Goal: Information Seeking & Learning: Learn about a topic

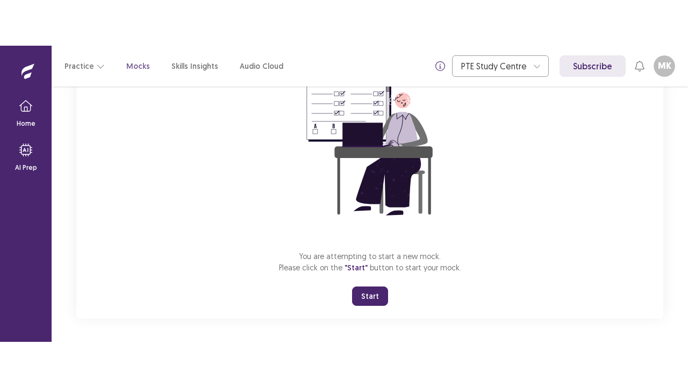
scroll to position [128, 0]
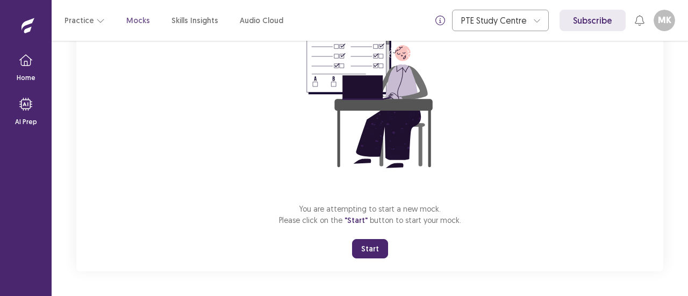
click at [360, 245] on button "Start" at bounding box center [370, 248] width 36 height 19
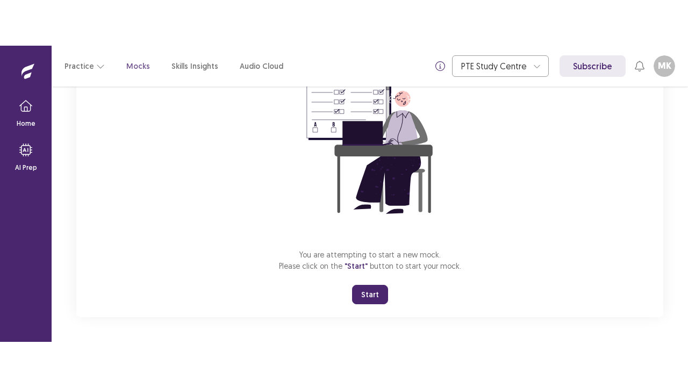
scroll to position [38, 0]
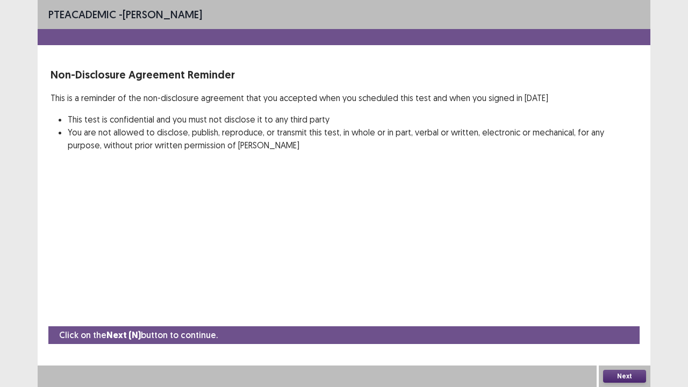
click at [628, 296] on button "Next" at bounding box center [624, 376] width 43 height 13
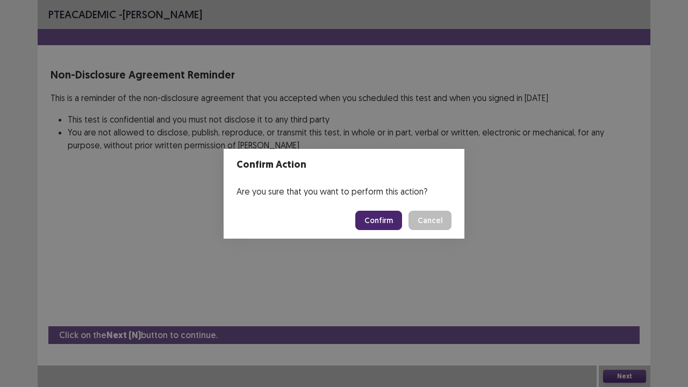
click at [387, 217] on button "Confirm" at bounding box center [378, 220] width 47 height 19
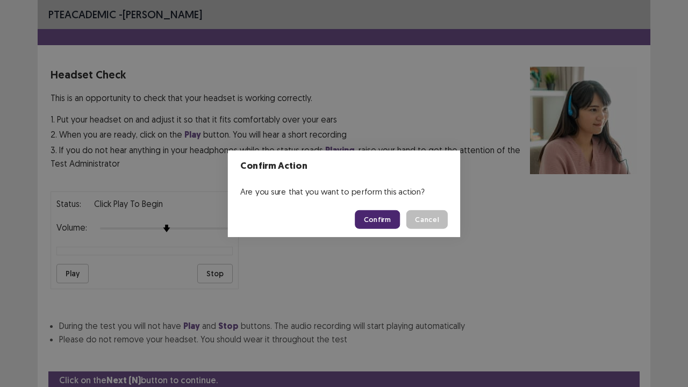
scroll to position [40, 0]
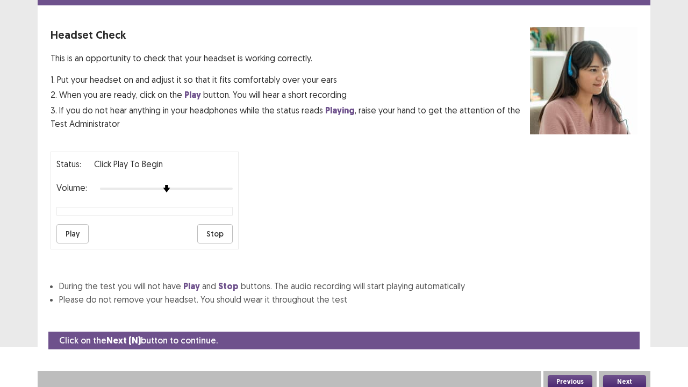
click at [77, 228] on button "Play" at bounding box center [72, 233] width 32 height 19
click at [219, 227] on button "Stop" at bounding box center [214, 233] width 35 height 19
click at [74, 232] on button "Play" at bounding box center [72, 233] width 32 height 19
click at [217, 225] on button "Stop" at bounding box center [214, 233] width 35 height 19
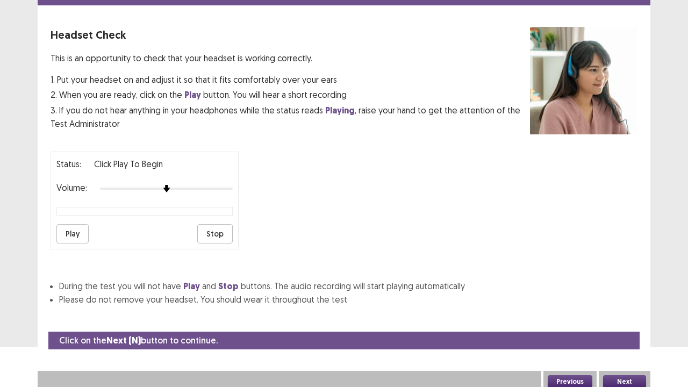
click at [618, 296] on button "Next" at bounding box center [624, 381] width 43 height 13
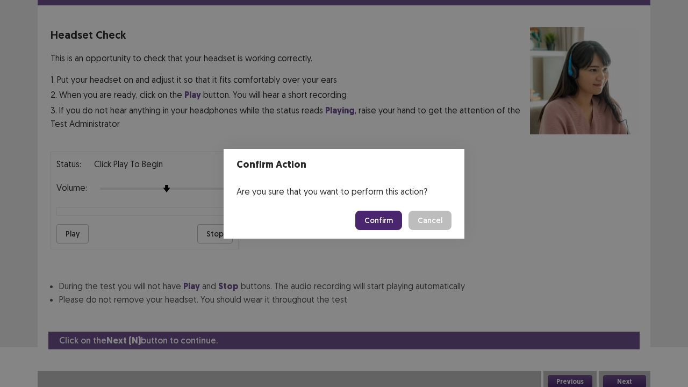
click at [375, 216] on button "Confirm" at bounding box center [378, 220] width 47 height 19
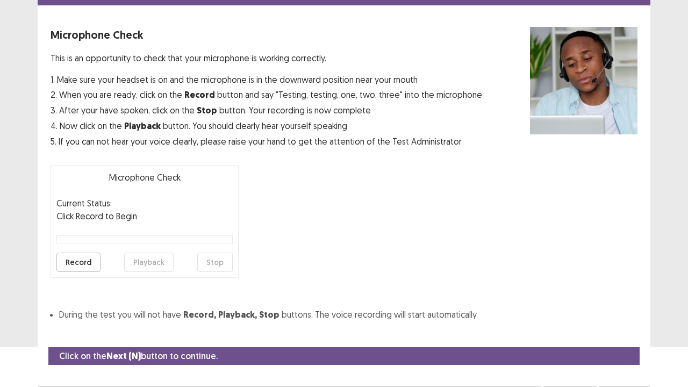
scroll to position [59, 0]
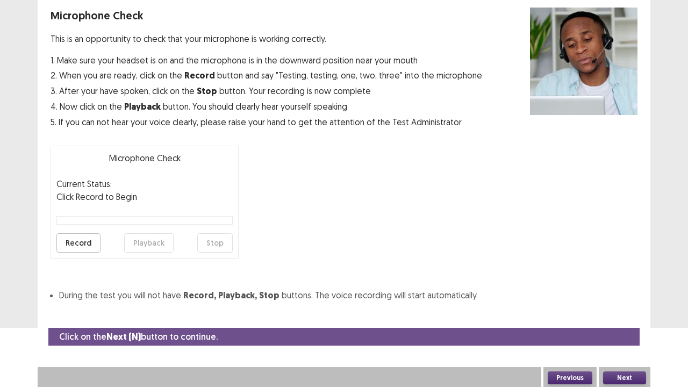
click at [78, 237] on button "Record" at bounding box center [78, 242] width 44 height 19
click at [224, 245] on button "Stop" at bounding box center [214, 242] width 35 height 19
click at [143, 240] on button "Playback" at bounding box center [148, 242] width 49 height 19
click at [636, 296] on button "Next" at bounding box center [624, 377] width 43 height 13
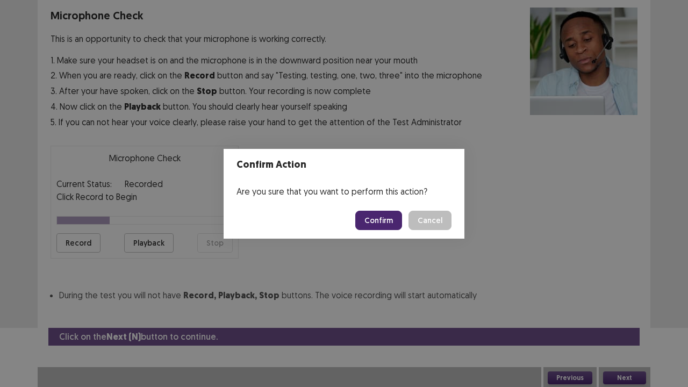
click at [379, 220] on button "Confirm" at bounding box center [378, 220] width 47 height 19
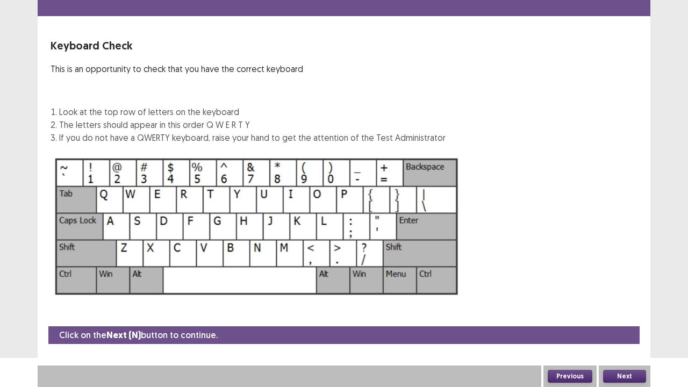
click at [634, 296] on button "Next" at bounding box center [624, 376] width 43 height 13
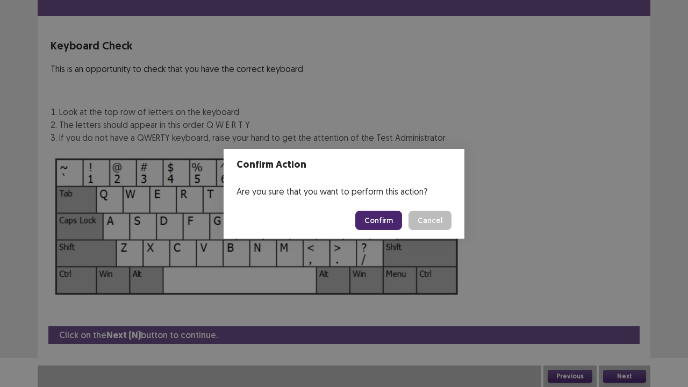
click at [366, 219] on button "Confirm" at bounding box center [378, 220] width 47 height 19
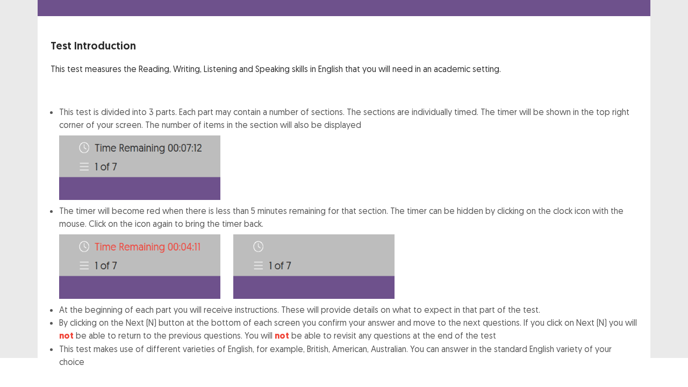
scroll to position [83, 0]
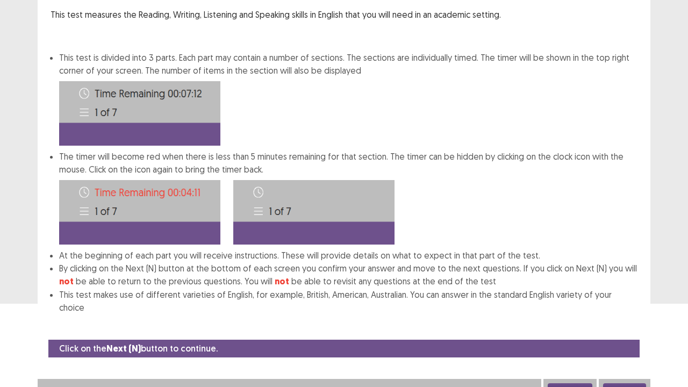
click at [634, 296] on button "Next" at bounding box center [624, 389] width 43 height 13
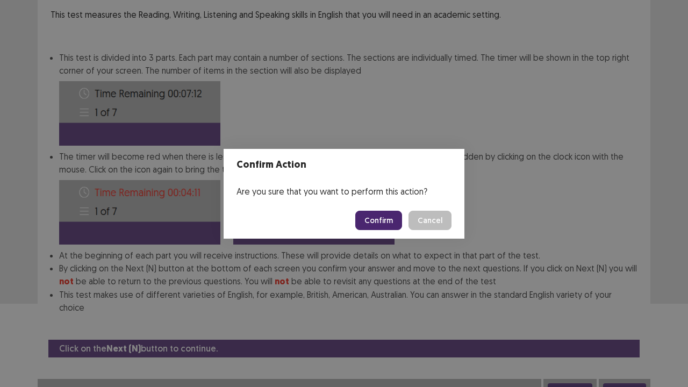
click at [379, 218] on button "Confirm" at bounding box center [378, 220] width 47 height 19
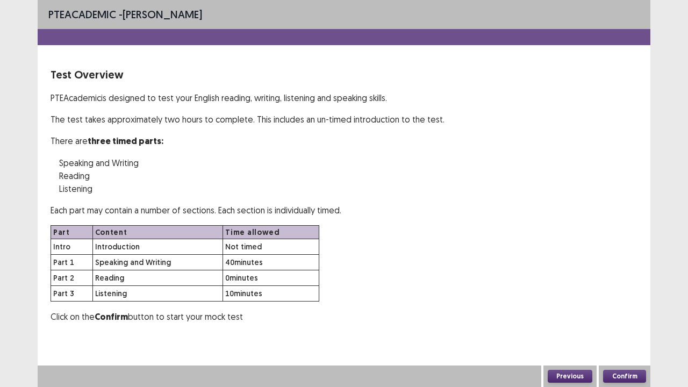
scroll to position [0, 0]
click at [622, 296] on button "Confirm" at bounding box center [624, 376] width 43 height 13
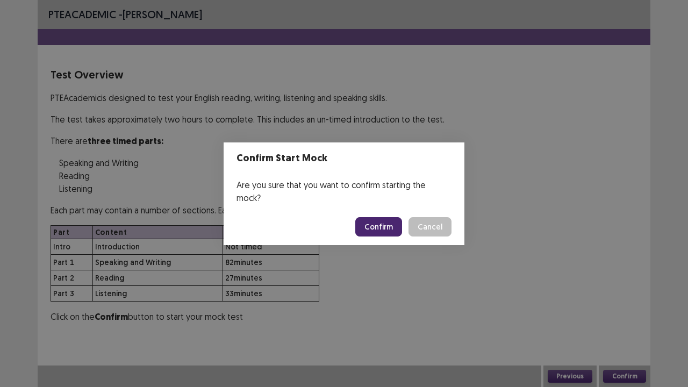
click at [382, 217] on button "Confirm" at bounding box center [378, 226] width 47 height 19
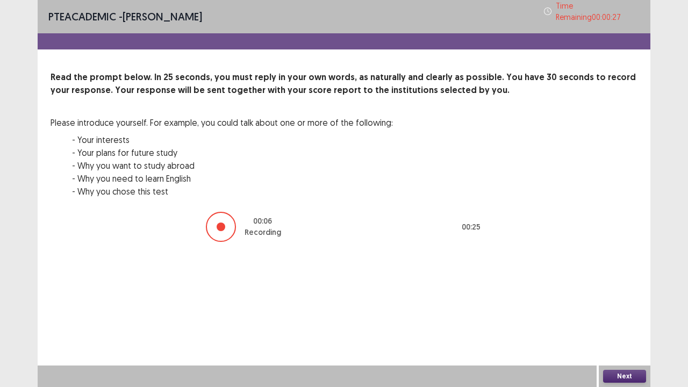
click at [616, 296] on button "Next" at bounding box center [624, 376] width 43 height 13
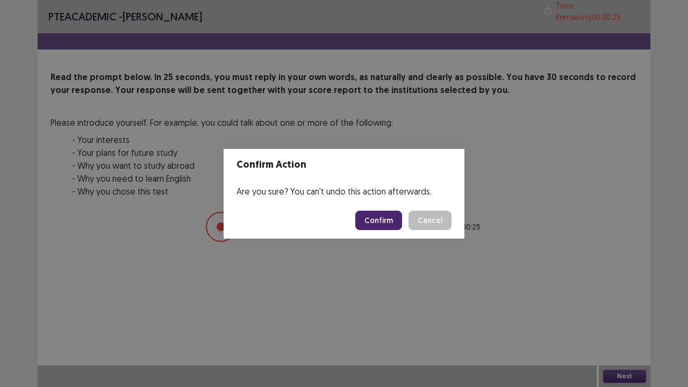
click at [387, 214] on button "Confirm" at bounding box center [378, 220] width 47 height 19
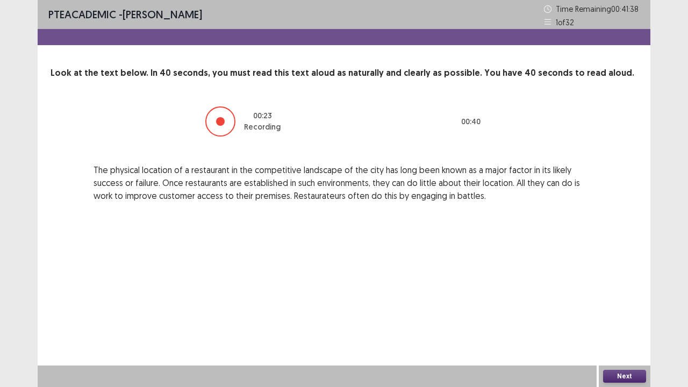
click at [622, 296] on button "Next" at bounding box center [624, 376] width 43 height 13
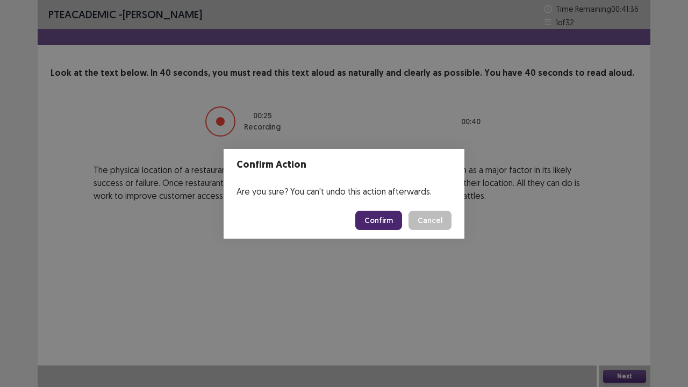
click at [383, 219] on button "Confirm" at bounding box center [378, 220] width 47 height 19
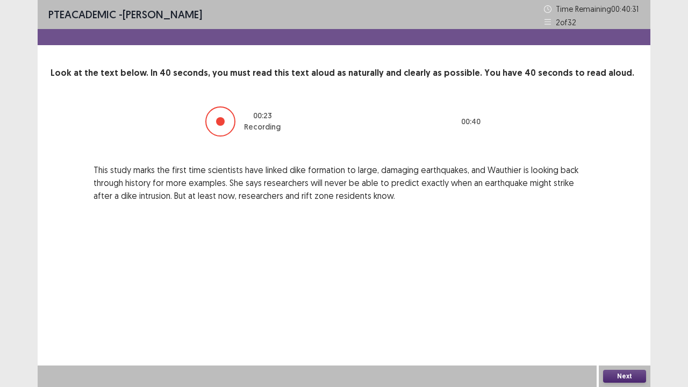
click at [611, 296] on button "Next" at bounding box center [624, 376] width 43 height 13
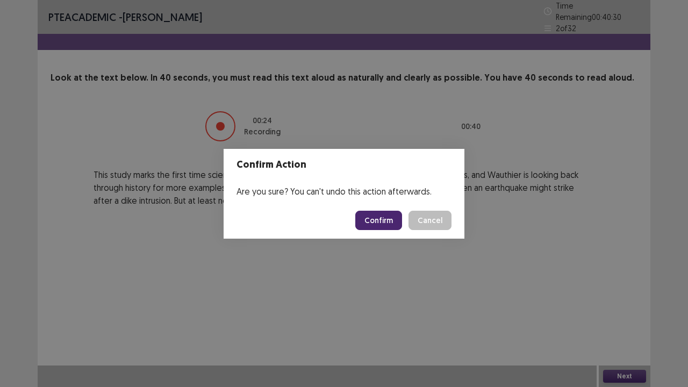
click at [385, 217] on button "Confirm" at bounding box center [378, 220] width 47 height 19
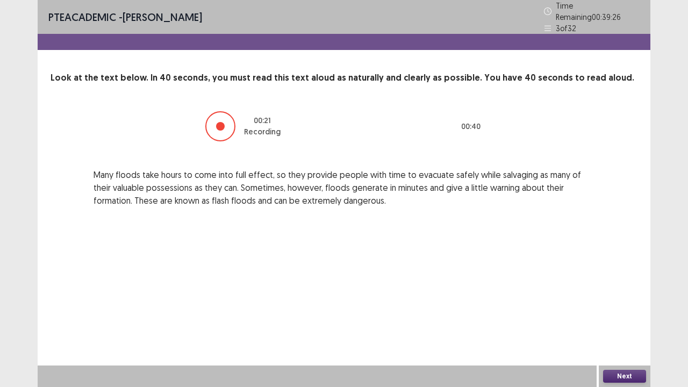
click at [616, 296] on button "Next" at bounding box center [624, 376] width 43 height 13
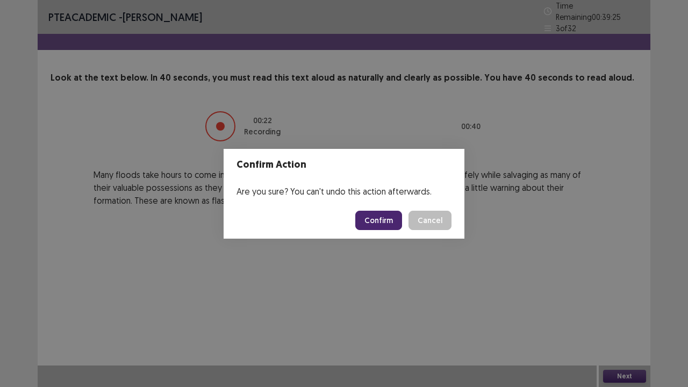
click at [394, 216] on button "Confirm" at bounding box center [378, 220] width 47 height 19
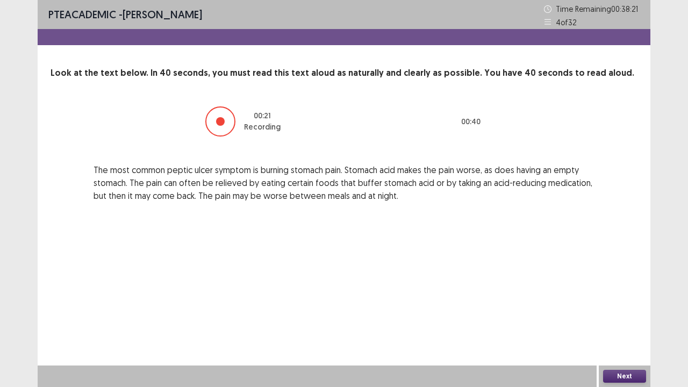
click at [628, 296] on div "Next" at bounding box center [625, 375] width 52 height 21
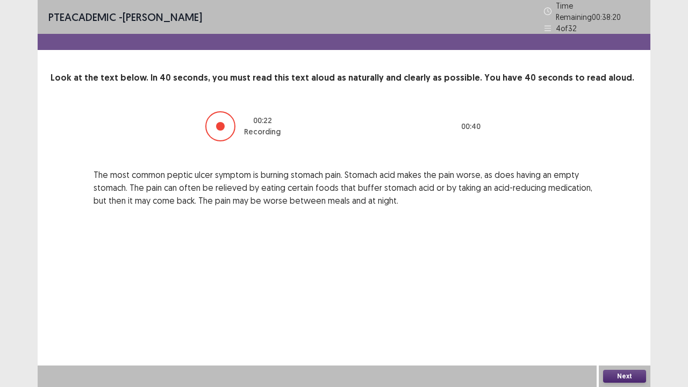
click at [626, 296] on button "Next" at bounding box center [624, 376] width 43 height 13
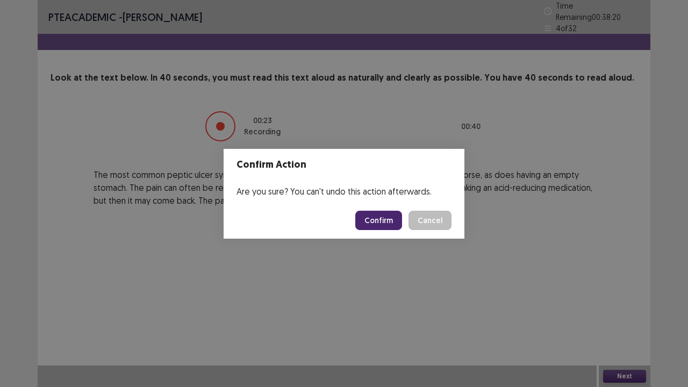
click at [397, 225] on button "Confirm" at bounding box center [378, 220] width 47 height 19
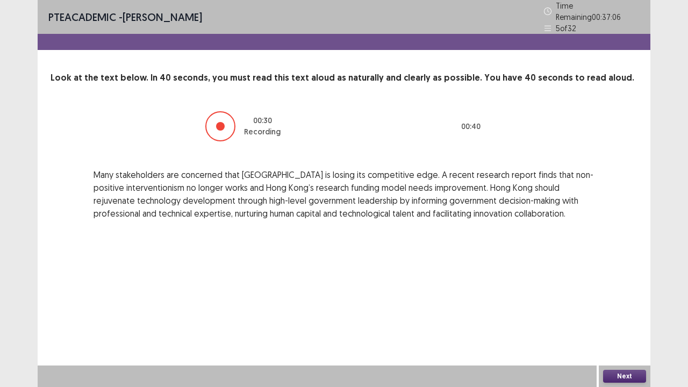
click at [623, 296] on button "Next" at bounding box center [624, 376] width 43 height 13
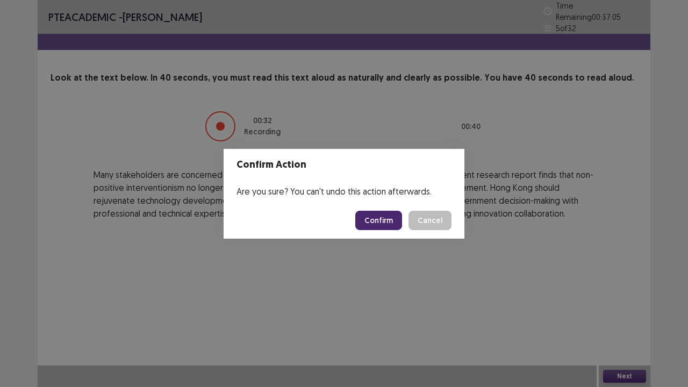
click at [383, 222] on button "Confirm" at bounding box center [378, 220] width 47 height 19
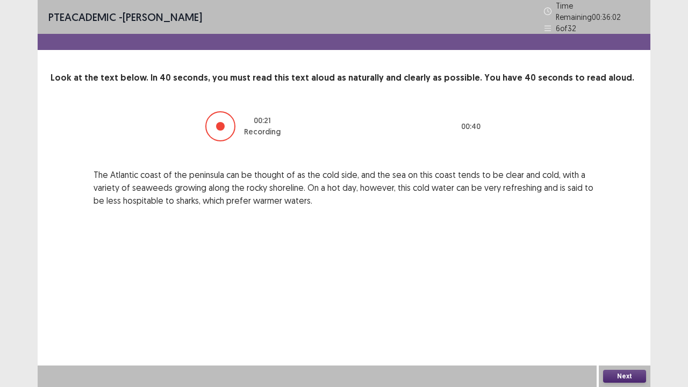
click at [613, 296] on button "Next" at bounding box center [624, 376] width 43 height 13
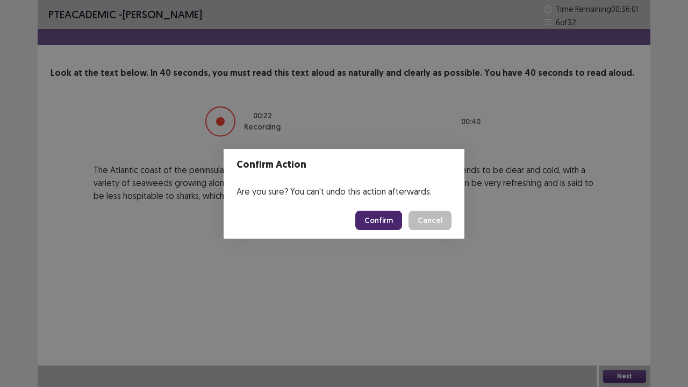
click at [392, 223] on button "Confirm" at bounding box center [378, 220] width 47 height 19
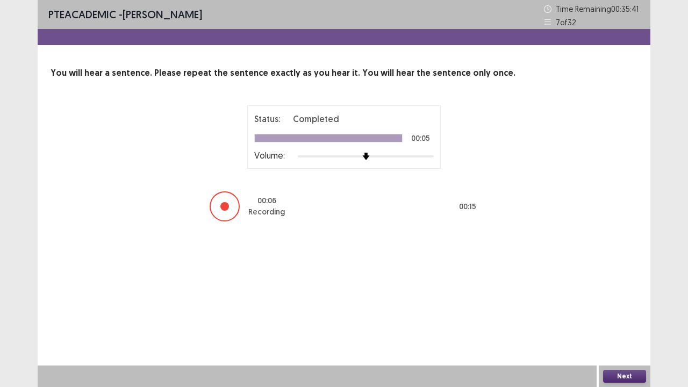
click at [627, 296] on button "Next" at bounding box center [624, 376] width 43 height 13
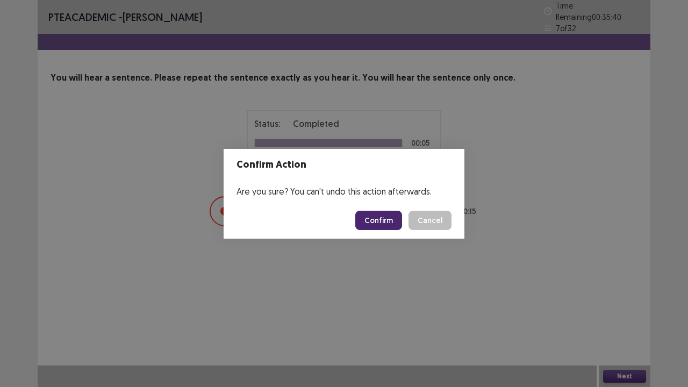
click at [386, 220] on button "Confirm" at bounding box center [378, 220] width 47 height 19
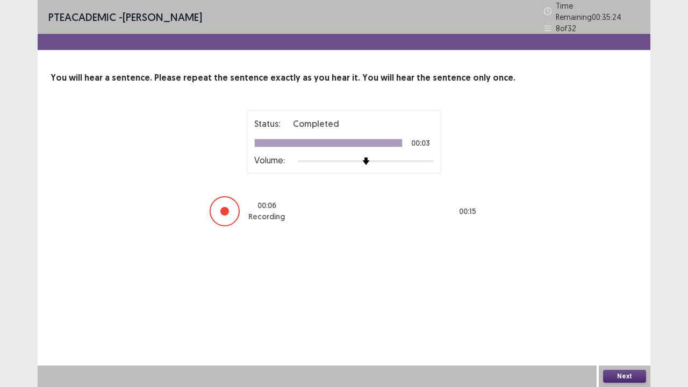
click at [615, 296] on button "Next" at bounding box center [624, 376] width 43 height 13
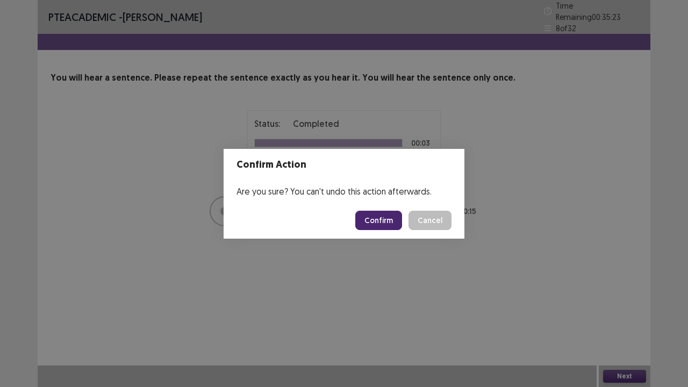
click at [382, 219] on button "Confirm" at bounding box center [378, 220] width 47 height 19
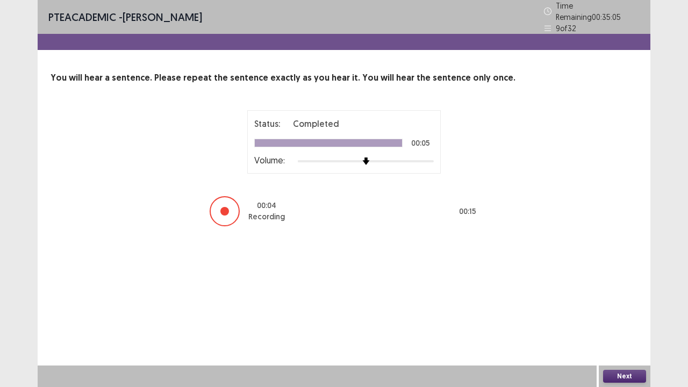
click at [616, 296] on button "Next" at bounding box center [624, 376] width 43 height 13
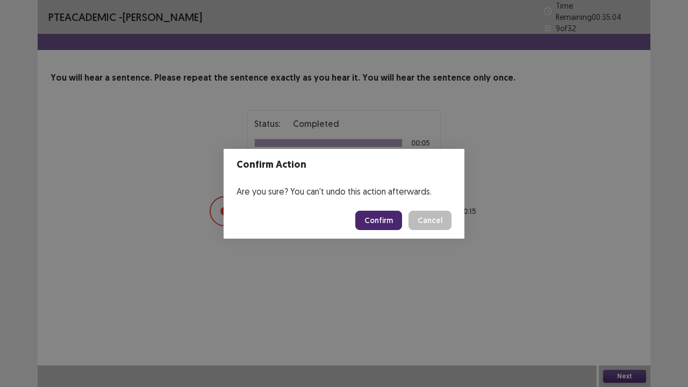
click at [379, 216] on button "Confirm" at bounding box center [378, 220] width 47 height 19
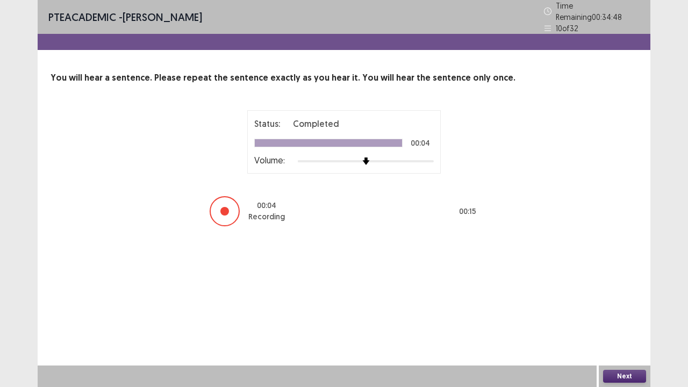
click at [615, 296] on button "Next" at bounding box center [624, 376] width 43 height 13
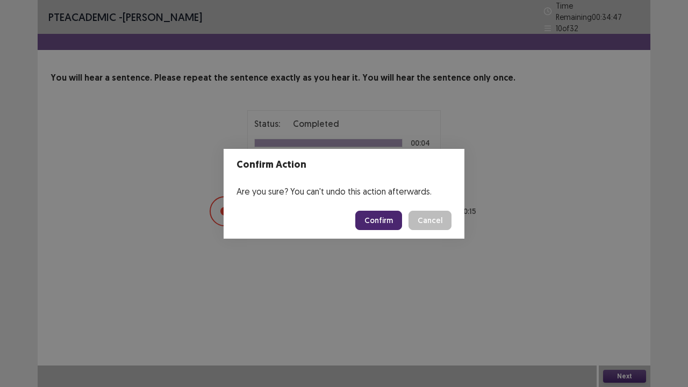
click at [383, 209] on footer "Confirm Cancel" at bounding box center [344, 220] width 241 height 37
click at [383, 214] on button "Confirm" at bounding box center [378, 220] width 47 height 19
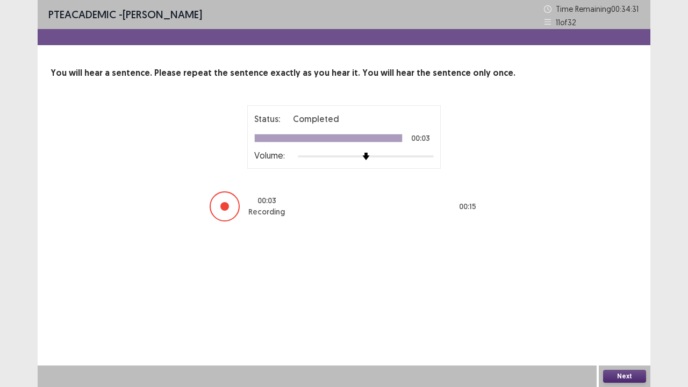
click at [614, 296] on button "Next" at bounding box center [624, 376] width 43 height 13
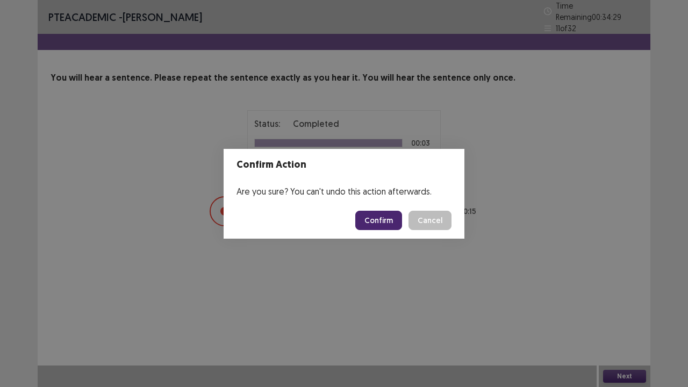
click at [367, 221] on button "Confirm" at bounding box center [378, 220] width 47 height 19
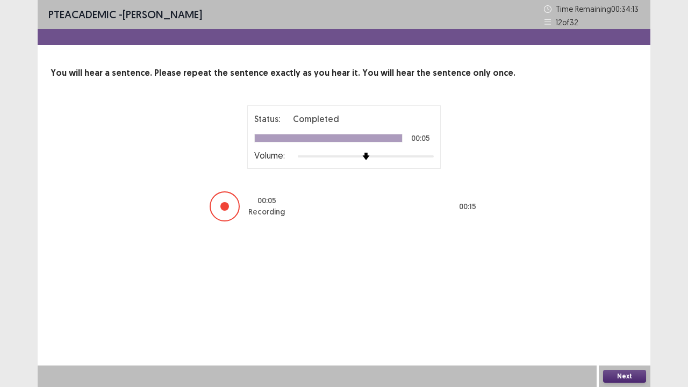
click at [640, 296] on button "Next" at bounding box center [624, 376] width 43 height 13
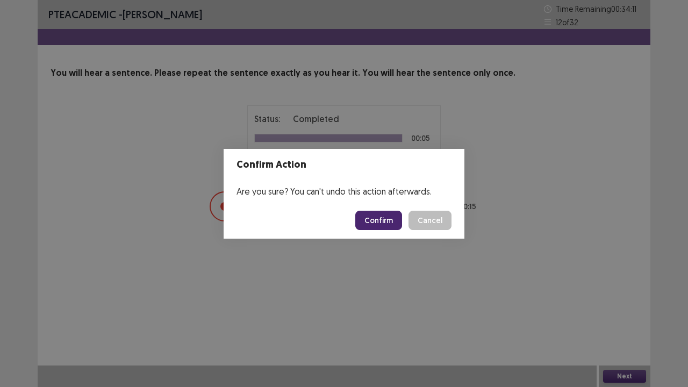
click at [377, 222] on button "Confirm" at bounding box center [378, 220] width 47 height 19
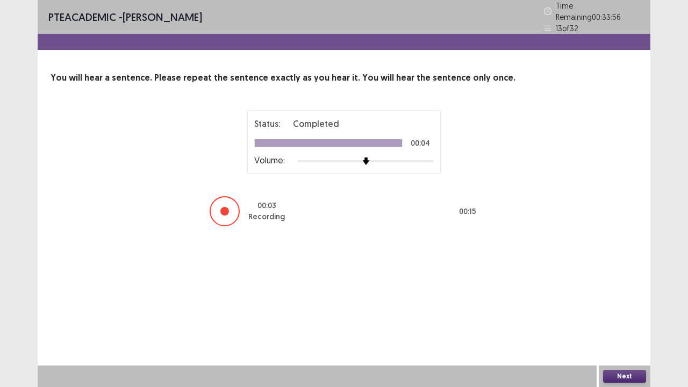
click at [616, 296] on button "Next" at bounding box center [624, 376] width 43 height 13
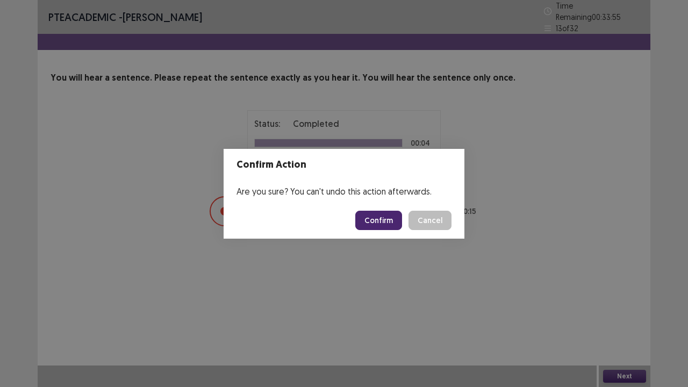
click at [375, 219] on button "Confirm" at bounding box center [378, 220] width 47 height 19
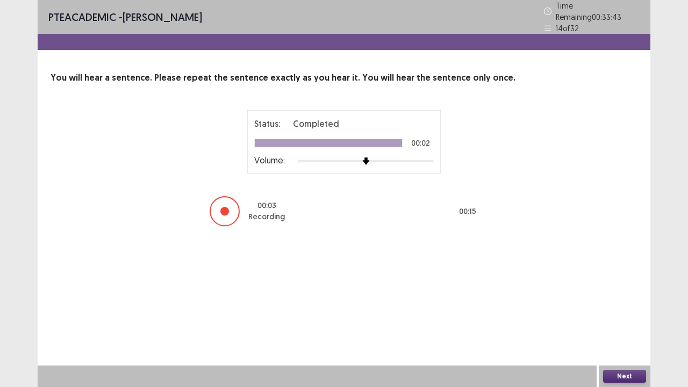
click at [623, 296] on button "Next" at bounding box center [624, 376] width 43 height 13
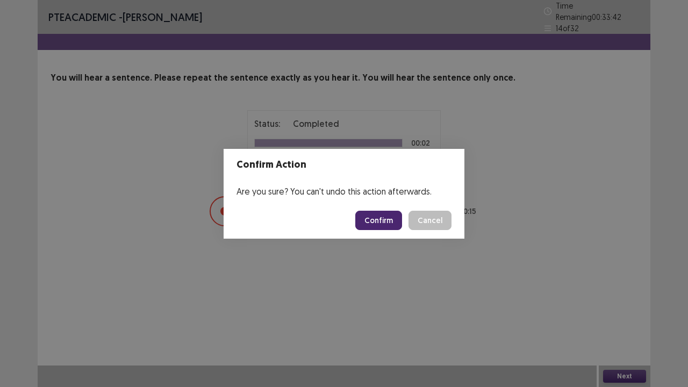
click at [381, 220] on button "Confirm" at bounding box center [378, 220] width 47 height 19
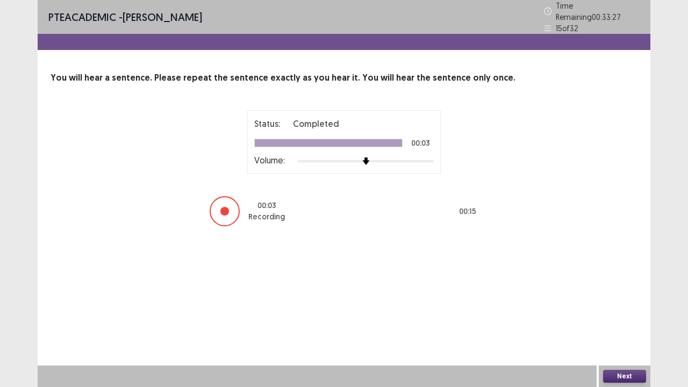
click at [620, 296] on button "Next" at bounding box center [624, 376] width 43 height 13
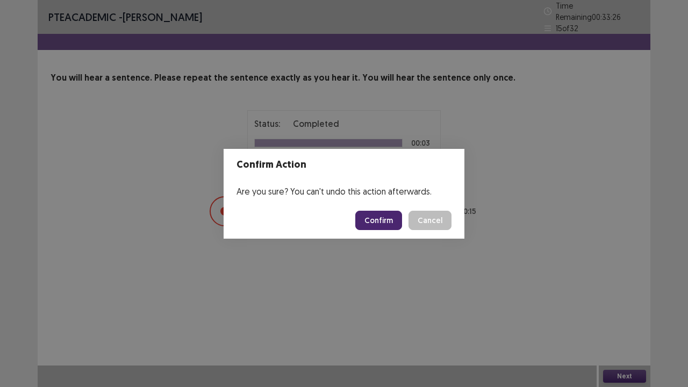
click at [393, 229] on button "Confirm" at bounding box center [378, 220] width 47 height 19
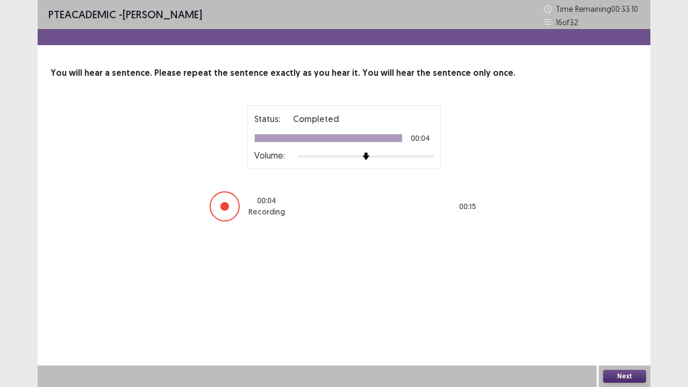
click at [619, 296] on button "Next" at bounding box center [624, 376] width 43 height 13
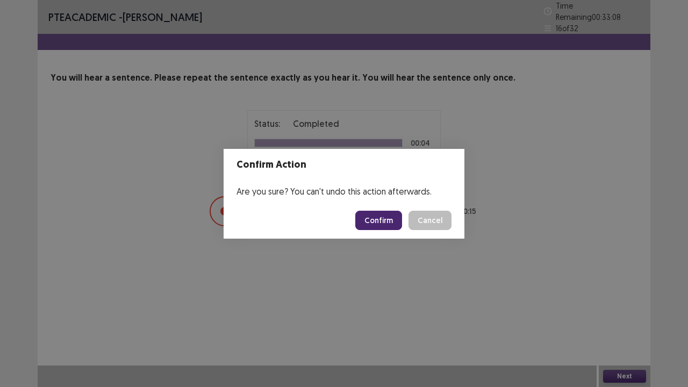
click at [384, 218] on button "Confirm" at bounding box center [378, 220] width 47 height 19
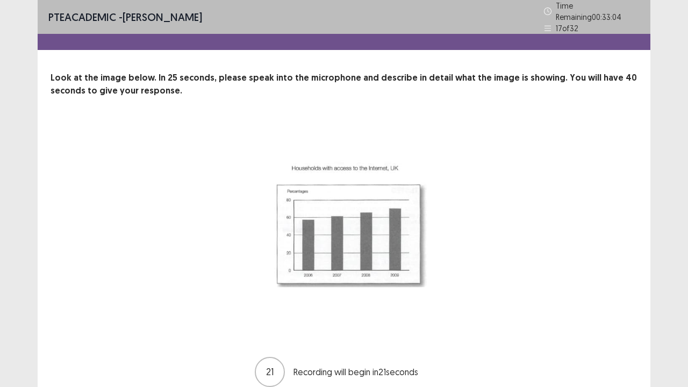
scroll to position [44, 0]
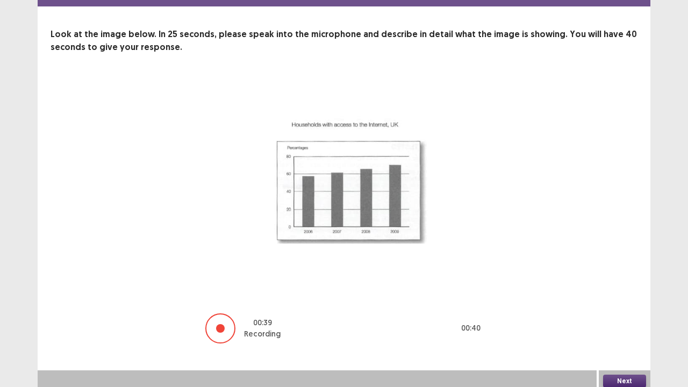
click at [633, 296] on button "Next" at bounding box center [624, 381] width 43 height 13
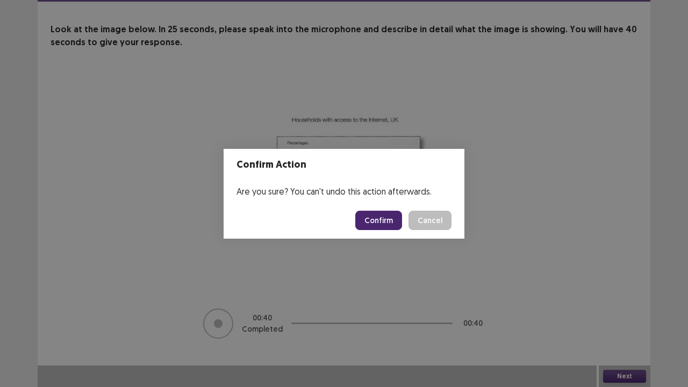
click at [382, 216] on button "Confirm" at bounding box center [378, 220] width 47 height 19
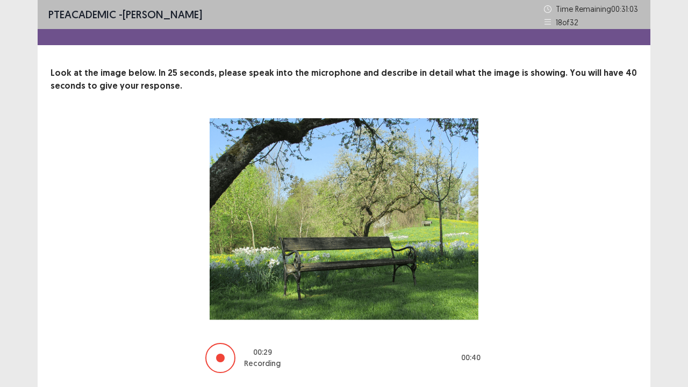
scroll to position [34, 0]
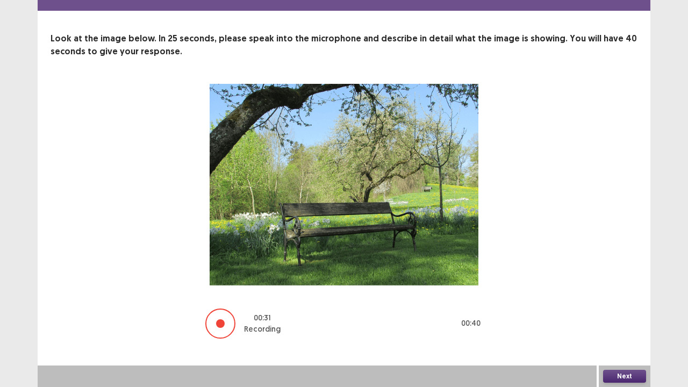
click at [617, 296] on button "Next" at bounding box center [624, 376] width 43 height 13
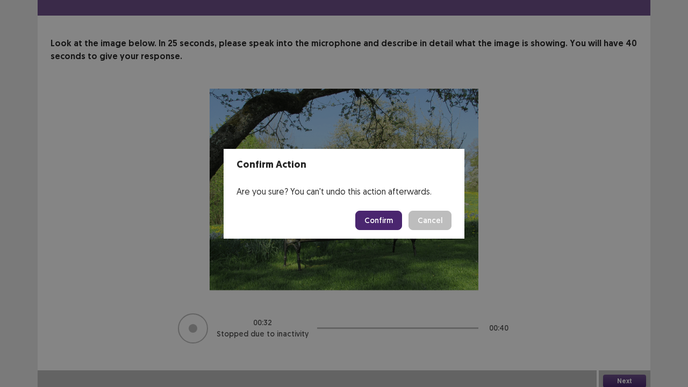
click at [378, 223] on button "Confirm" at bounding box center [378, 220] width 47 height 19
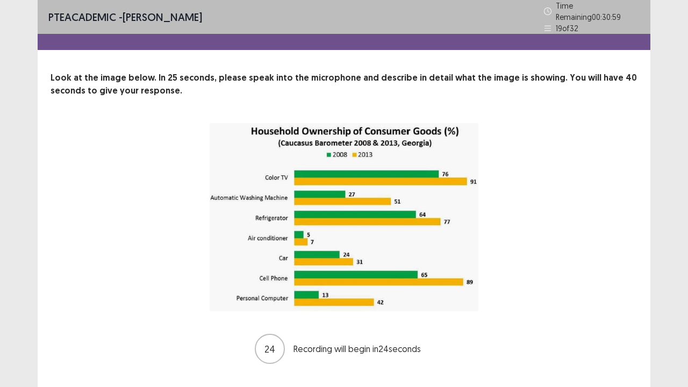
click at [378, 223] on img at bounding box center [344, 217] width 269 height 188
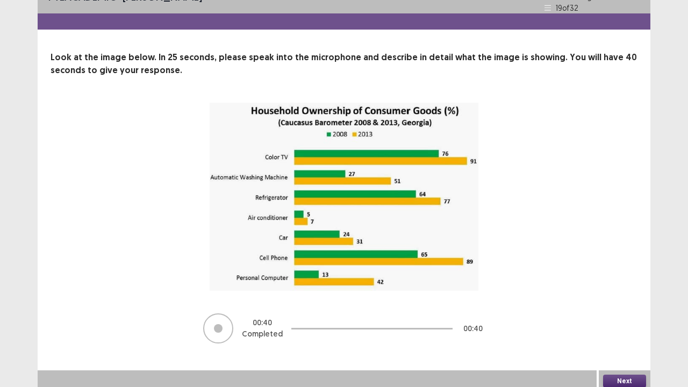
click at [617, 296] on button "Next" at bounding box center [624, 381] width 43 height 13
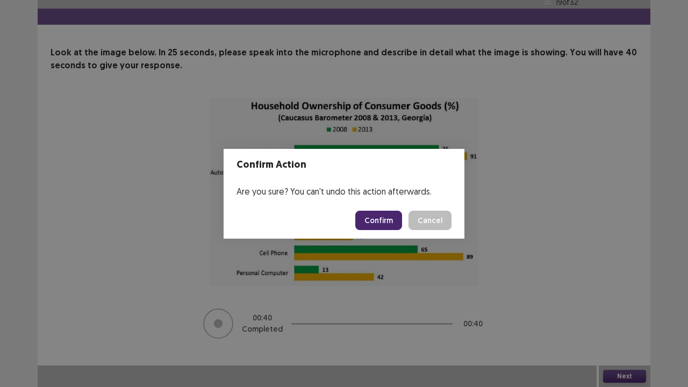
click at [382, 221] on button "Confirm" at bounding box center [378, 220] width 47 height 19
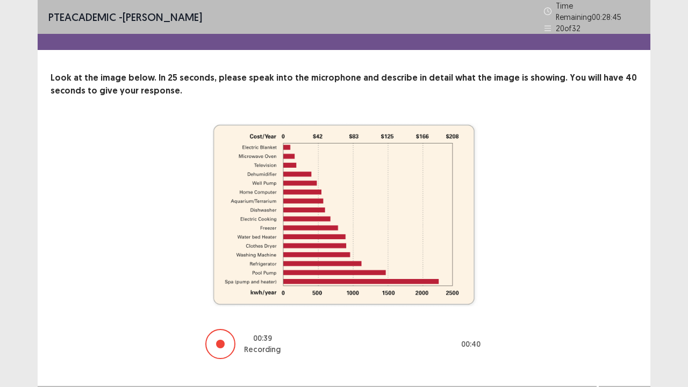
scroll to position [16, 0]
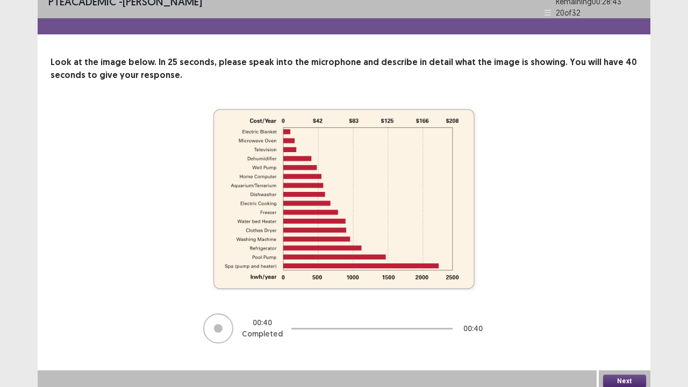
click at [616, 296] on button "Next" at bounding box center [624, 381] width 43 height 13
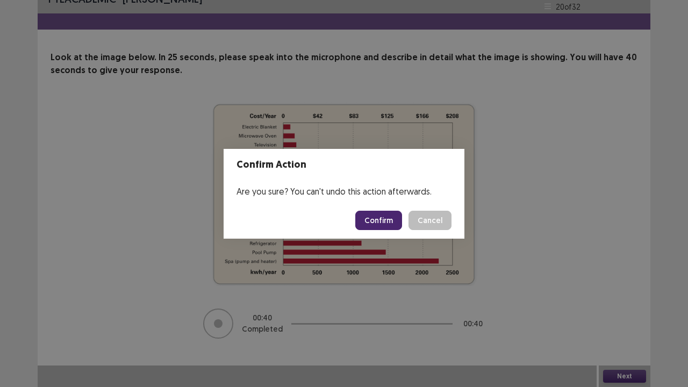
click at [386, 217] on button "Confirm" at bounding box center [378, 220] width 47 height 19
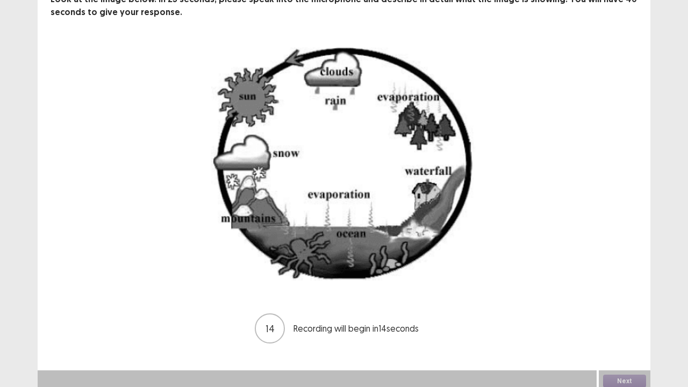
scroll to position [77, 0]
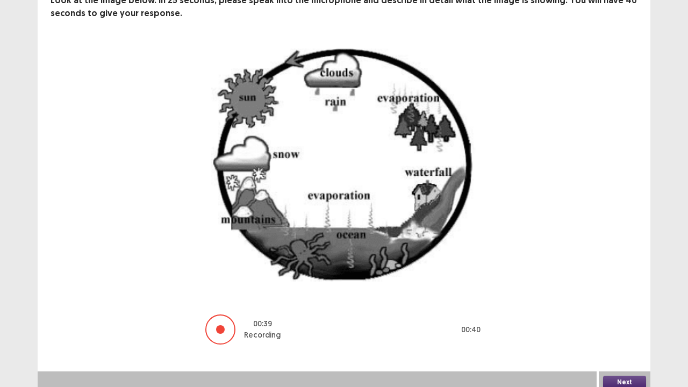
click at [629, 296] on button "Next" at bounding box center [624, 382] width 43 height 13
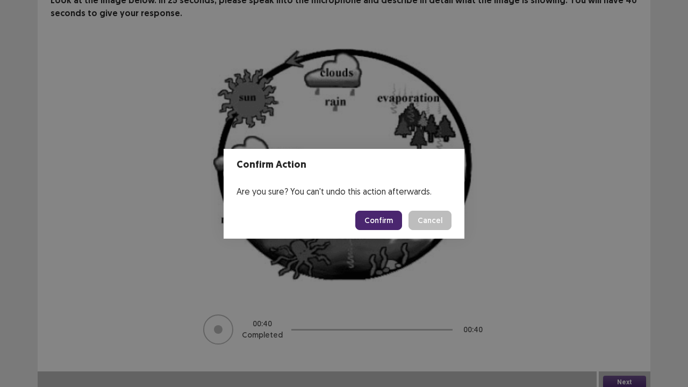
click at [394, 221] on button "Confirm" at bounding box center [378, 220] width 47 height 19
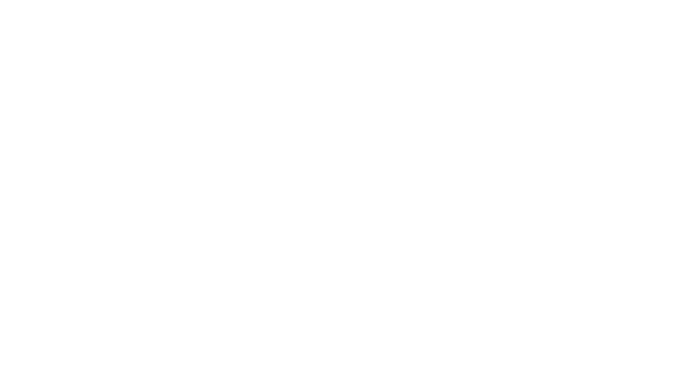
scroll to position [0, 0]
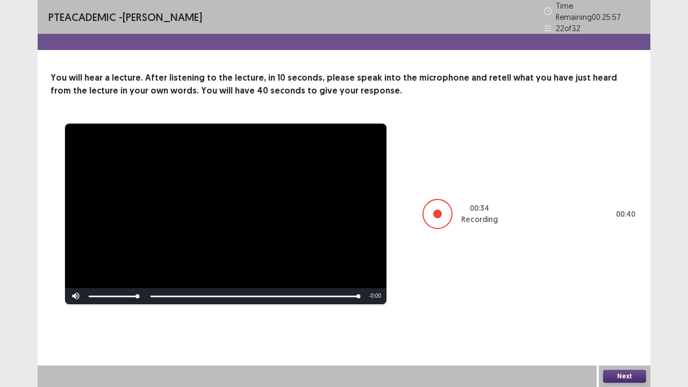
click at [627, 296] on button "Next" at bounding box center [624, 376] width 43 height 13
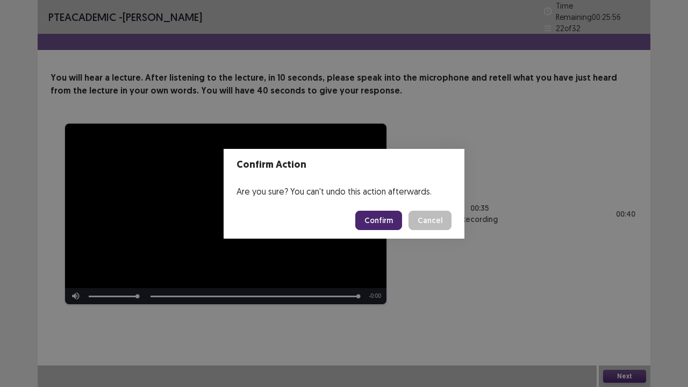
click at [390, 218] on button "Confirm" at bounding box center [378, 220] width 47 height 19
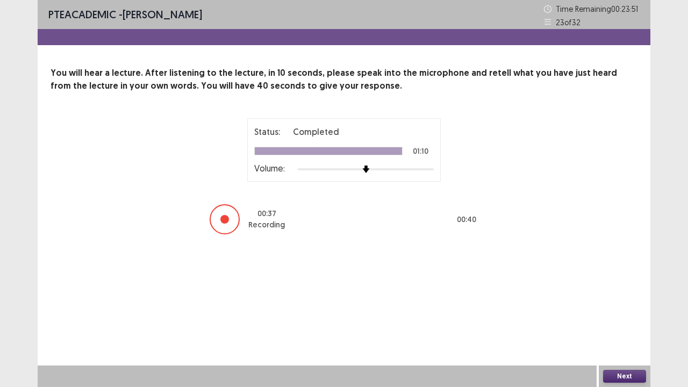
click at [616, 296] on button "Next" at bounding box center [624, 376] width 43 height 13
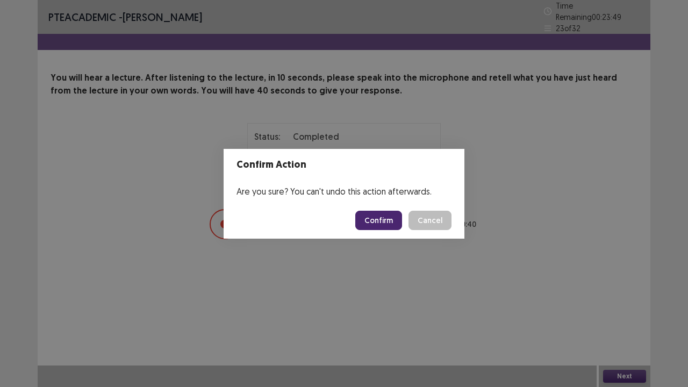
click at [384, 226] on button "Confirm" at bounding box center [378, 220] width 47 height 19
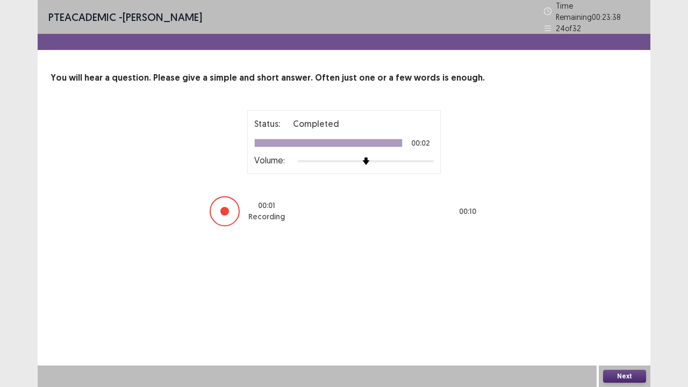
click at [613, 296] on button "Next" at bounding box center [624, 376] width 43 height 13
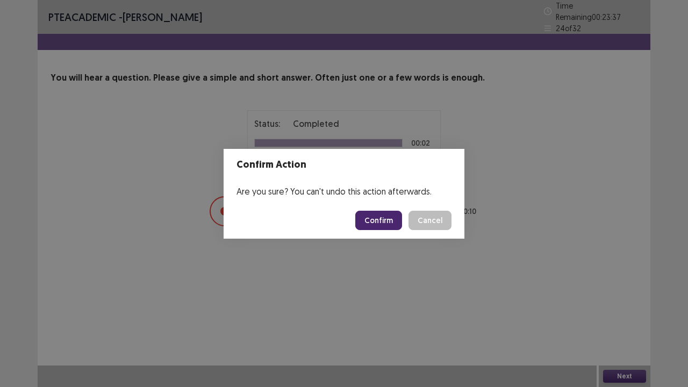
click at [383, 223] on button "Confirm" at bounding box center [378, 220] width 47 height 19
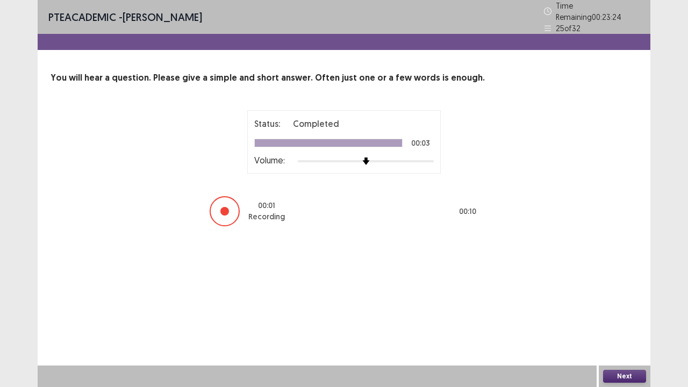
click at [618, 296] on button "Next" at bounding box center [624, 376] width 43 height 13
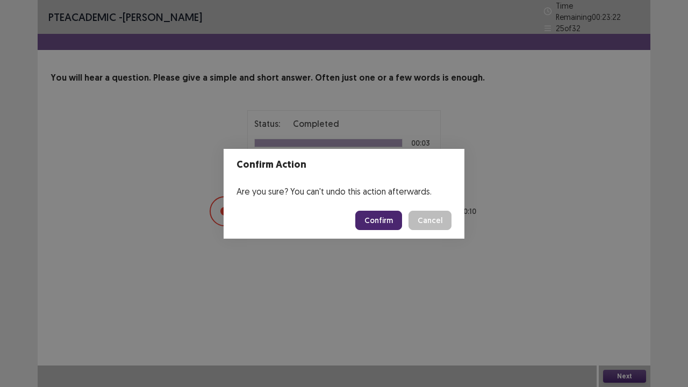
drag, startPoint x: 378, startPoint y: 234, endPoint x: 383, endPoint y: 219, distance: 15.1
click at [383, 219] on footer "Confirm Cancel" at bounding box center [344, 220] width 241 height 37
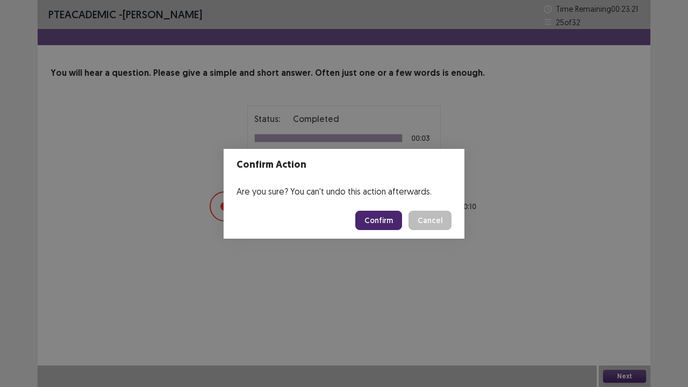
click at [383, 219] on button "Confirm" at bounding box center [378, 220] width 47 height 19
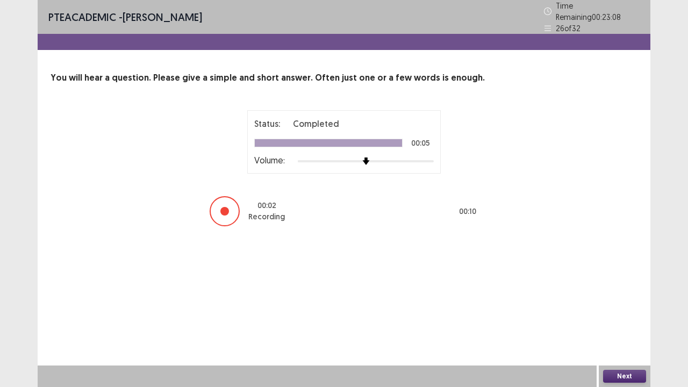
click at [615, 296] on button "Next" at bounding box center [624, 376] width 43 height 13
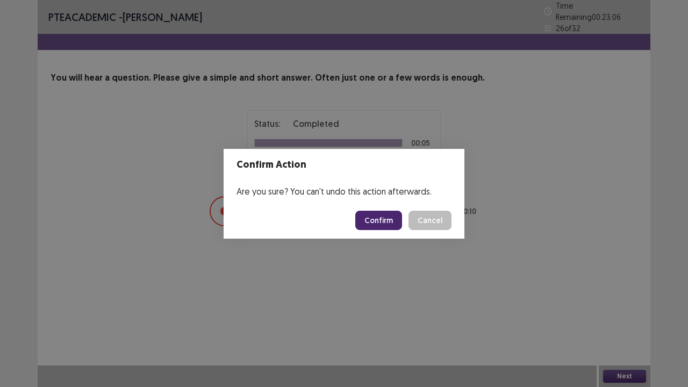
click at [389, 225] on button "Confirm" at bounding box center [378, 220] width 47 height 19
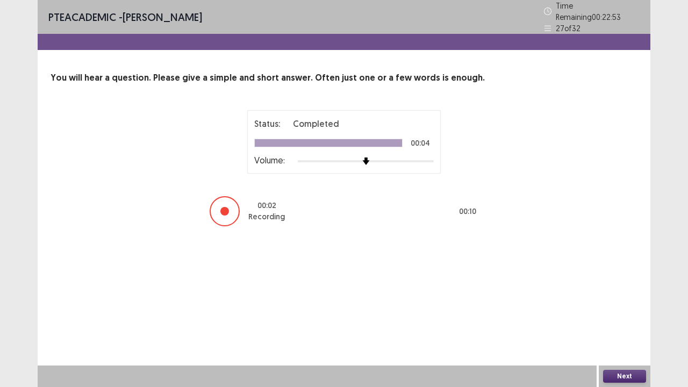
click at [631, 296] on button "Next" at bounding box center [624, 376] width 43 height 13
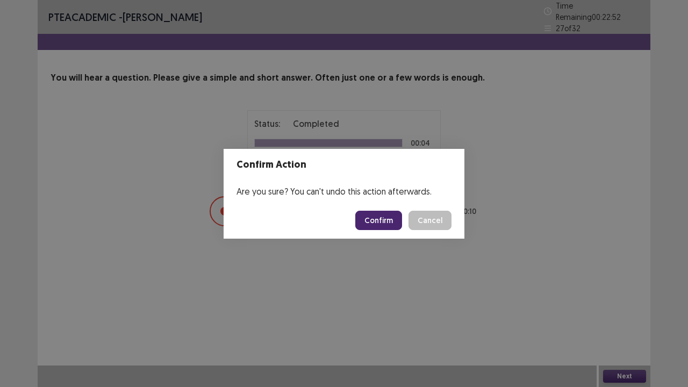
click at [390, 220] on button "Confirm" at bounding box center [378, 220] width 47 height 19
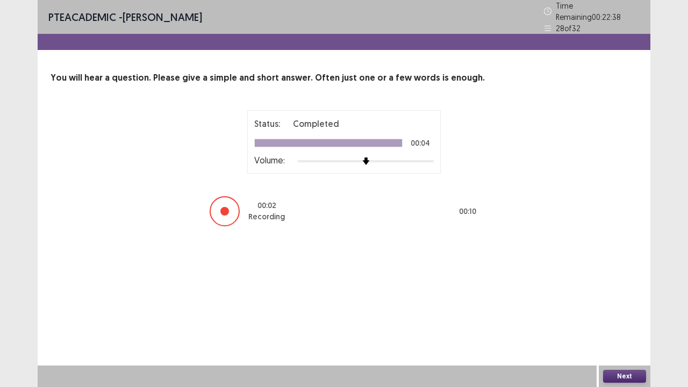
click at [623, 296] on button "Next" at bounding box center [624, 376] width 43 height 13
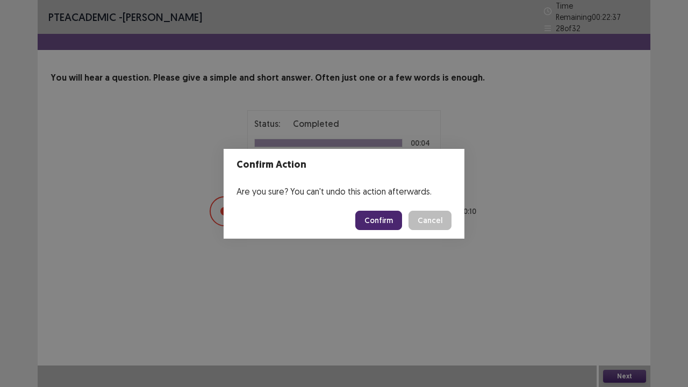
click at [379, 216] on button "Confirm" at bounding box center [378, 220] width 47 height 19
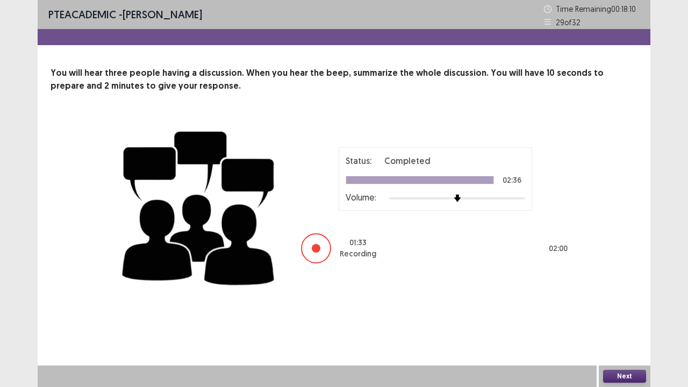
click at [627, 296] on button "Next" at bounding box center [624, 376] width 43 height 13
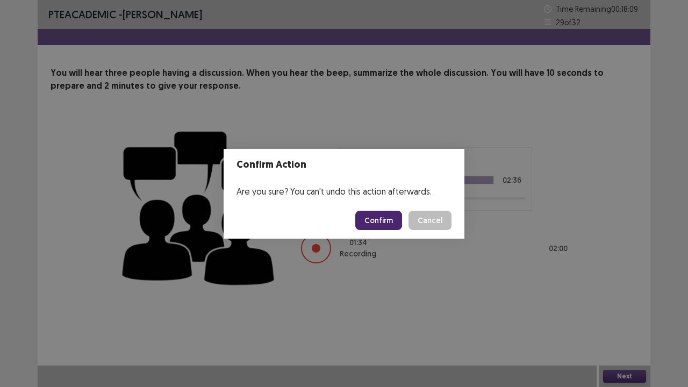
click at [370, 217] on button "Confirm" at bounding box center [378, 220] width 47 height 19
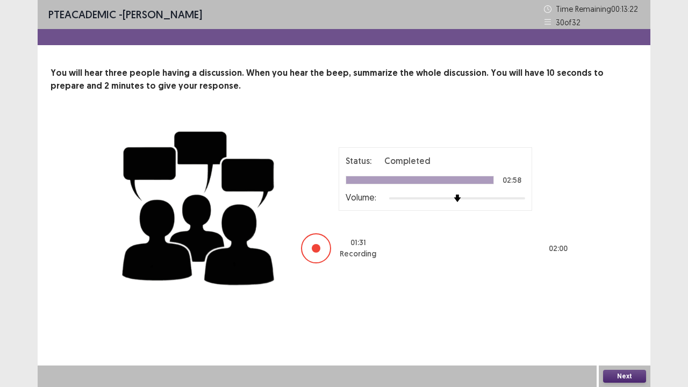
click at [370, 217] on div "Status: Completed 02:58 Volume: 01 : 31 Recording 02 : 00" at bounding box center [435, 205] width 269 height 117
click at [621, 296] on button "Next" at bounding box center [624, 376] width 43 height 13
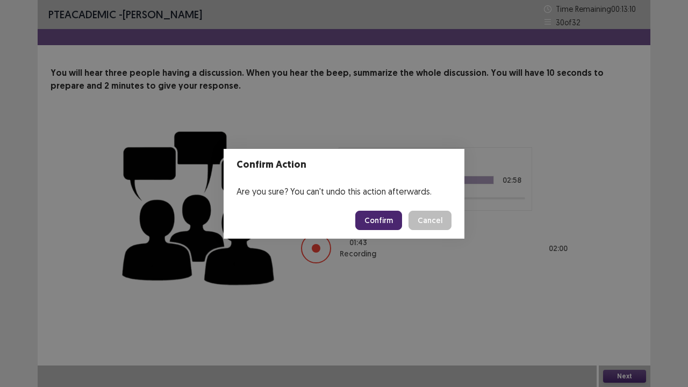
click at [380, 221] on button "Confirm" at bounding box center [378, 220] width 47 height 19
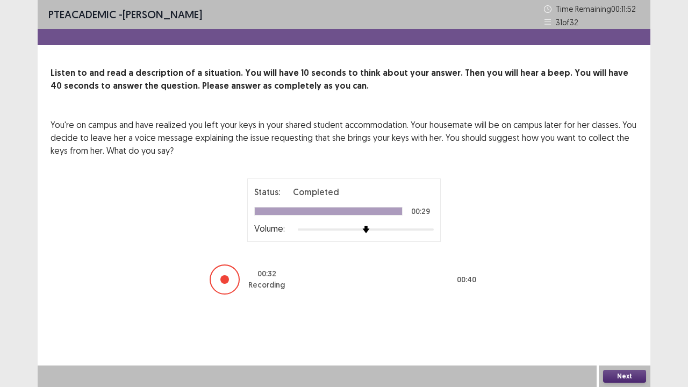
click at [614, 296] on button "Next" at bounding box center [624, 376] width 43 height 13
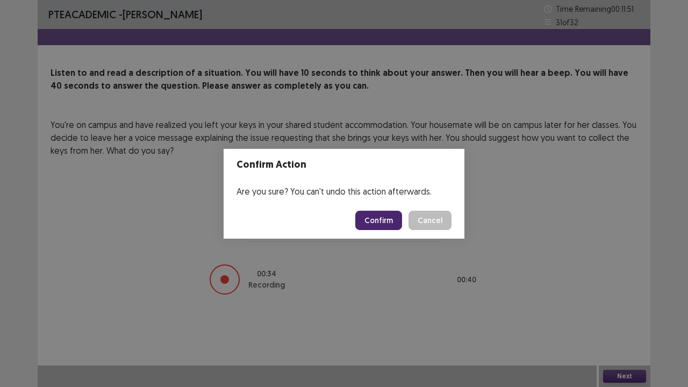
click at [384, 229] on button "Confirm" at bounding box center [378, 220] width 47 height 19
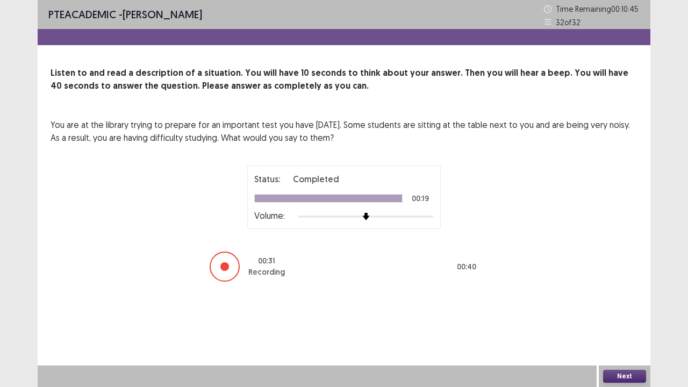
click at [614, 296] on button "Next" at bounding box center [624, 376] width 43 height 13
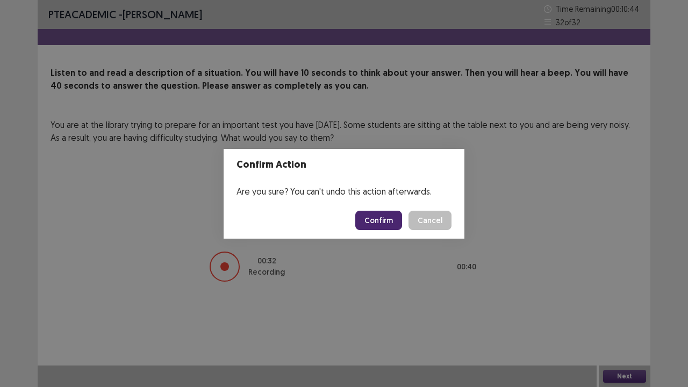
click at [393, 219] on button "Confirm" at bounding box center [378, 220] width 47 height 19
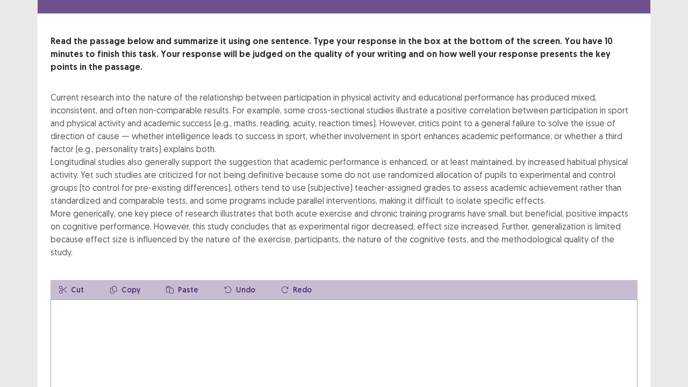
scroll to position [37, 0]
click at [153, 296] on textarea at bounding box center [344, 358] width 587 height 118
click at [142, 296] on textarea at bounding box center [344, 358] width 587 height 118
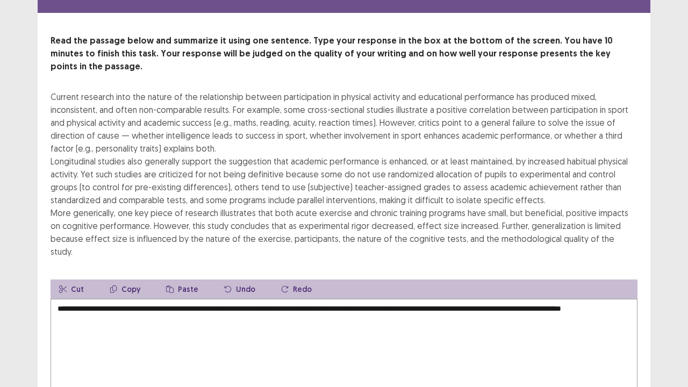
click at [71, 296] on textarea "**********" at bounding box center [344, 358] width 587 height 118
click at [114, 296] on textarea "**********" at bounding box center [344, 358] width 587 height 118
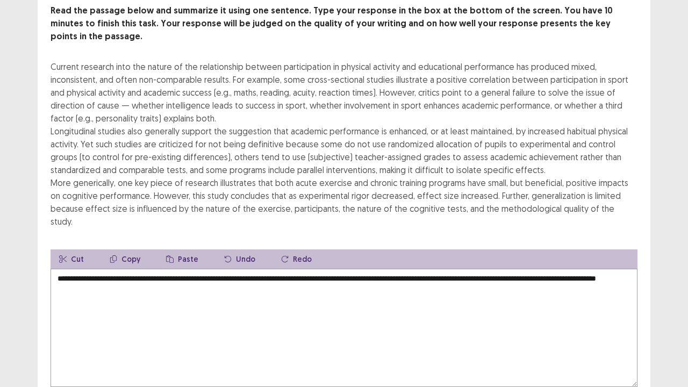
scroll to position [61, 0]
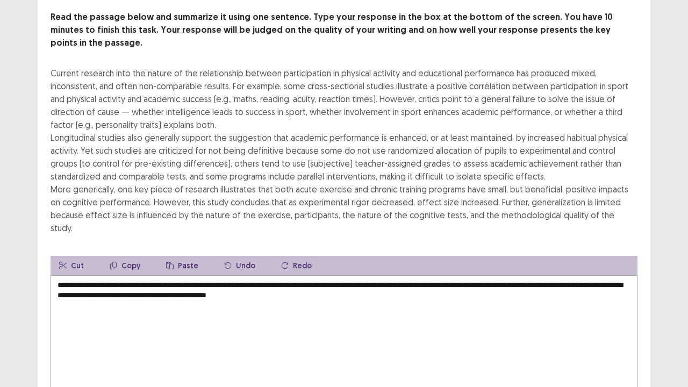
click at [329, 275] on textarea "**********" at bounding box center [344, 334] width 587 height 118
click at [394, 275] on textarea "**********" at bounding box center [344, 334] width 587 height 118
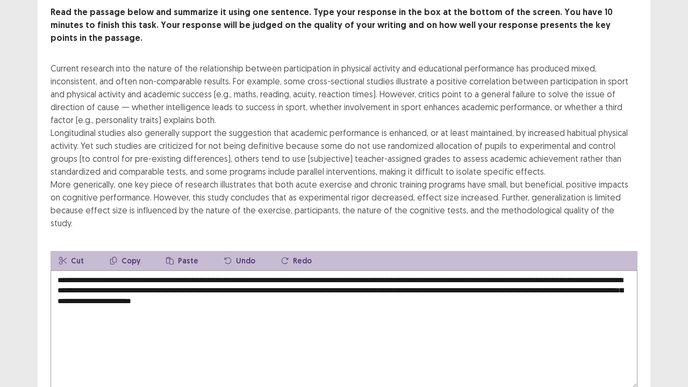
scroll to position [103, 0]
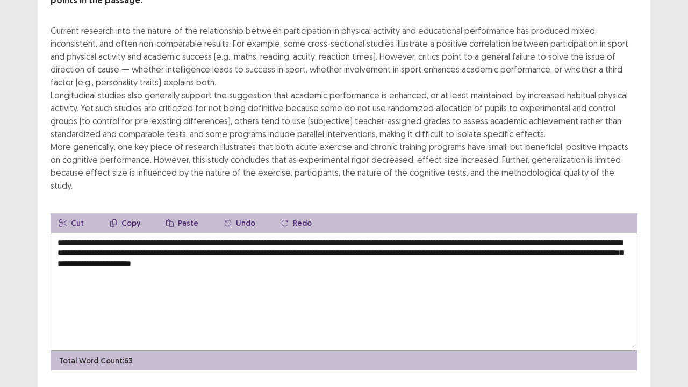
click at [555, 233] on textarea "**********" at bounding box center [344, 292] width 587 height 118
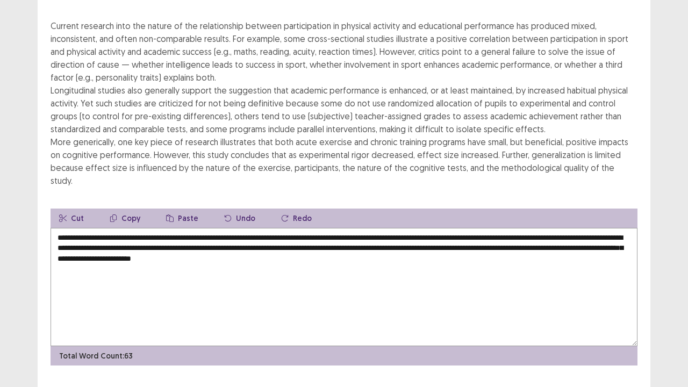
click at [553, 228] on textarea "**********" at bounding box center [344, 287] width 587 height 118
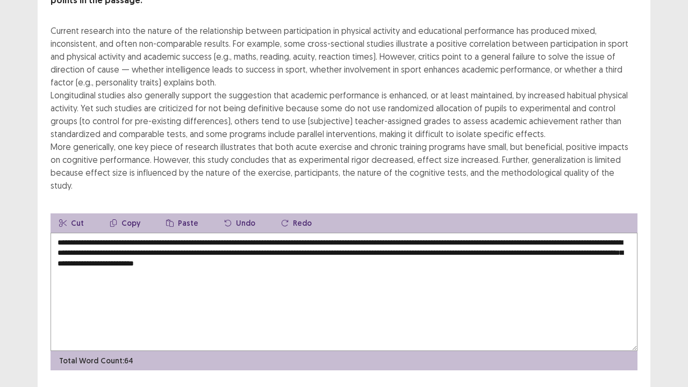
click at [628, 233] on textarea "**********" at bounding box center [344, 292] width 587 height 118
click at [492, 233] on textarea "**********" at bounding box center [344, 292] width 587 height 118
type textarea "**********"
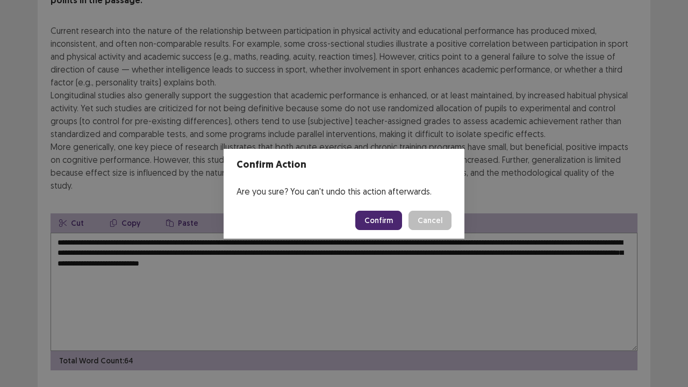
click at [388, 219] on button "Confirm" at bounding box center [378, 220] width 47 height 19
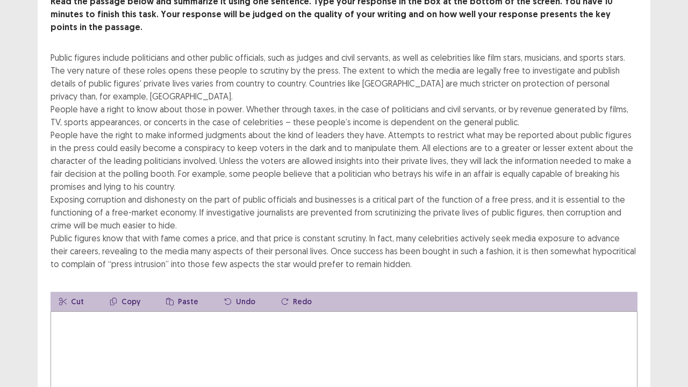
scroll to position [77, 0]
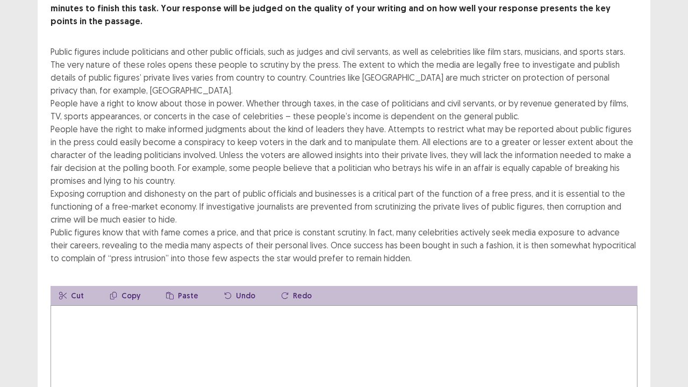
click at [117, 296] on textarea at bounding box center [344, 364] width 587 height 118
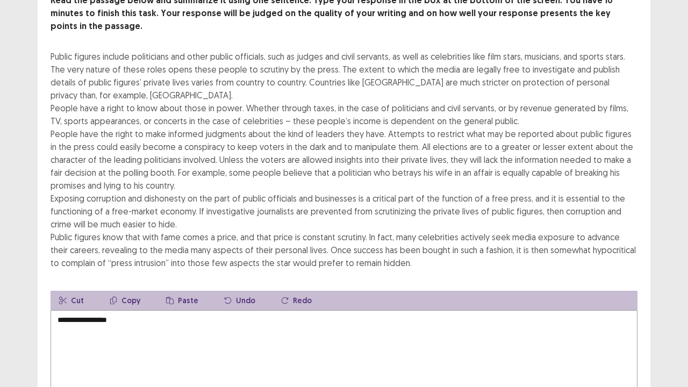
click at [100, 296] on textarea "**********" at bounding box center [344, 369] width 587 height 118
click at [123, 296] on textarea "**********" at bounding box center [344, 369] width 587 height 118
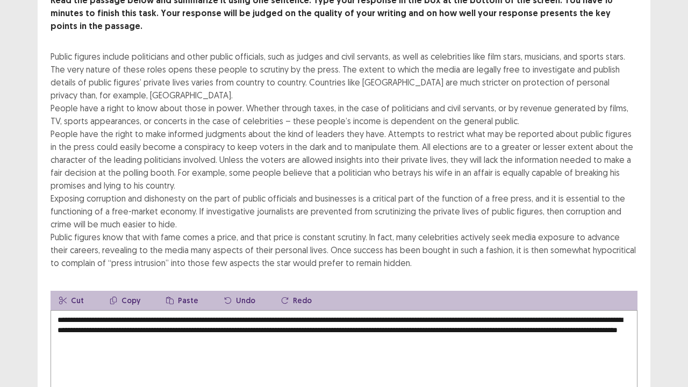
scroll to position [168, 0]
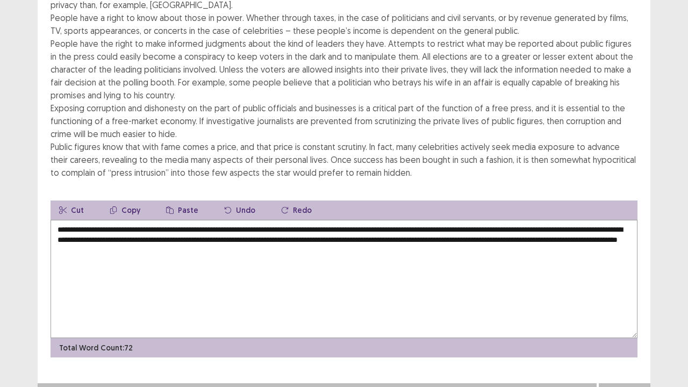
click at [80, 220] on textarea "**********" at bounding box center [344, 279] width 587 height 118
click at [475, 220] on textarea "**********" at bounding box center [344, 279] width 587 height 118
type textarea "**********"
click at [624, 296] on button "Next" at bounding box center [624, 393] width 43 height 13
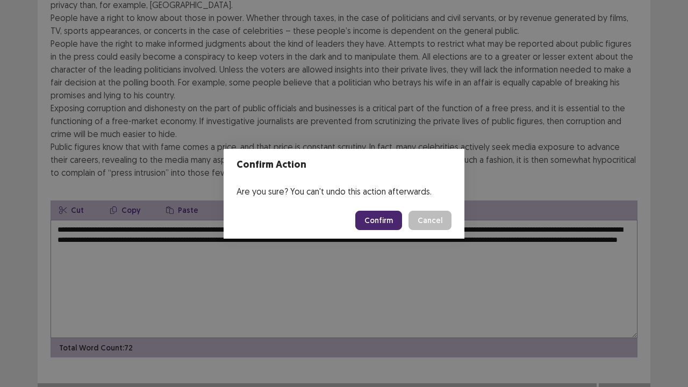
click at [373, 214] on button "Confirm" at bounding box center [378, 220] width 47 height 19
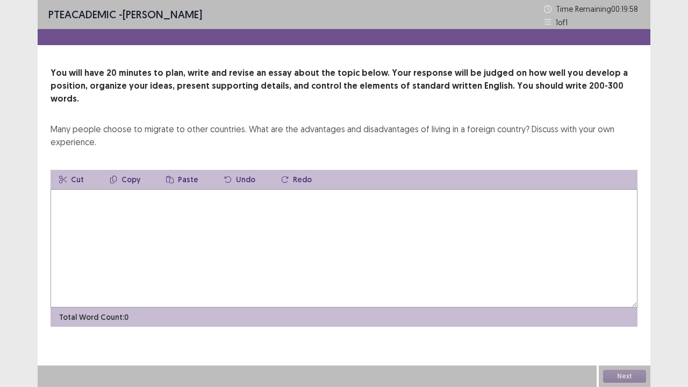
click at [182, 199] on textarea at bounding box center [344, 248] width 587 height 118
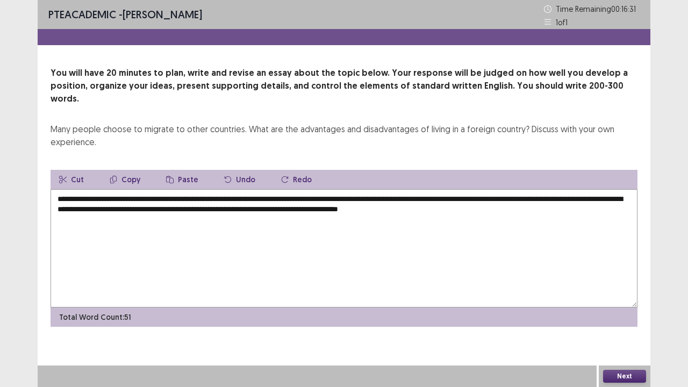
click at [125, 189] on textarea "**********" at bounding box center [344, 248] width 587 height 118
click at [573, 195] on textarea "**********" at bounding box center [344, 248] width 587 height 118
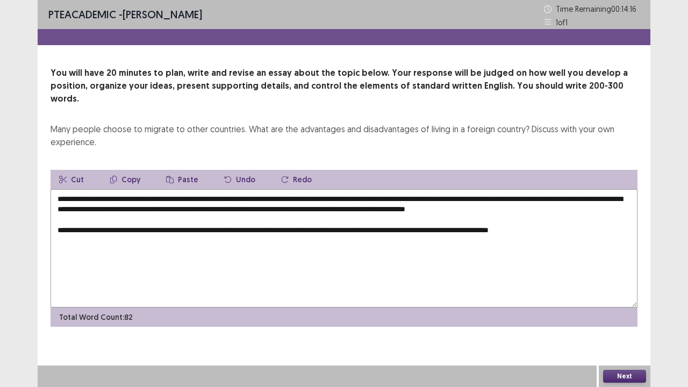
click at [463, 228] on textarea "**********" at bounding box center [344, 248] width 587 height 118
click at [466, 230] on textarea "**********" at bounding box center [344, 248] width 587 height 118
click at [602, 229] on textarea "**********" at bounding box center [344, 248] width 587 height 118
click at [582, 230] on textarea "**********" at bounding box center [344, 248] width 587 height 118
click at [601, 228] on textarea "**********" at bounding box center [344, 248] width 587 height 118
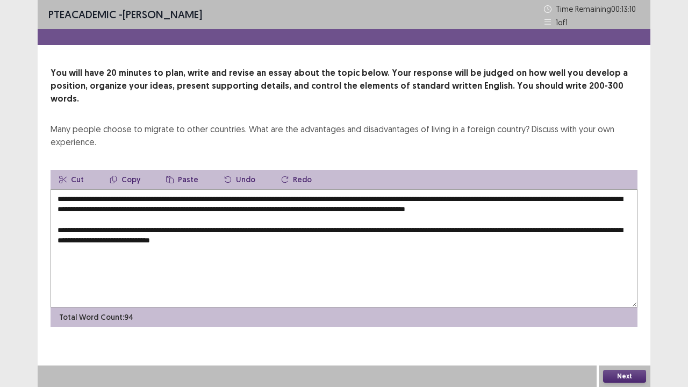
click at [138, 236] on textarea "**********" at bounding box center [344, 248] width 587 height 118
click at [386, 236] on textarea "**********" at bounding box center [344, 248] width 587 height 118
click at [435, 238] on textarea "**********" at bounding box center [344, 248] width 587 height 118
click at [441, 238] on textarea "**********" at bounding box center [344, 248] width 587 height 118
click at [462, 240] on textarea "**********" at bounding box center [344, 248] width 587 height 118
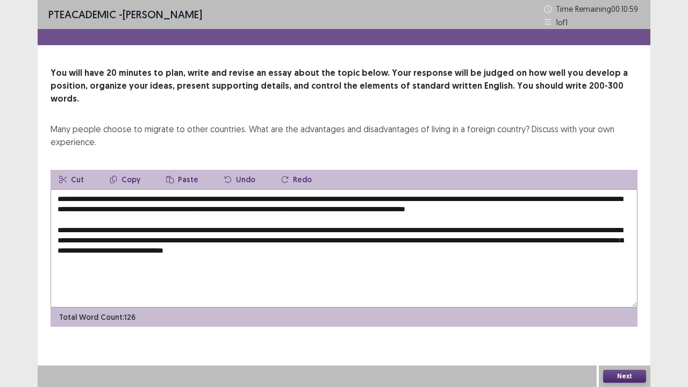
click at [404, 248] on textarea "**********" at bounding box center [344, 248] width 587 height 118
click at [410, 246] on textarea "**********" at bounding box center [344, 248] width 587 height 118
click at [463, 250] on textarea "**********" at bounding box center [344, 248] width 587 height 118
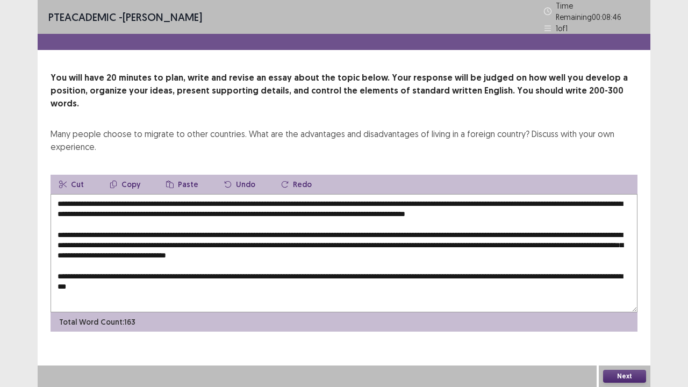
click at [606, 270] on textarea "**********" at bounding box center [344, 253] width 587 height 118
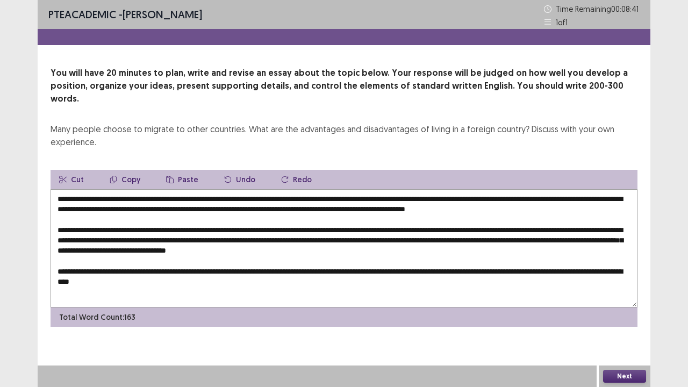
click at [214, 278] on textarea "**********" at bounding box center [344, 248] width 587 height 118
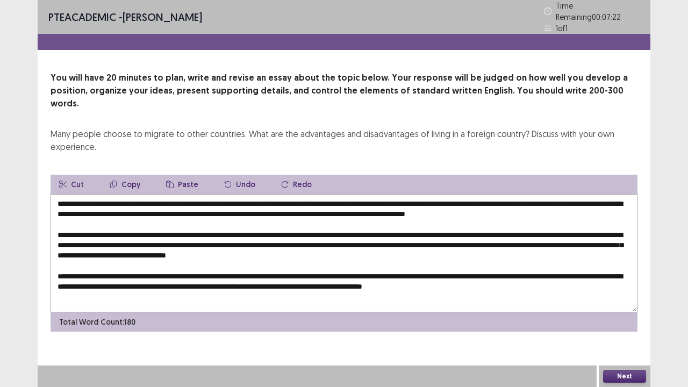
click at [527, 280] on textarea at bounding box center [344, 253] width 587 height 118
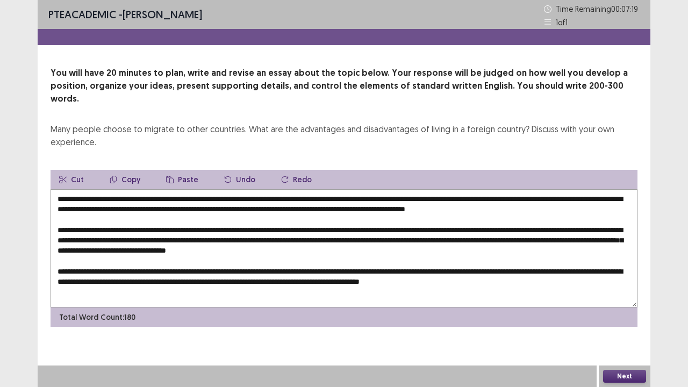
click at [551, 279] on textarea at bounding box center [344, 248] width 587 height 118
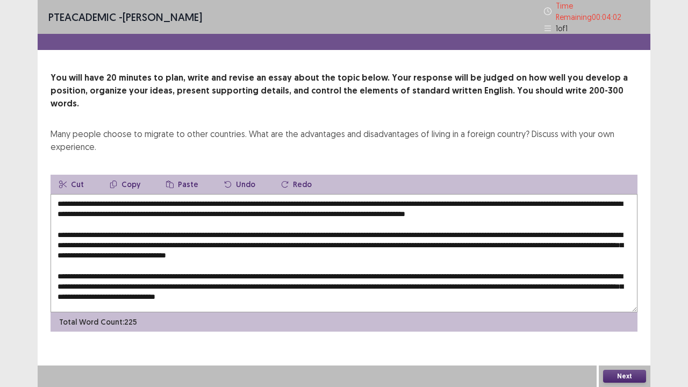
click at [387, 194] on textarea at bounding box center [344, 253] width 587 height 118
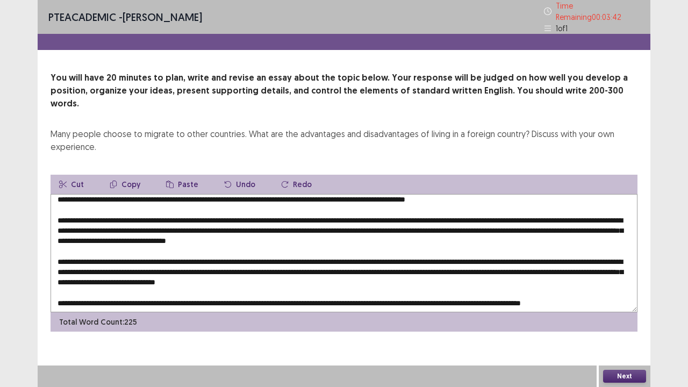
scroll to position [25, 0]
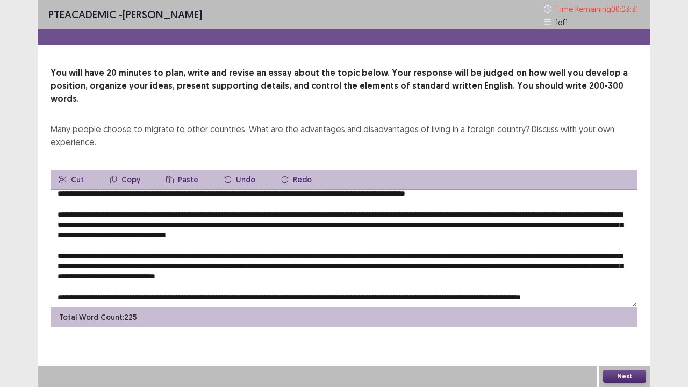
click at [600, 204] on textarea at bounding box center [344, 248] width 587 height 118
click at [247, 222] on textarea at bounding box center [344, 248] width 587 height 118
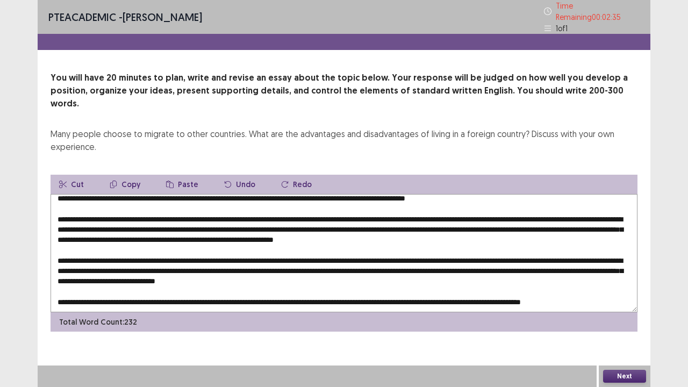
drag, startPoint x: 247, startPoint y: 222, endPoint x: 336, endPoint y: 226, distance: 89.3
click at [336, 226] on textarea at bounding box center [344, 253] width 587 height 118
type textarea "**********"
click at [624, 296] on button "Next" at bounding box center [624, 376] width 43 height 13
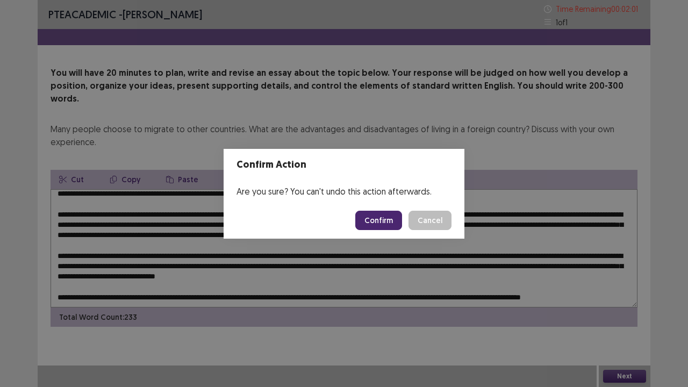
click at [383, 221] on button "Confirm" at bounding box center [378, 220] width 47 height 19
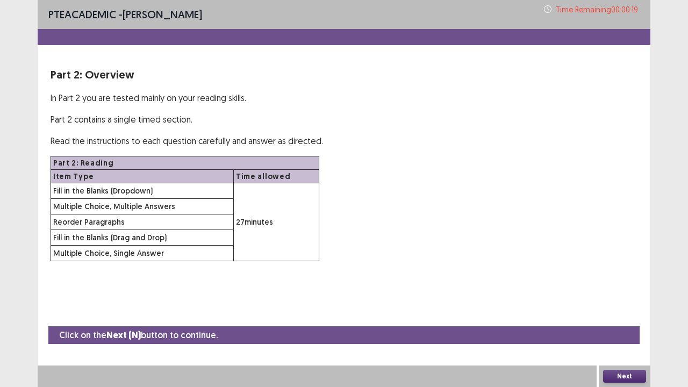
click at [614, 296] on button "Next" at bounding box center [624, 376] width 43 height 13
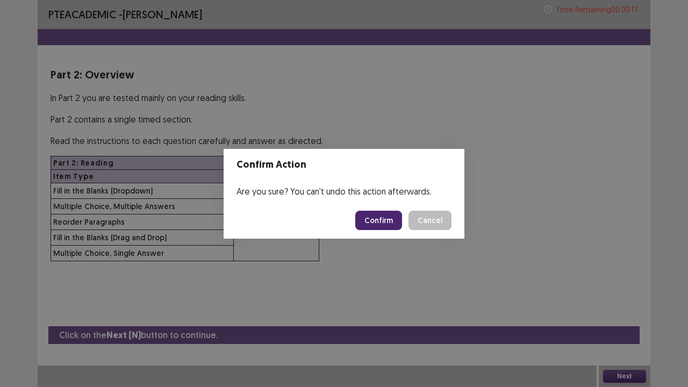
click at [384, 225] on button "Confirm" at bounding box center [378, 220] width 47 height 19
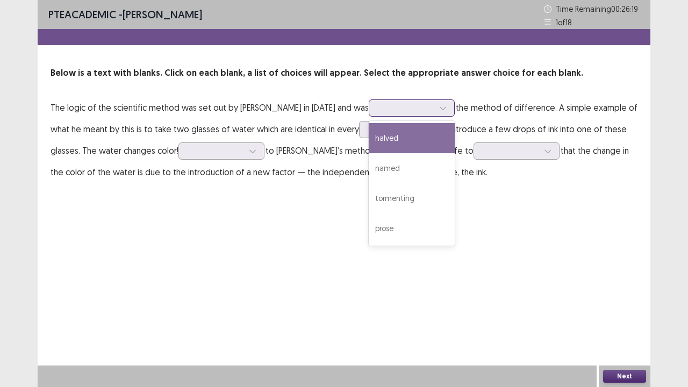
click at [439, 106] on icon at bounding box center [443, 108] width 8 height 8
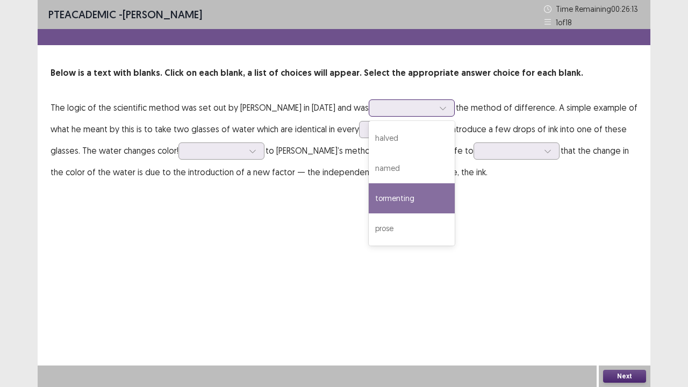
click at [419, 194] on div "tormenting" at bounding box center [412, 198] width 86 height 30
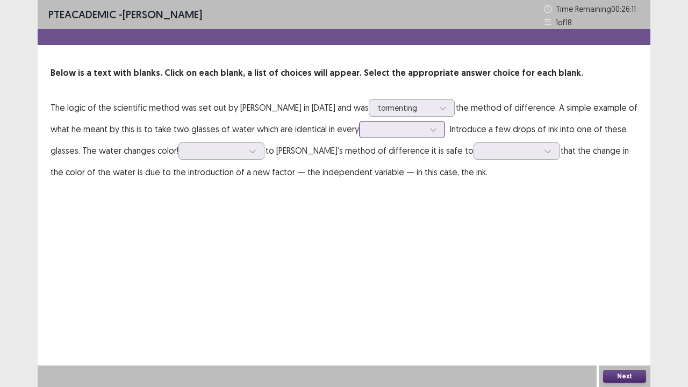
click at [429, 125] on div at bounding box center [433, 129] width 16 height 16
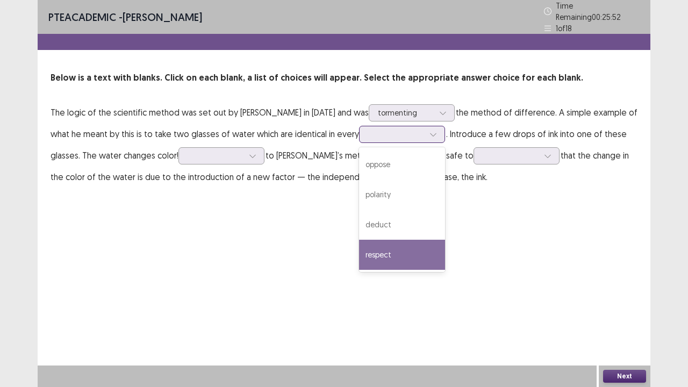
click at [398, 245] on div "respect" at bounding box center [402, 255] width 86 height 30
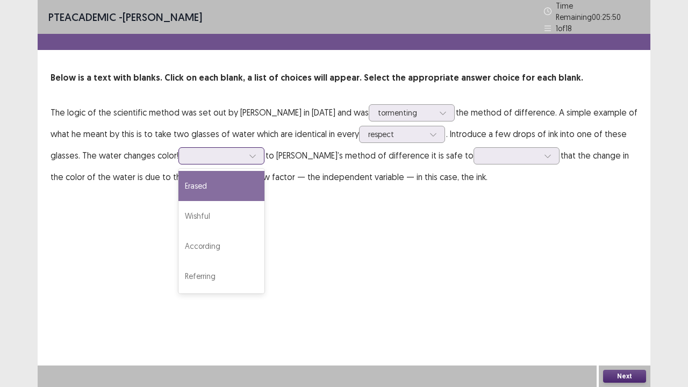
click at [256, 152] on icon at bounding box center [253, 156] width 8 height 8
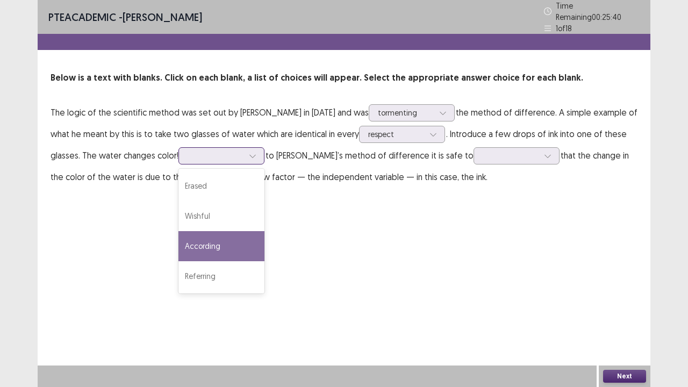
click at [234, 238] on div "According" at bounding box center [221, 246] width 86 height 30
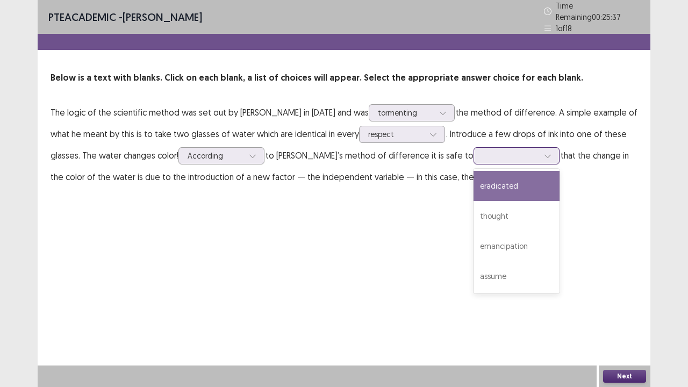
click at [544, 153] on icon at bounding box center [548, 156] width 8 height 8
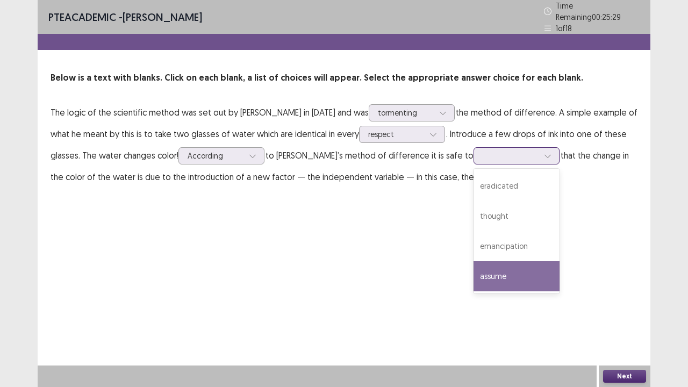
click at [473, 265] on div "assume" at bounding box center [516, 276] width 86 height 30
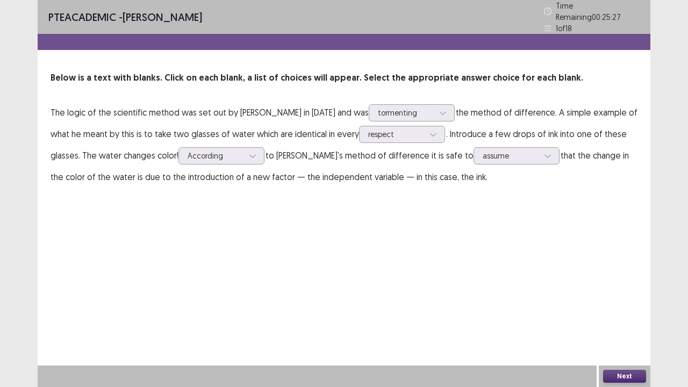
click at [627, 296] on button "Next" at bounding box center [624, 376] width 43 height 13
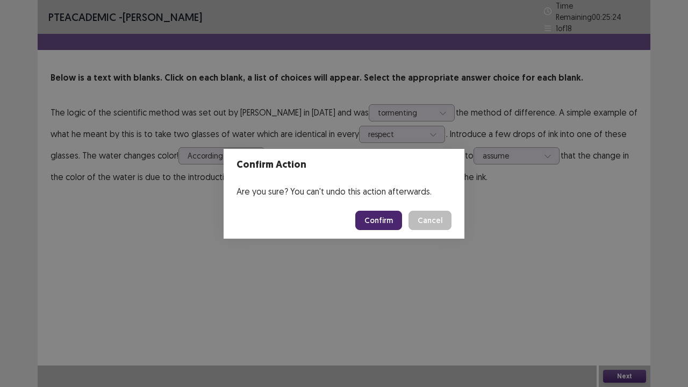
drag, startPoint x: 387, startPoint y: 232, endPoint x: 386, endPoint y: 224, distance: 8.1
click at [386, 224] on footer "Confirm Cancel" at bounding box center [344, 220] width 241 height 37
click at [386, 224] on button "Confirm" at bounding box center [378, 220] width 47 height 19
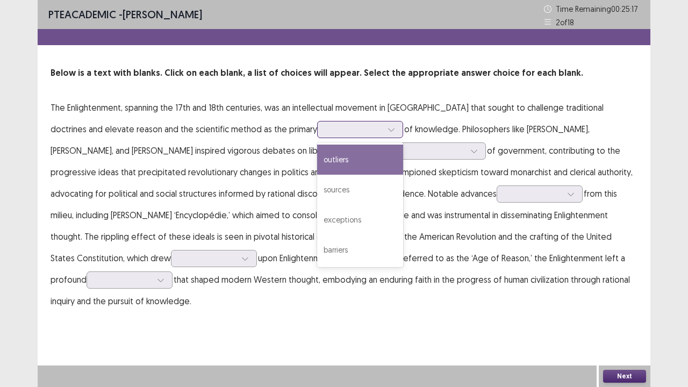
click at [387, 130] on icon at bounding box center [391, 130] width 8 height 8
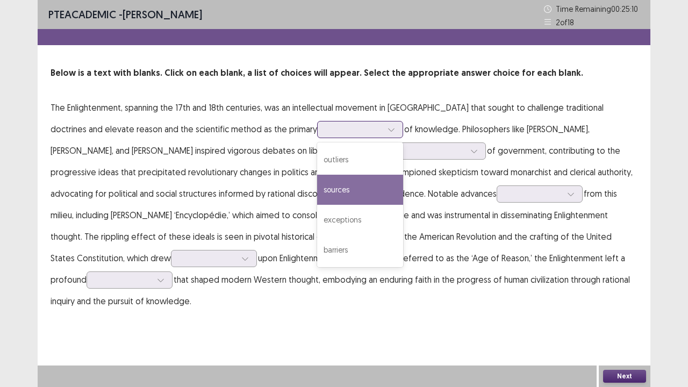
click at [317, 185] on div "sources" at bounding box center [360, 190] width 86 height 30
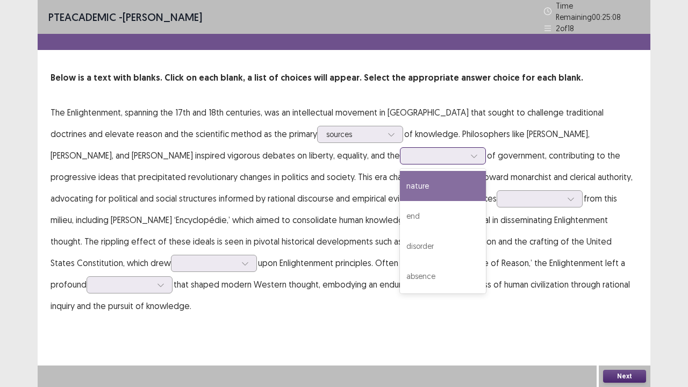
click at [470, 152] on icon at bounding box center [474, 156] width 8 height 8
click at [400, 173] on div "nature" at bounding box center [443, 186] width 86 height 30
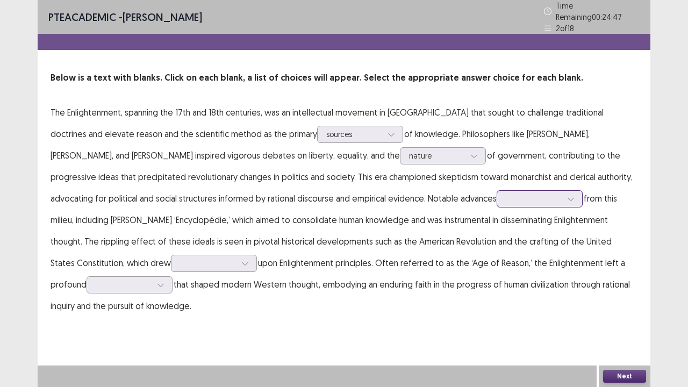
click at [563, 196] on div at bounding box center [571, 199] width 16 height 16
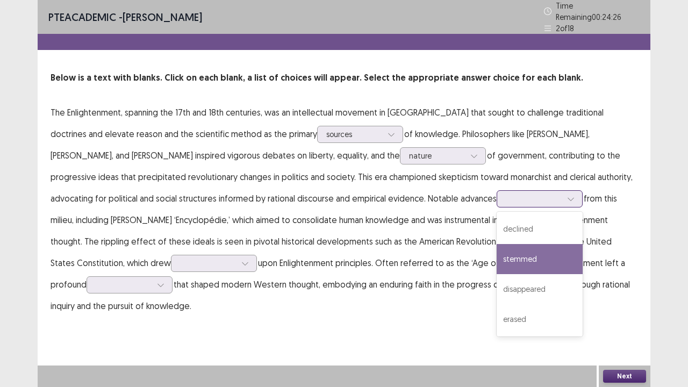
click at [497, 250] on div "stemmed" at bounding box center [540, 259] width 86 height 30
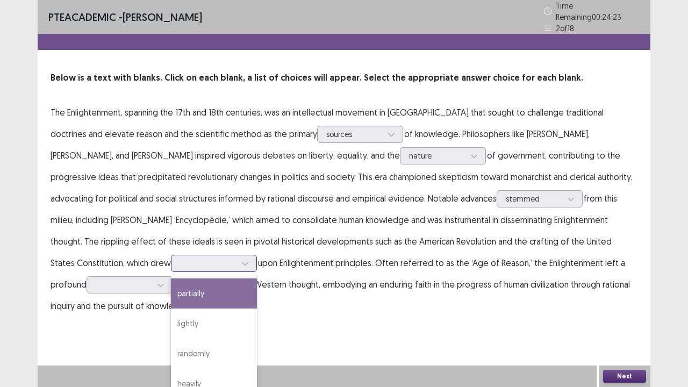
click at [237, 257] on div at bounding box center [208, 263] width 58 height 12
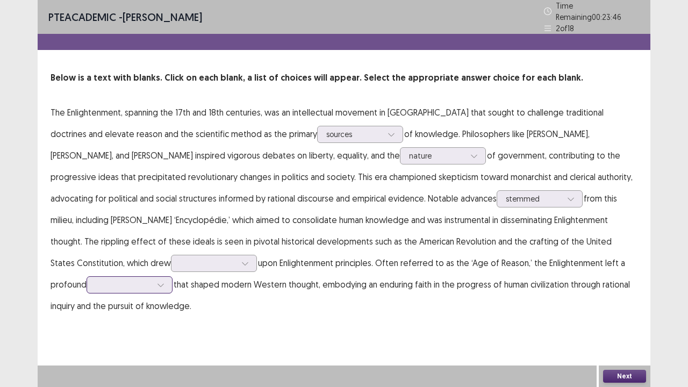
drag, startPoint x: 430, startPoint y: 326, endPoint x: 452, endPoint y: 258, distance: 71.2
click at [452, 258] on div "PTE academic - [PERSON_NAME] Time Remaining 00 : 23 : 46 2 of 18 Below is a tex…" at bounding box center [344, 193] width 613 height 387
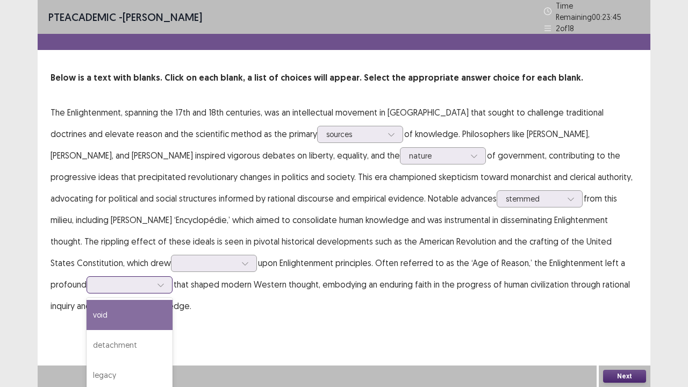
click at [164, 281] on icon at bounding box center [161, 285] width 8 height 8
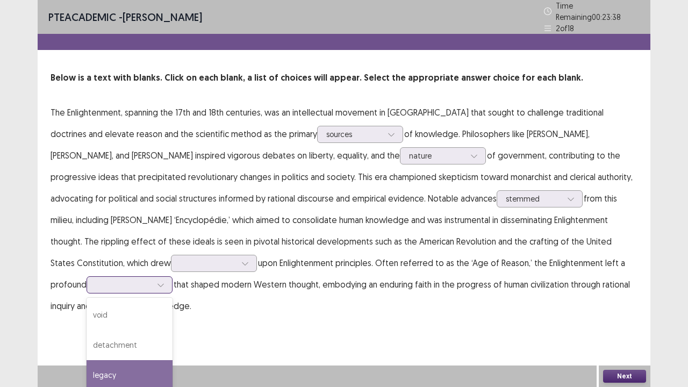
click at [173, 296] on div "legacy" at bounding box center [130, 375] width 86 height 30
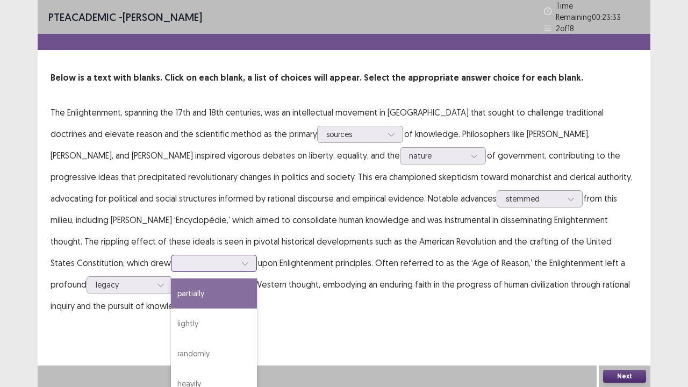
click at [253, 255] on div at bounding box center [245, 263] width 16 height 16
click at [257, 278] on div "partially" at bounding box center [214, 293] width 86 height 30
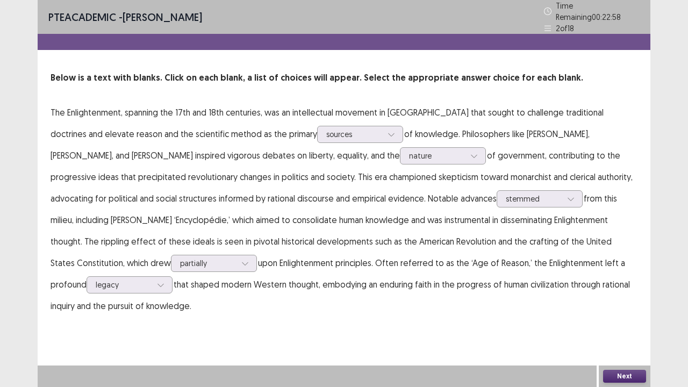
click at [610, 296] on button "Next" at bounding box center [624, 376] width 43 height 13
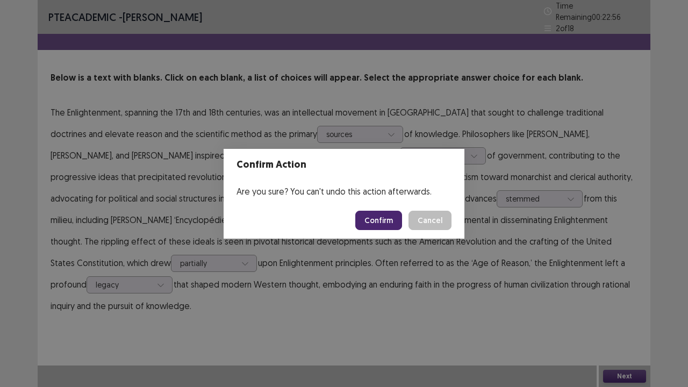
click at [374, 218] on button "Confirm" at bounding box center [378, 220] width 47 height 19
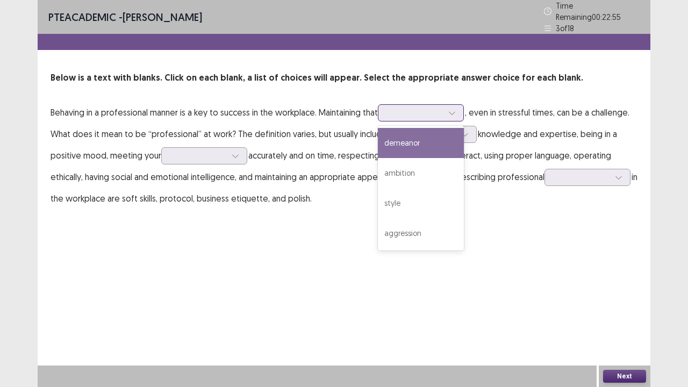
click at [455, 105] on div at bounding box center [452, 113] width 16 height 16
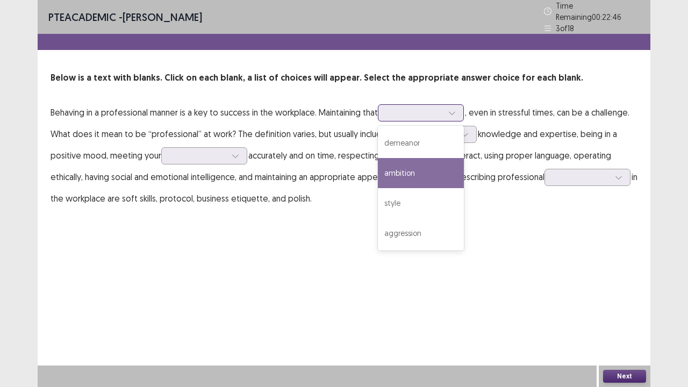
click at [443, 170] on div "ambition" at bounding box center [421, 173] width 86 height 30
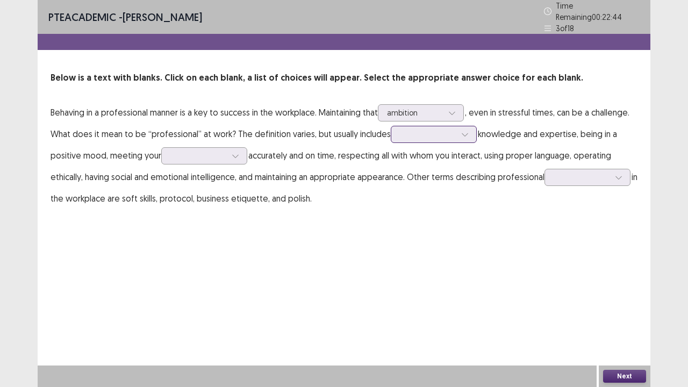
click at [457, 128] on div at bounding box center [465, 134] width 16 height 16
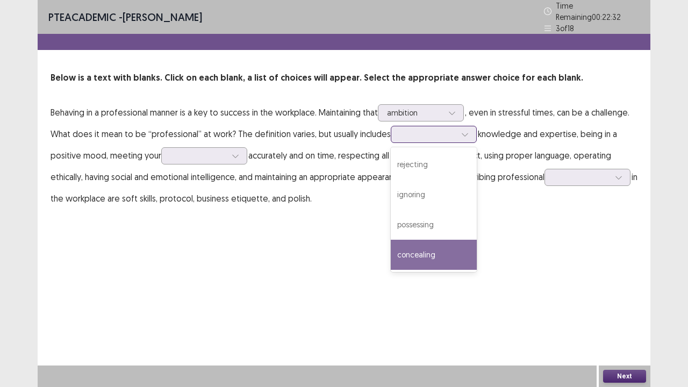
click at [432, 246] on div "concealing" at bounding box center [434, 255] width 86 height 30
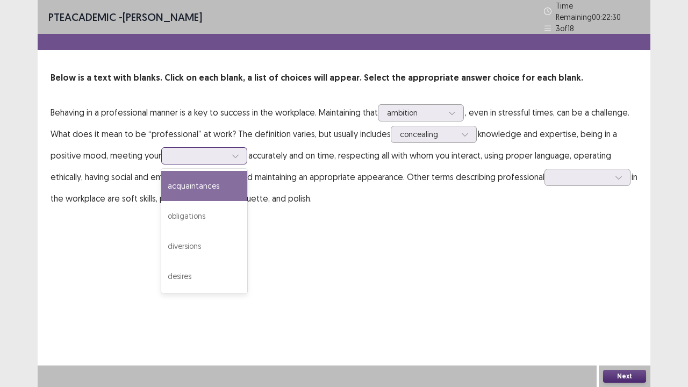
click at [231, 150] on div at bounding box center [235, 156] width 16 height 16
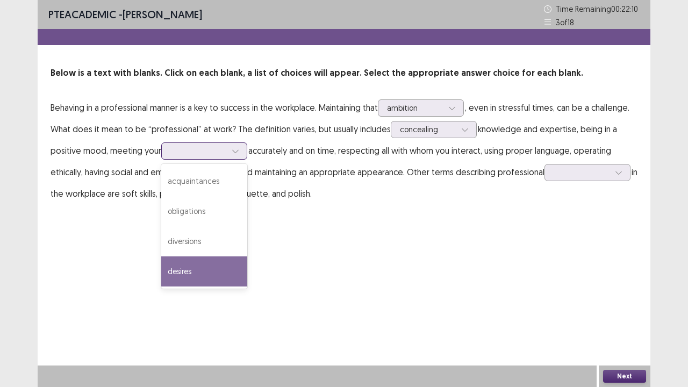
click at [218, 269] on div "desires" at bounding box center [204, 271] width 86 height 30
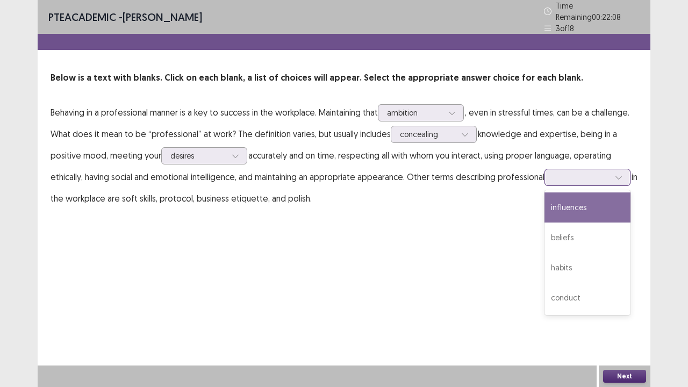
click at [599, 172] on div at bounding box center [582, 177] width 56 height 10
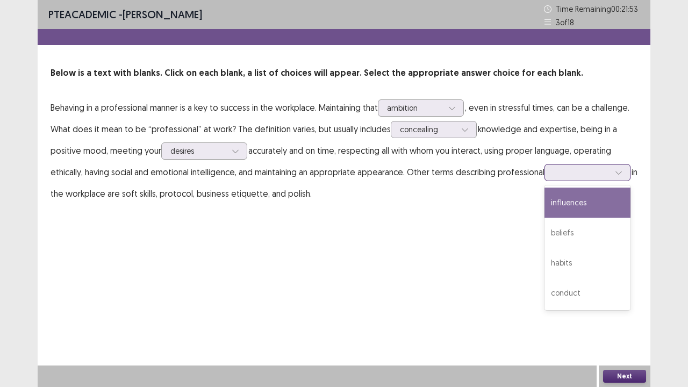
click at [597, 206] on div "influences" at bounding box center [587, 203] width 86 height 30
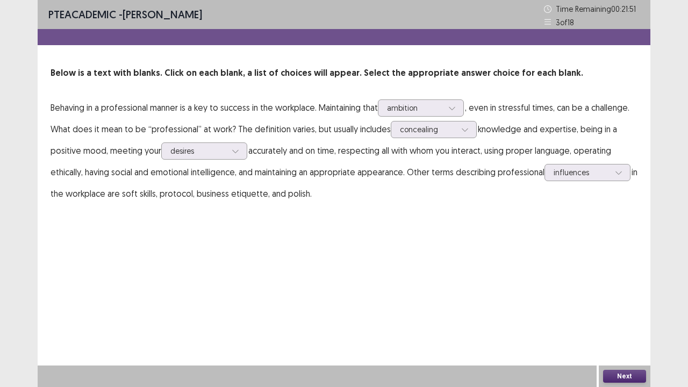
click at [612, 296] on button "Next" at bounding box center [624, 376] width 43 height 13
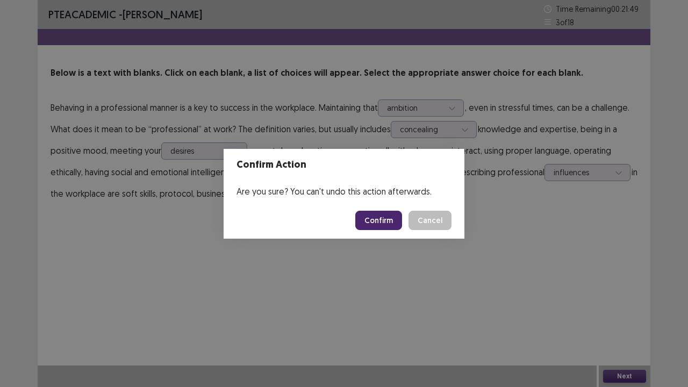
click at [375, 224] on button "Confirm" at bounding box center [378, 220] width 47 height 19
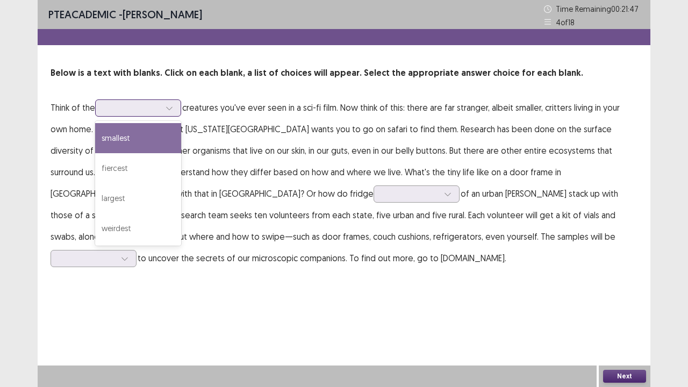
click at [178, 102] on div at bounding box center [138, 107] width 86 height 17
click at [160, 147] on div "smallest" at bounding box center [138, 138] width 86 height 30
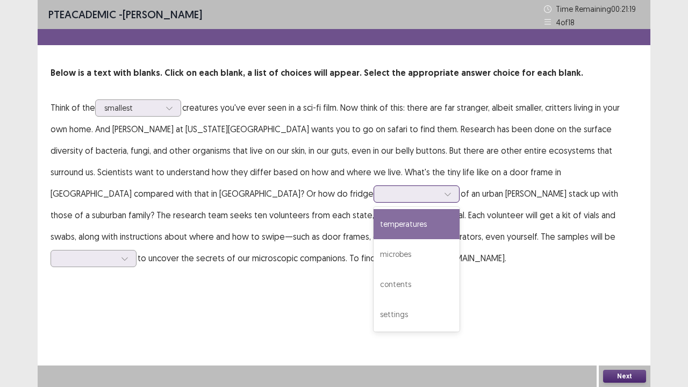
click at [440, 186] on div at bounding box center [448, 194] width 16 height 16
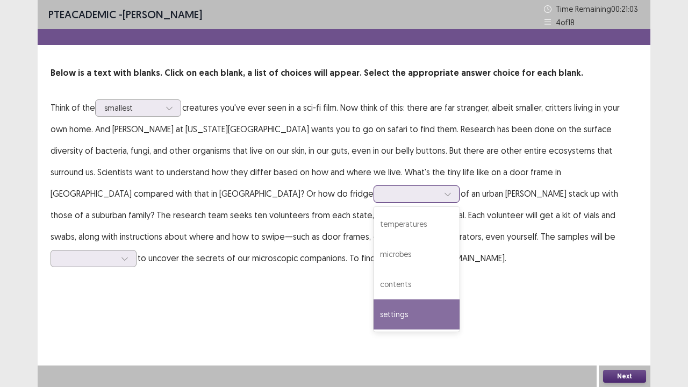
click at [374, 296] on div "settings" at bounding box center [417, 314] width 86 height 30
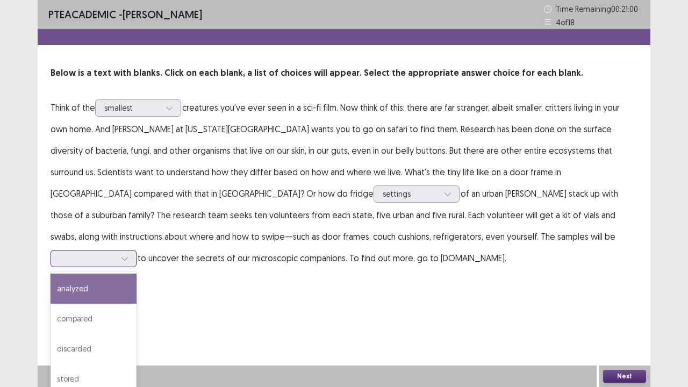
click at [128, 255] on icon at bounding box center [125, 259] width 8 height 8
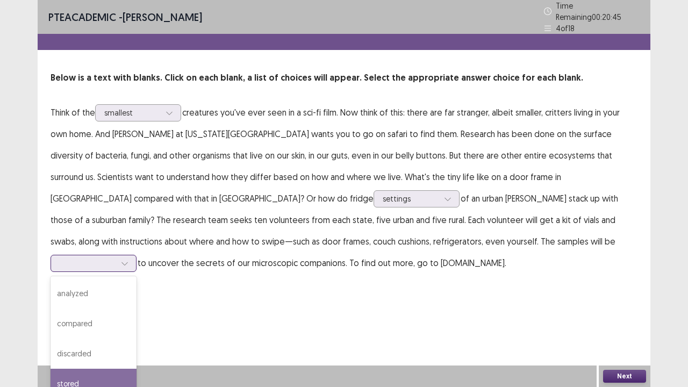
click at [137, 296] on div "stored" at bounding box center [94, 384] width 86 height 30
click at [615, 296] on button "Next" at bounding box center [624, 376] width 43 height 13
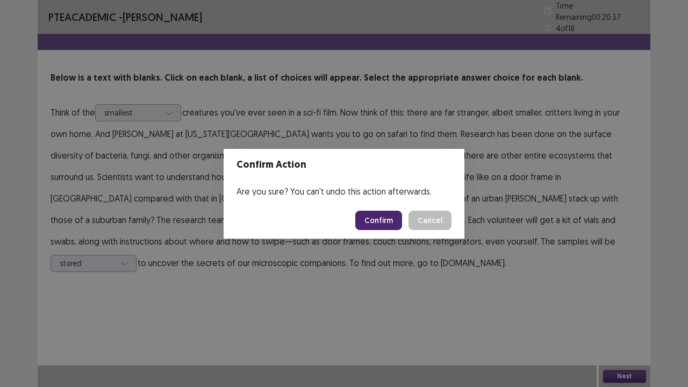
click at [384, 211] on button "Confirm" at bounding box center [378, 220] width 47 height 19
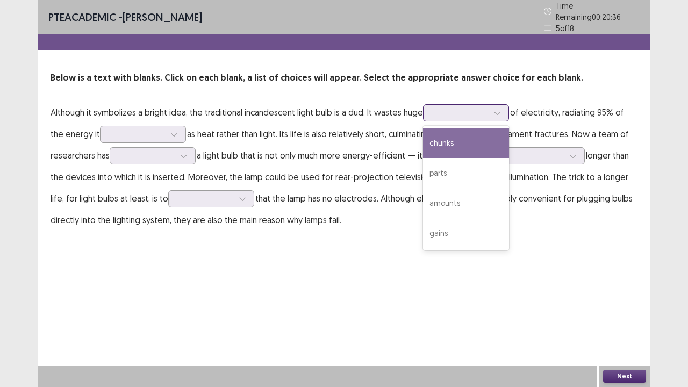
click at [496, 105] on div at bounding box center [497, 113] width 16 height 16
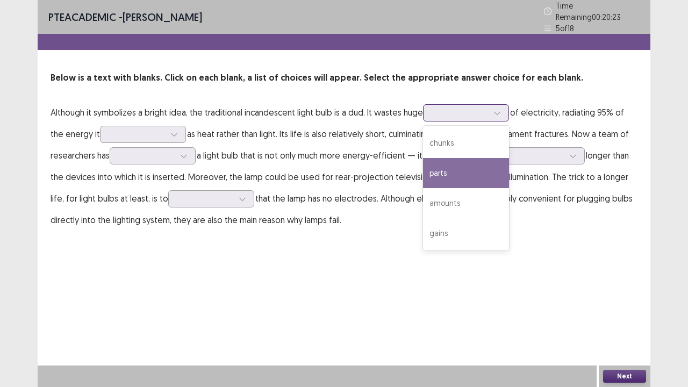
click at [433, 170] on div "parts" at bounding box center [466, 173] width 86 height 30
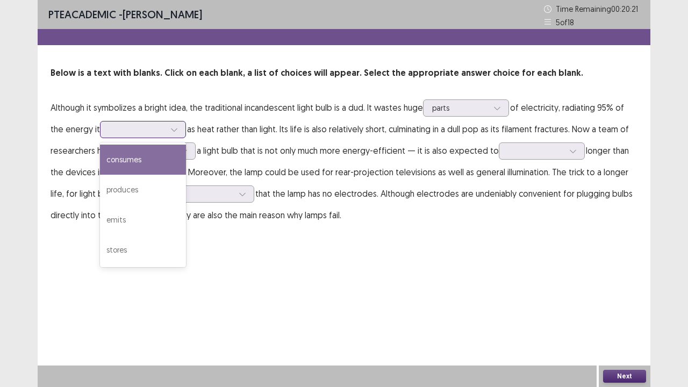
click at [179, 127] on div at bounding box center [174, 129] width 16 height 16
click at [163, 156] on div "consumes" at bounding box center [143, 160] width 86 height 30
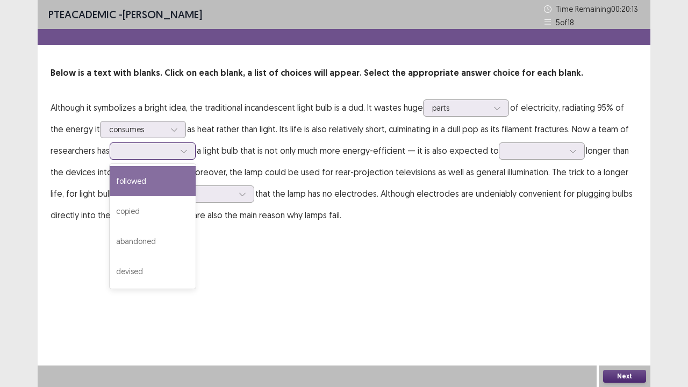
click at [187, 148] on icon at bounding box center [184, 151] width 8 height 8
click at [147, 183] on div "followed" at bounding box center [153, 181] width 86 height 30
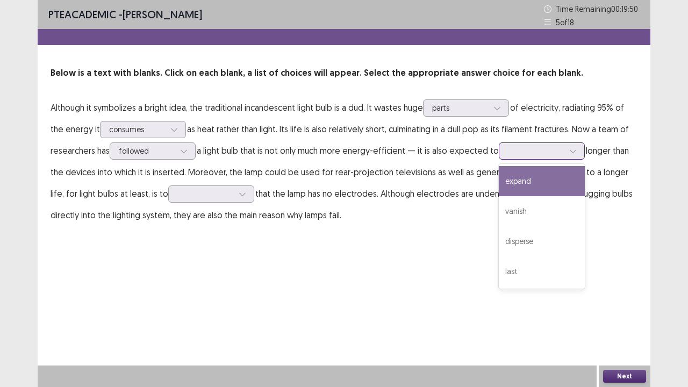
click at [553, 150] on div at bounding box center [536, 151] width 56 height 10
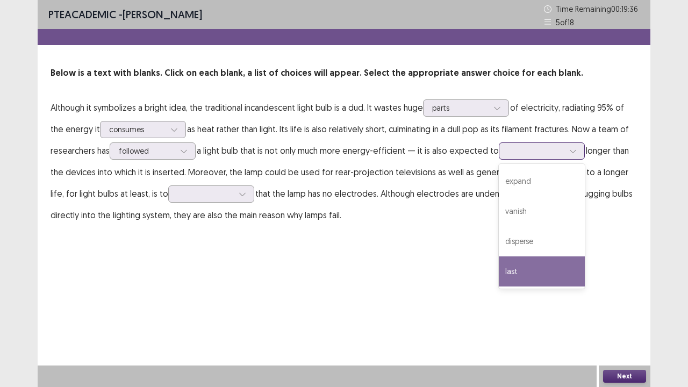
click at [523, 270] on div "last" at bounding box center [542, 271] width 86 height 30
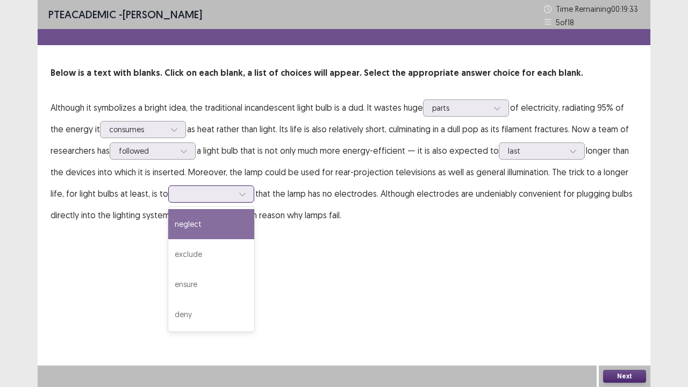
click at [247, 195] on div at bounding box center [242, 194] width 16 height 16
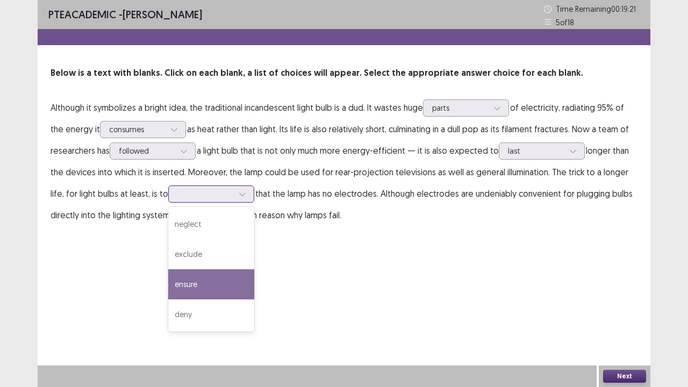
click at [230, 277] on div "ensure" at bounding box center [211, 284] width 86 height 30
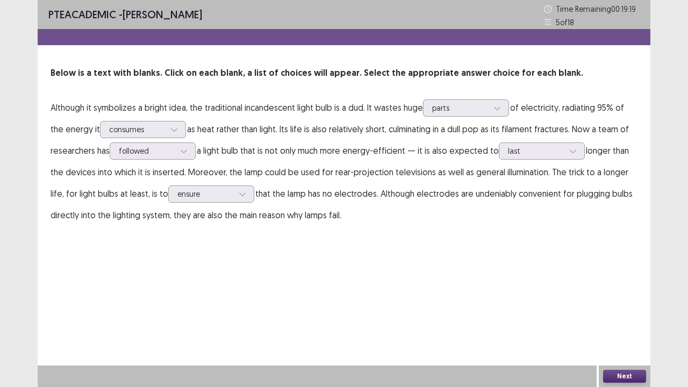
click at [624, 296] on button "Next" at bounding box center [624, 376] width 43 height 13
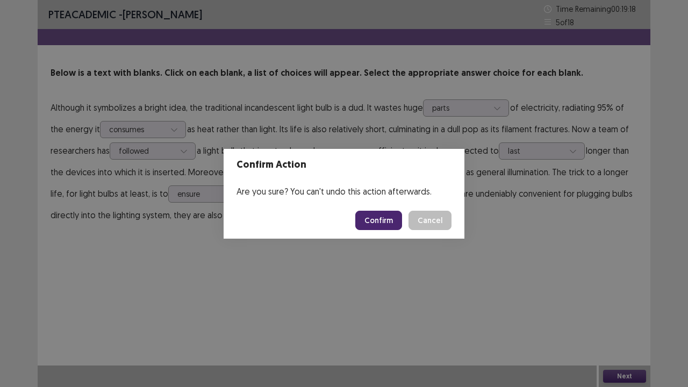
click at [387, 221] on button "Confirm" at bounding box center [378, 220] width 47 height 19
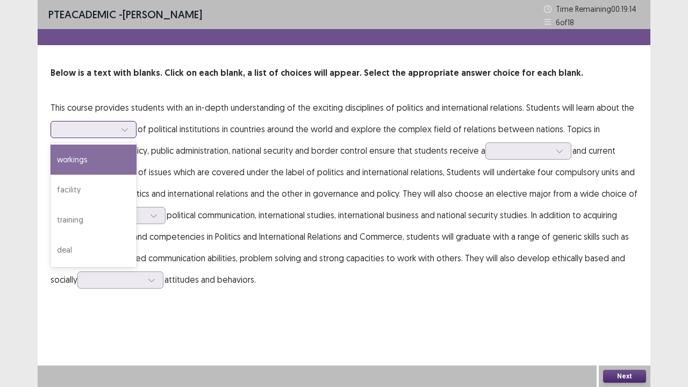
click at [125, 127] on icon at bounding box center [125, 130] width 8 height 8
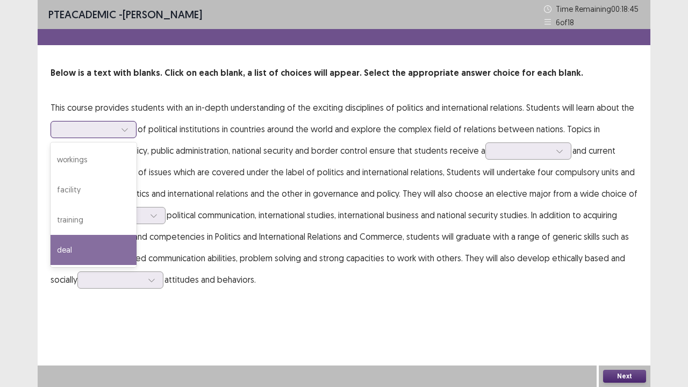
click at [91, 253] on div "deal" at bounding box center [94, 250] width 86 height 30
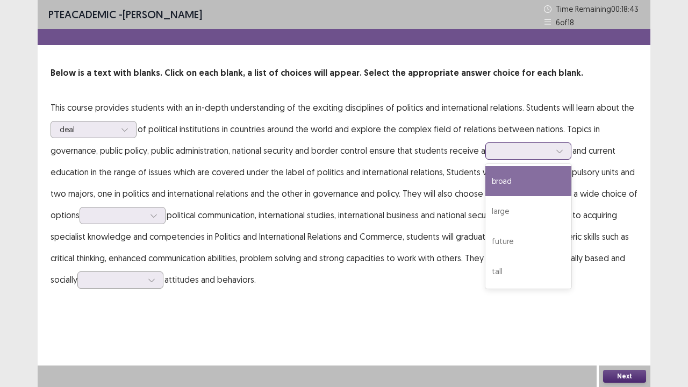
click at [554, 149] on div at bounding box center [559, 151] width 16 height 16
click at [537, 179] on div "broad" at bounding box center [528, 181] width 86 height 30
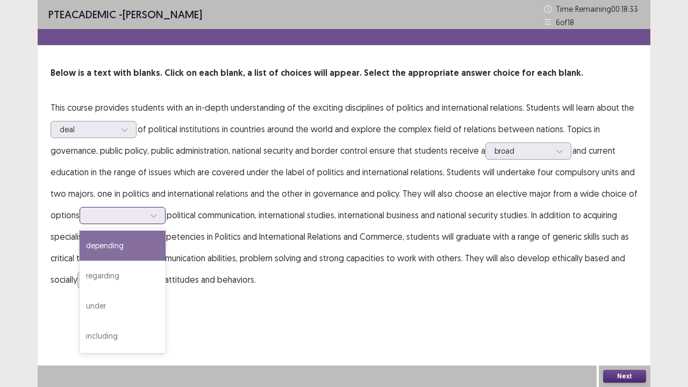
click at [157, 212] on icon at bounding box center [154, 216] width 8 height 8
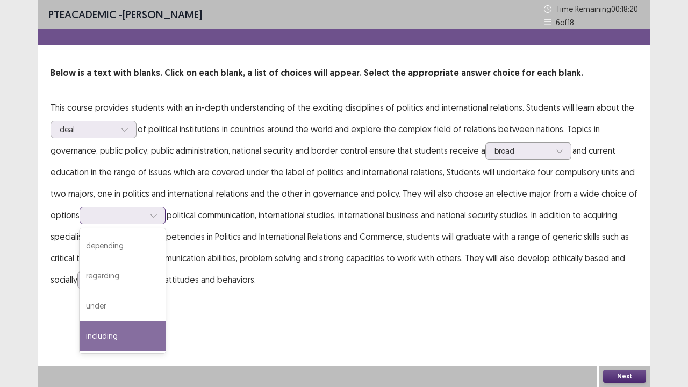
click at [123, 296] on div "including" at bounding box center [123, 336] width 86 height 30
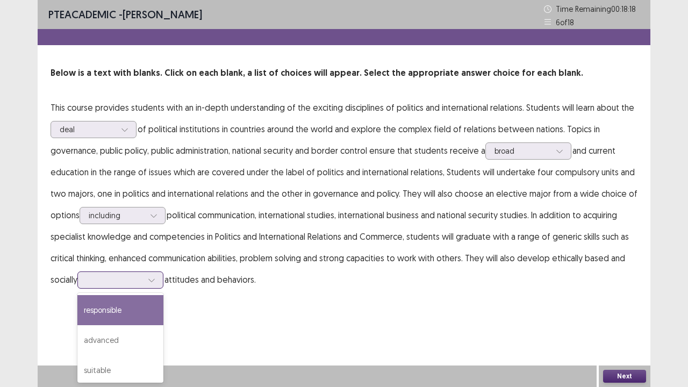
click at [159, 281] on div at bounding box center [151, 280] width 16 height 16
click at [132, 296] on div "responsible" at bounding box center [120, 310] width 86 height 30
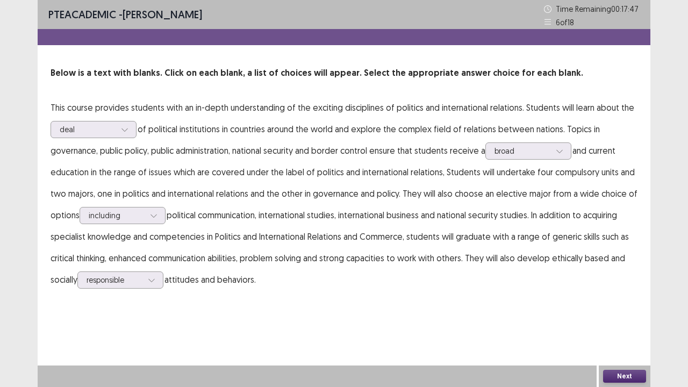
drag, startPoint x: 618, startPoint y: 367, endPoint x: 618, endPoint y: 376, distance: 8.6
click at [618, 296] on div "Next" at bounding box center [625, 375] width 52 height 21
click at [618, 296] on button "Next" at bounding box center [624, 376] width 43 height 13
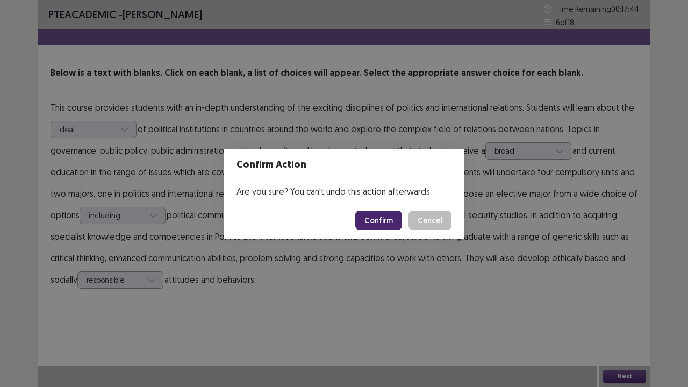
click at [376, 220] on button "Confirm" at bounding box center [378, 220] width 47 height 19
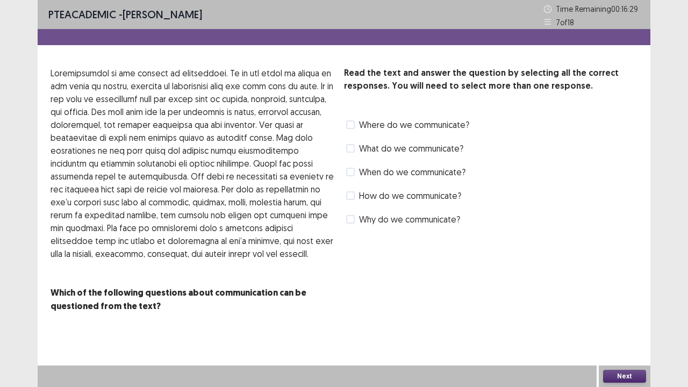
click at [358, 198] on label "How do we communicate?" at bounding box center [403, 195] width 115 height 13
click at [357, 155] on div "What do we communicate?" at bounding box center [403, 148] width 119 height 17
click at [355, 150] on label "What do we communicate?" at bounding box center [404, 148] width 117 height 13
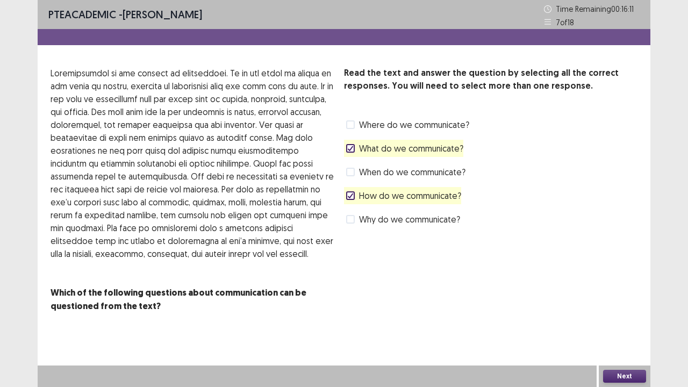
click at [621, 296] on button "Next" at bounding box center [624, 376] width 43 height 13
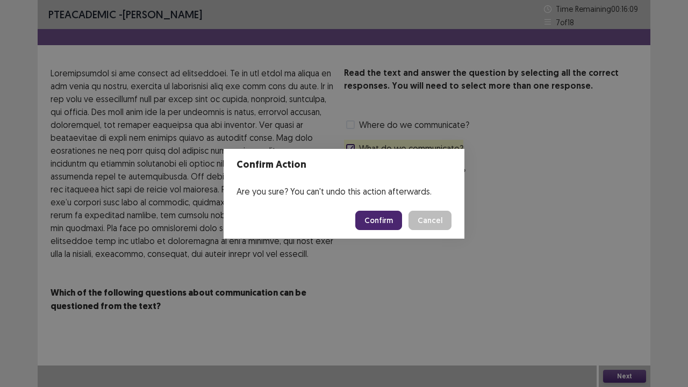
click at [389, 220] on button "Confirm" at bounding box center [378, 220] width 47 height 19
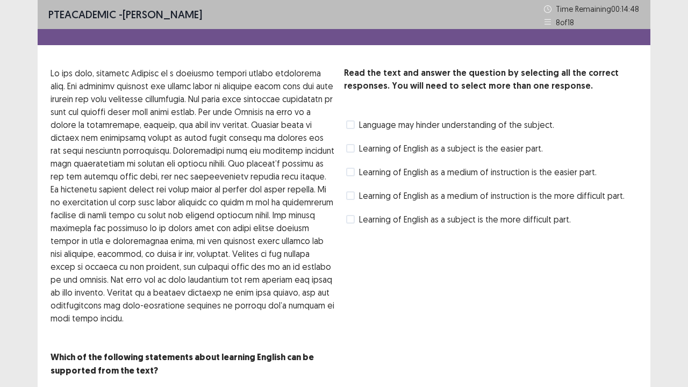
click at [359, 149] on span "Learning of English as a subject is the easier part." at bounding box center [451, 148] width 184 height 13
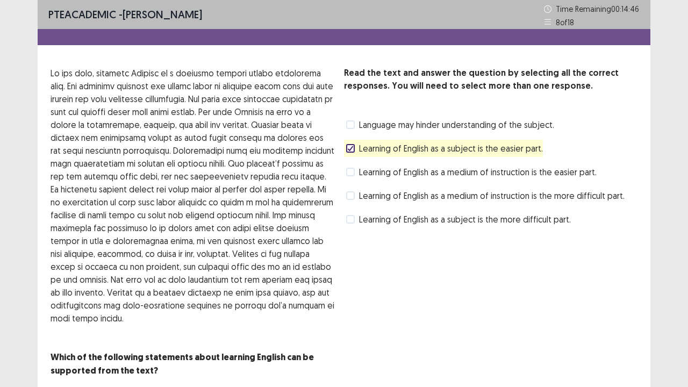
click at [362, 193] on span "Learning of English as a medium of instruction is the more difficult part." at bounding box center [491, 195] width 265 height 13
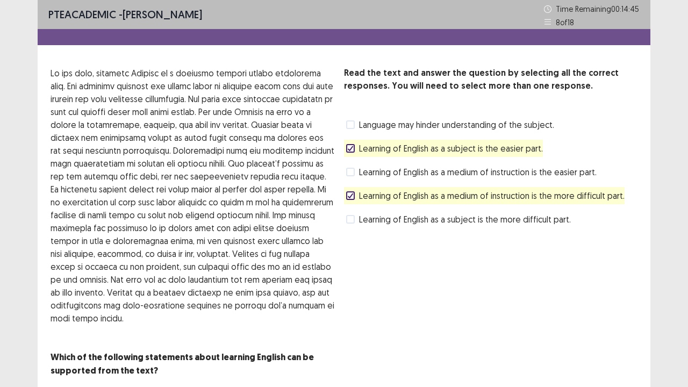
scroll to position [24, 0]
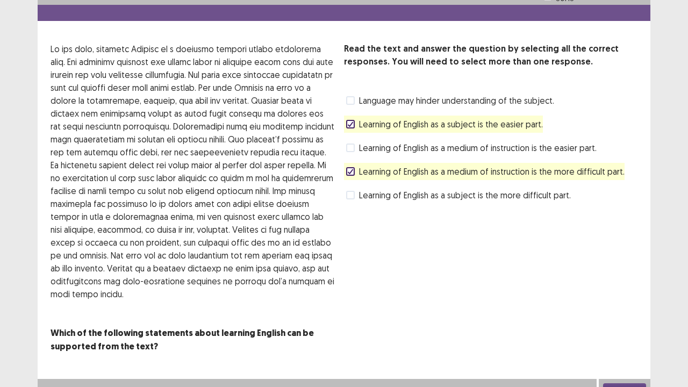
click at [616, 296] on button "Next" at bounding box center [624, 389] width 43 height 13
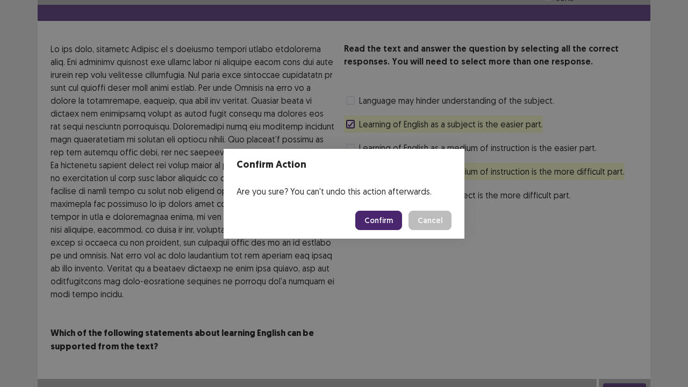
click at [396, 224] on button "Confirm" at bounding box center [378, 220] width 47 height 19
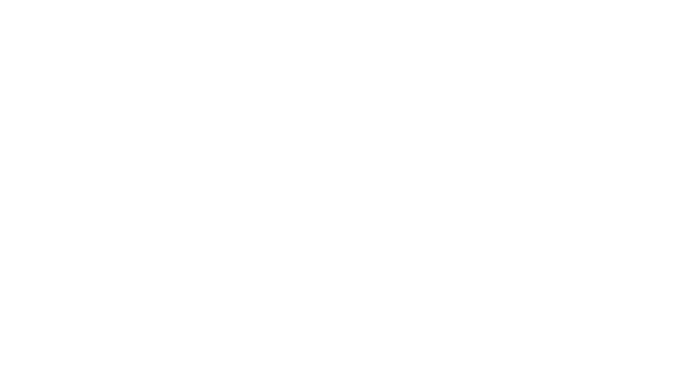
scroll to position [0, 0]
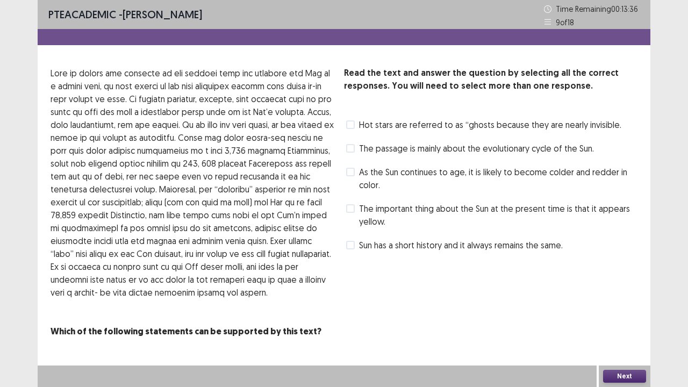
click at [368, 249] on span "Sun has a short history and it always remains the same." at bounding box center [461, 245] width 204 height 13
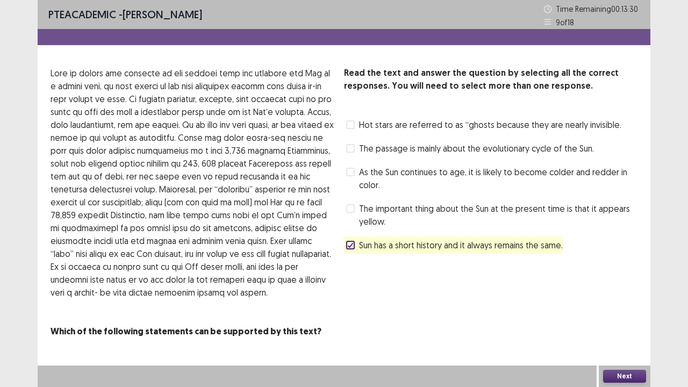
click at [465, 210] on span "The important thing about the Sun at the present time is that it appears yellow." at bounding box center [498, 215] width 278 height 26
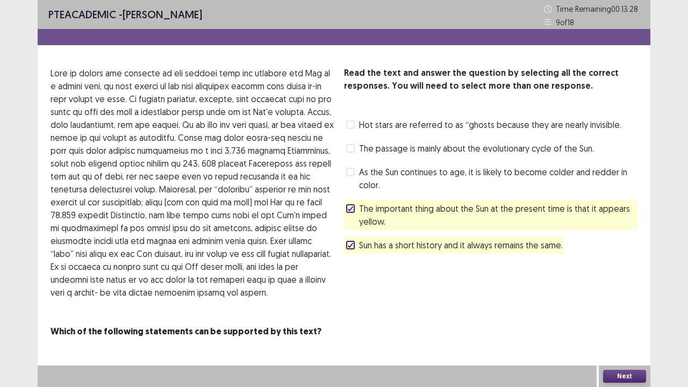
click at [625, 296] on button "Next" at bounding box center [624, 376] width 43 height 13
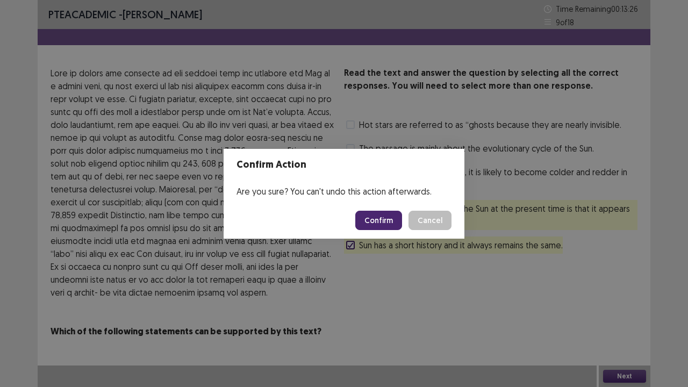
click at [469, 265] on div "Confirm Action Are you sure? You can't undo this action afterwards. Confirm Can…" at bounding box center [344, 193] width 688 height 387
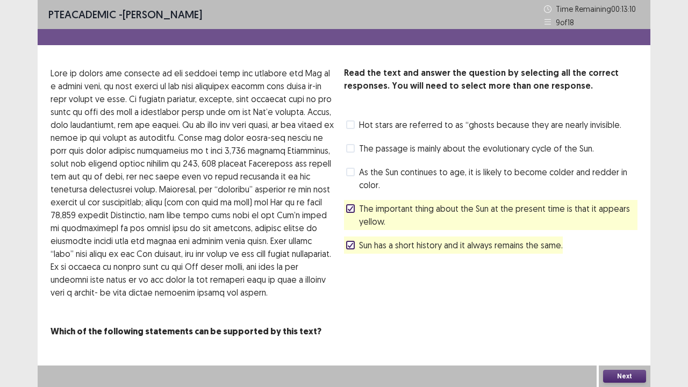
click at [437, 185] on span "As the Sun continues to age, it is likely to become colder and redder in color." at bounding box center [498, 179] width 278 height 26
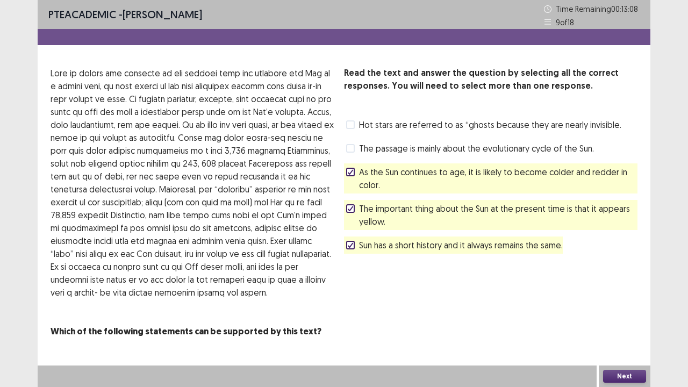
click at [617, 296] on button "Next" at bounding box center [624, 376] width 43 height 13
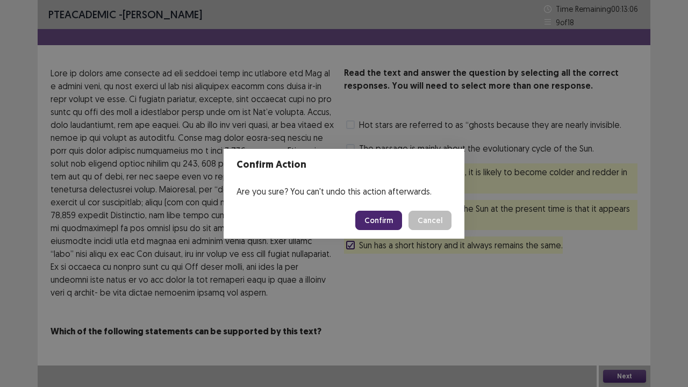
click at [389, 228] on button "Confirm" at bounding box center [378, 220] width 47 height 19
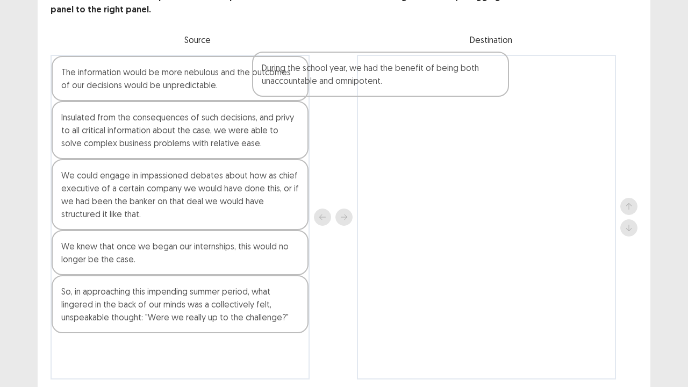
scroll to position [62, 0]
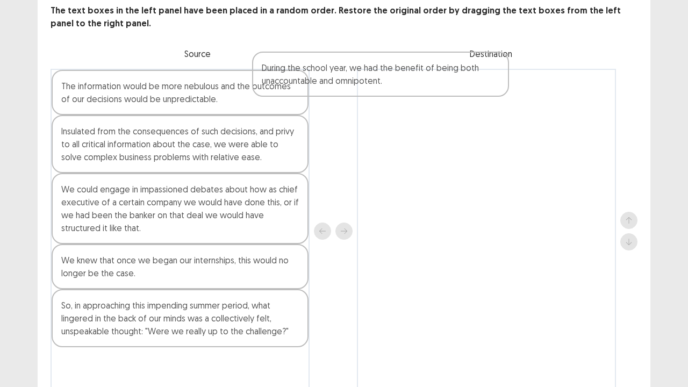
drag, startPoint x: 220, startPoint y: 100, endPoint x: 480, endPoint y: 72, distance: 261.6
click at [480, 72] on div "The information would be more nebulous and the outcomes of our decisions would …" at bounding box center [344, 231] width 587 height 325
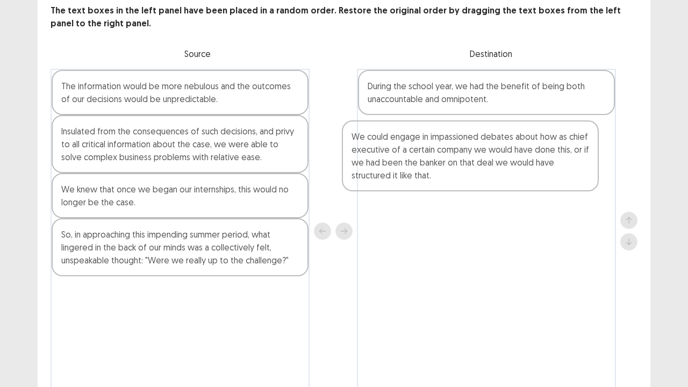
drag, startPoint x: 233, startPoint y: 210, endPoint x: 538, endPoint y: 152, distance: 310.7
click at [538, 152] on div "The information would be more nebulous and the outcomes of our decisions would …" at bounding box center [344, 231] width 587 height 325
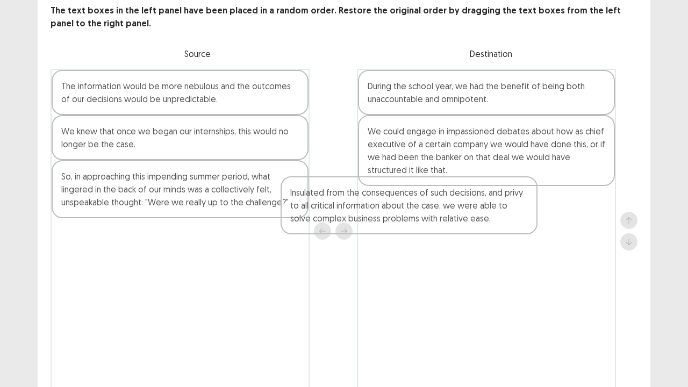
drag, startPoint x: 172, startPoint y: 160, endPoint x: 407, endPoint y: 217, distance: 241.8
click at [407, 217] on div "The information would be more nebulous and the outcomes of our decisions would …" at bounding box center [344, 231] width 587 height 325
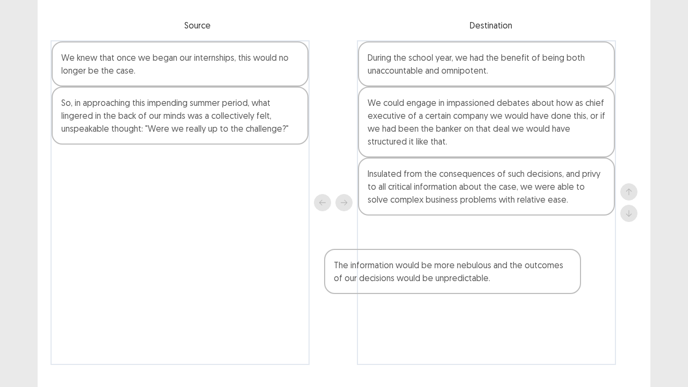
scroll to position [92, 0]
drag, startPoint x: 209, startPoint y: 104, endPoint x: 497, endPoint y: 261, distance: 327.6
click at [497, 261] on div "The information would be more nebulous and the outcomes of our decisions would …" at bounding box center [344, 201] width 587 height 325
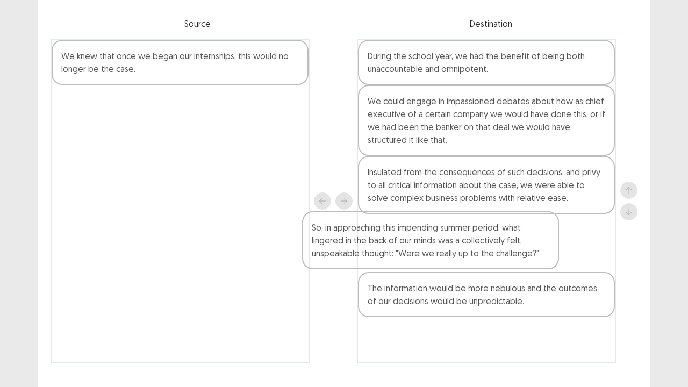
drag, startPoint x: 233, startPoint y: 128, endPoint x: 491, endPoint y: 259, distance: 289.4
click at [491, 259] on div "We knew that once we began our internships, this would no longer be the case. S…" at bounding box center [344, 201] width 587 height 325
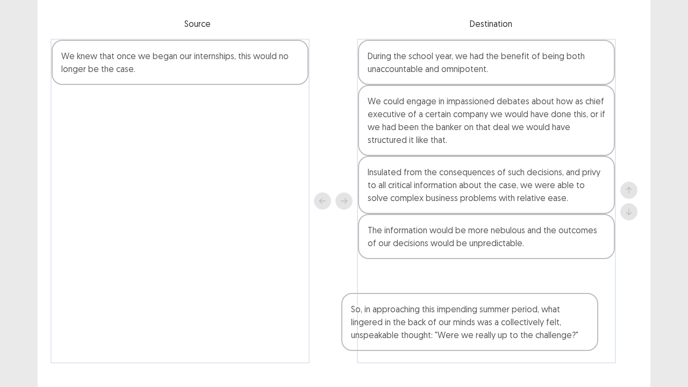
scroll to position [116, 0]
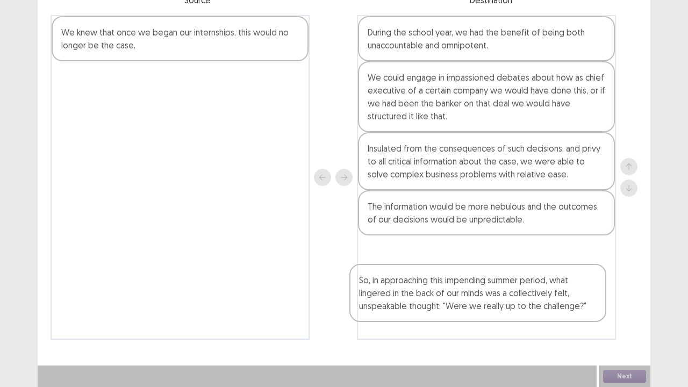
drag, startPoint x: 477, startPoint y: 240, endPoint x: 469, endPoint y: 292, distance: 53.3
click at [469, 292] on div "During the school year, we had the benefit of being both unaccountable and omni…" at bounding box center [486, 177] width 259 height 325
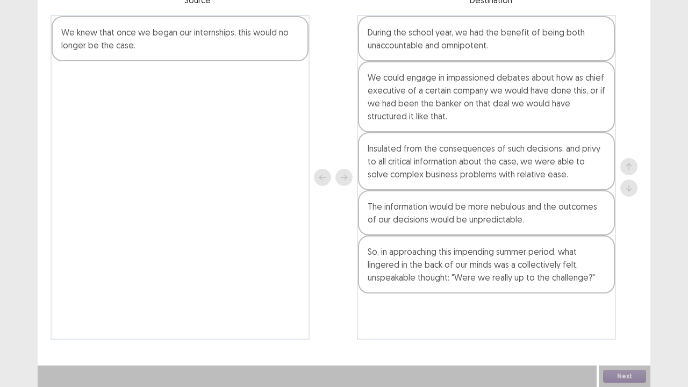
scroll to position [114, 0]
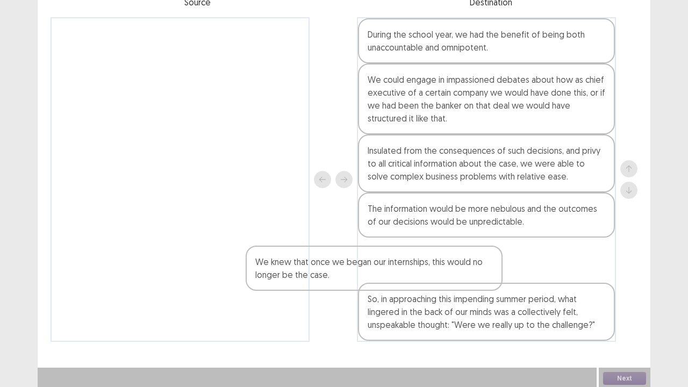
drag, startPoint x: 229, startPoint y: 44, endPoint x: 443, endPoint y: 291, distance: 326.9
click at [443, 291] on div "We knew that once we began our internships, this would no longer be the case. D…" at bounding box center [344, 179] width 587 height 325
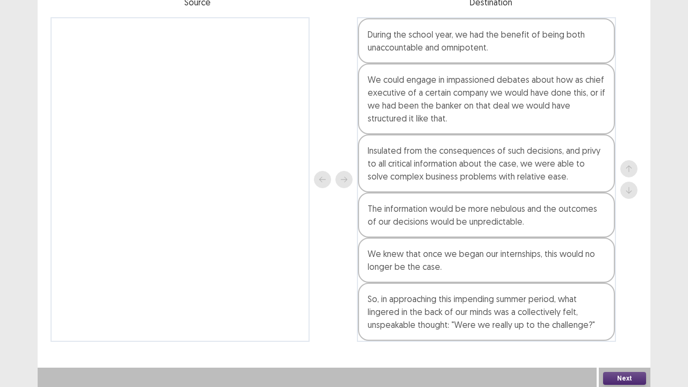
scroll to position [116, 0]
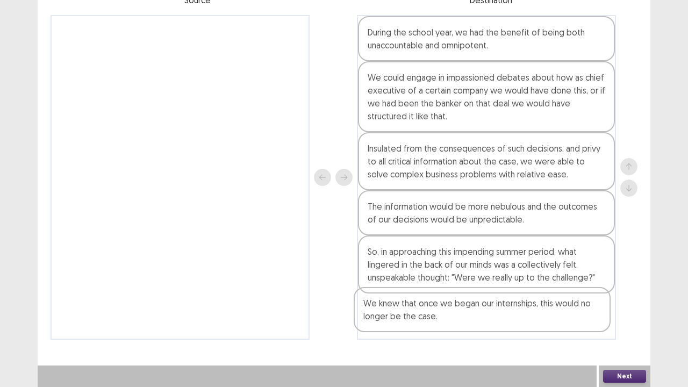
drag, startPoint x: 441, startPoint y: 261, endPoint x: 435, endPoint y: 318, distance: 57.8
click at [435, 296] on div "During the school year, we had the benefit of being both unaccountable and omni…" at bounding box center [486, 177] width 259 height 325
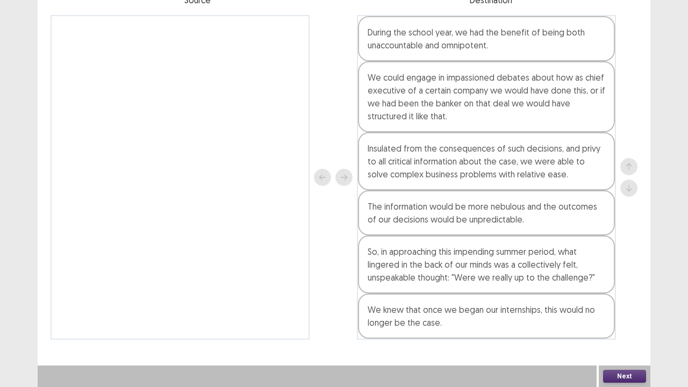
click at [625, 296] on button "Next" at bounding box center [624, 376] width 43 height 13
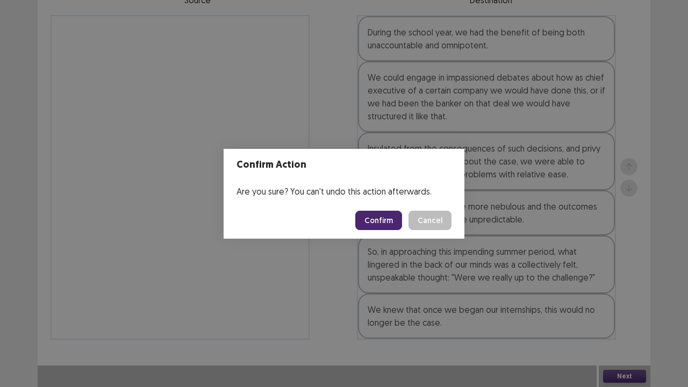
click at [393, 221] on button "Confirm" at bounding box center [378, 220] width 47 height 19
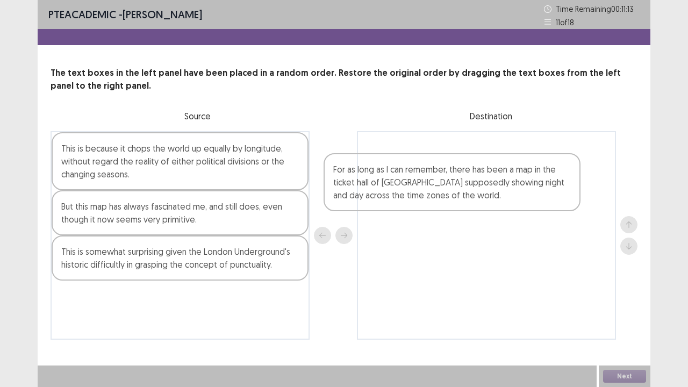
drag, startPoint x: 186, startPoint y: 235, endPoint x: 483, endPoint y: 191, distance: 300.4
click at [483, 191] on div "This is because it chops the world up equally by longitude, without regard the …" at bounding box center [344, 235] width 587 height 209
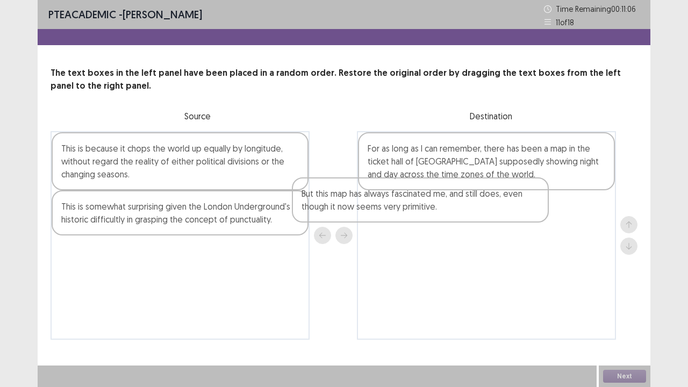
drag, startPoint x: 270, startPoint y: 224, endPoint x: 567, endPoint y: 226, distance: 296.7
click at [567, 226] on div "This is because it chops the world up equally by longitude, without regard the …" at bounding box center [344, 235] width 587 height 209
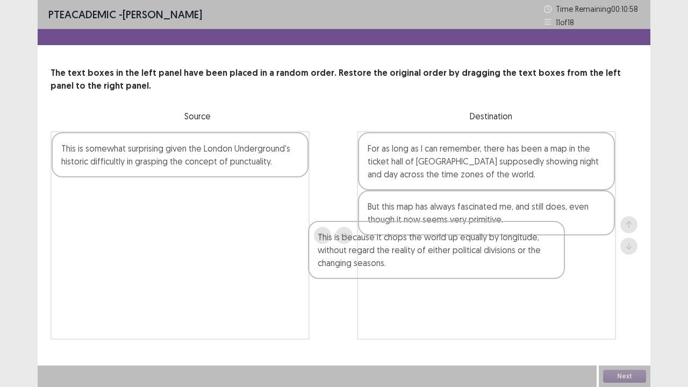
drag, startPoint x: 212, startPoint y: 163, endPoint x: 473, endPoint y: 259, distance: 278.2
click at [473, 259] on div "This is because it chops the world up equally by longitude, without regard the …" at bounding box center [344, 235] width 587 height 209
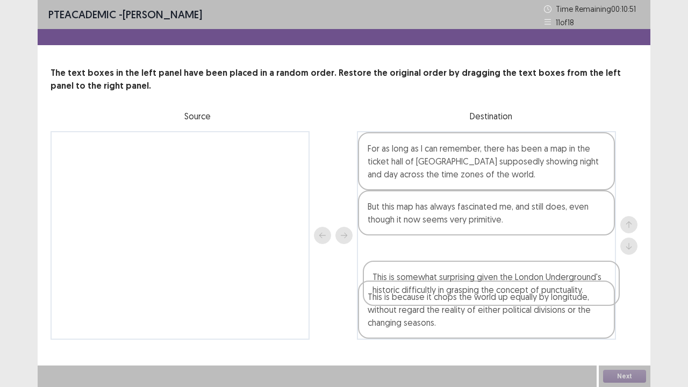
drag, startPoint x: 238, startPoint y: 159, endPoint x: 548, endPoint y: 293, distance: 337.7
click at [548, 293] on div "This is somewhat surprising given the London Underground's historic difficultly…" at bounding box center [344, 235] width 587 height 209
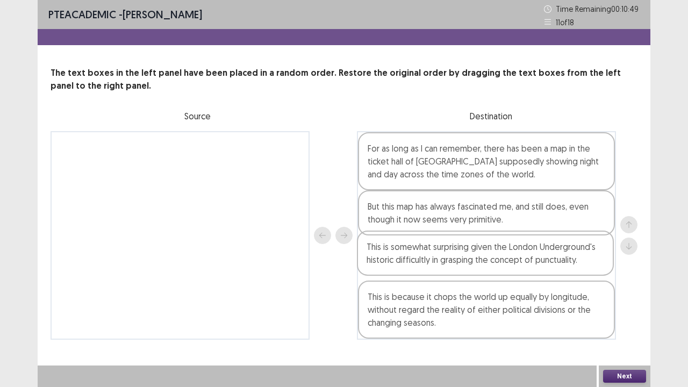
drag, startPoint x: 536, startPoint y: 279, endPoint x: 533, endPoint y: 260, distance: 19.6
click at [533, 260] on div "For as long as I can remember, there has been a map in the ticket hall of [GEOG…" at bounding box center [486, 235] width 259 height 209
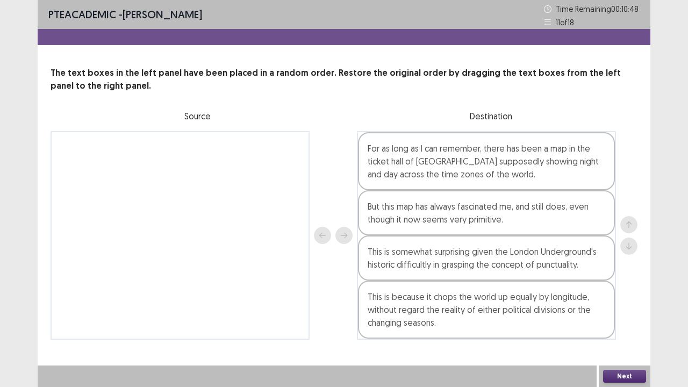
click at [533, 260] on div "This is somewhat surprising given the London Underground's historic difficultly…" at bounding box center [486, 257] width 257 height 45
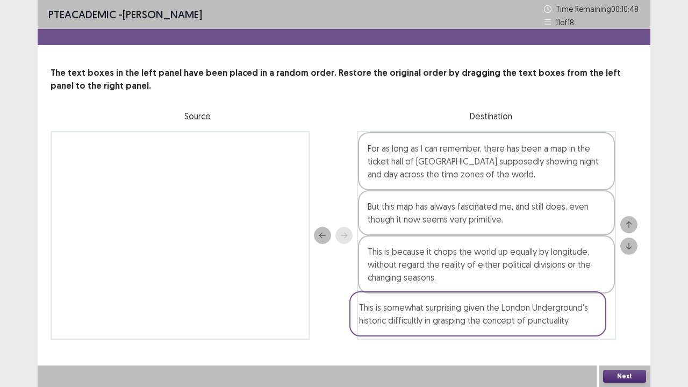
drag, startPoint x: 533, startPoint y: 260, endPoint x: 523, endPoint y: 327, distance: 67.4
click at [523, 296] on div "For as long as I can remember, there has been a map in the ticket hall of [GEOG…" at bounding box center [486, 235] width 259 height 209
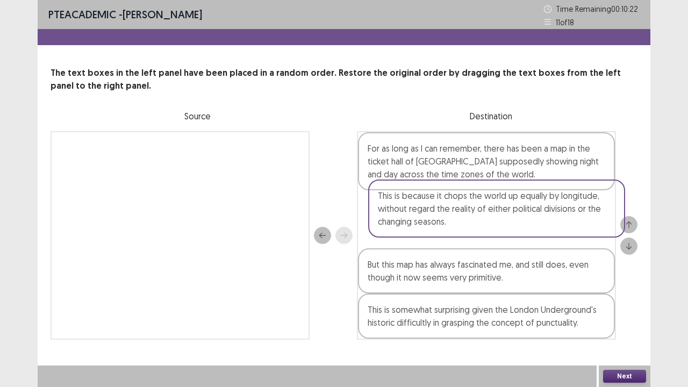
drag, startPoint x: 551, startPoint y: 267, endPoint x: 562, endPoint y: 213, distance: 54.7
click at [562, 213] on div "For as long as I can remember, there has been a map in the ticket hall of [GEOG…" at bounding box center [486, 235] width 259 height 209
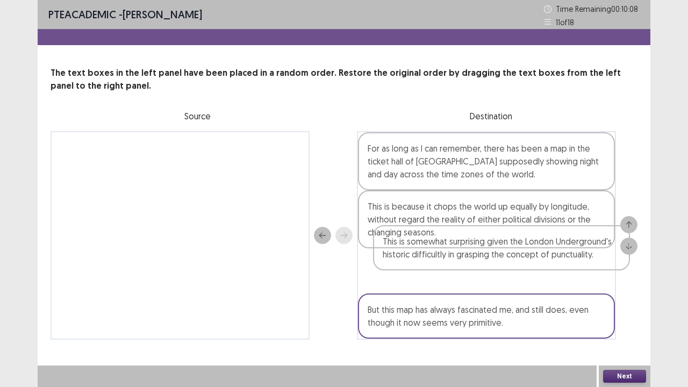
drag, startPoint x: 441, startPoint y: 322, endPoint x: 456, endPoint y: 250, distance: 73.6
click at [456, 250] on div "For as long as I can remember, there has been a map in the ticket hall of [GEOG…" at bounding box center [486, 235] width 259 height 209
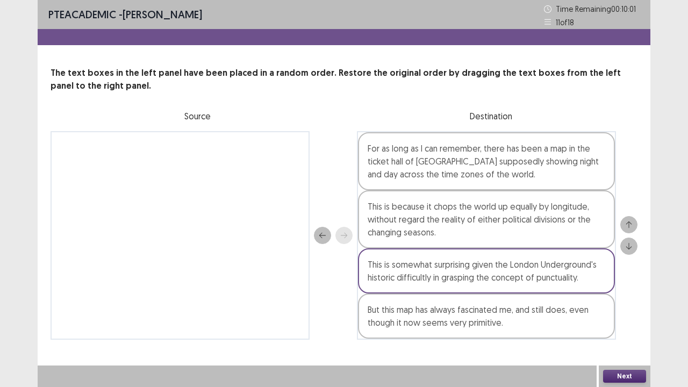
click at [615, 296] on button "Next" at bounding box center [624, 376] width 43 height 13
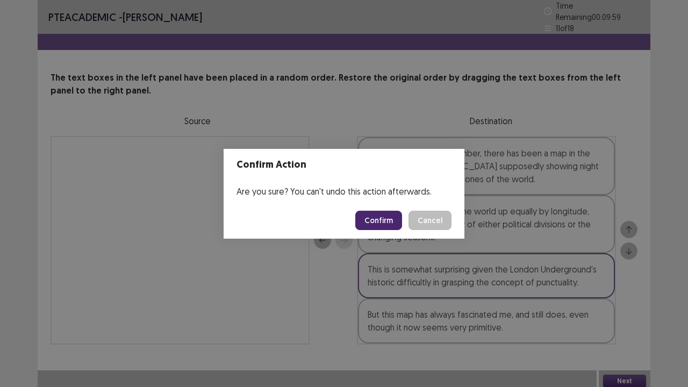
click at [389, 216] on button "Confirm" at bounding box center [378, 220] width 47 height 19
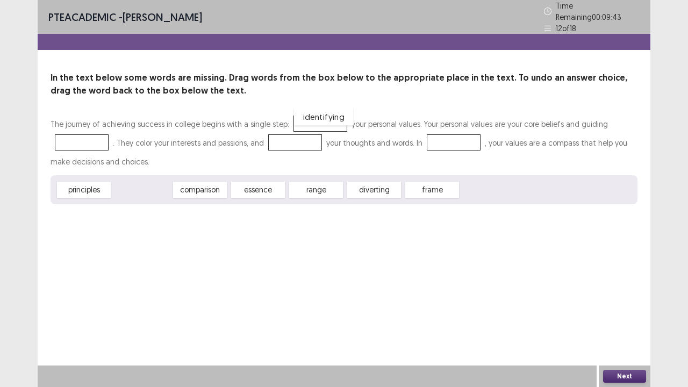
drag, startPoint x: 146, startPoint y: 187, endPoint x: 329, endPoint y: 118, distance: 195.7
drag, startPoint x: 64, startPoint y: 183, endPoint x: 67, endPoint y: 136, distance: 46.8
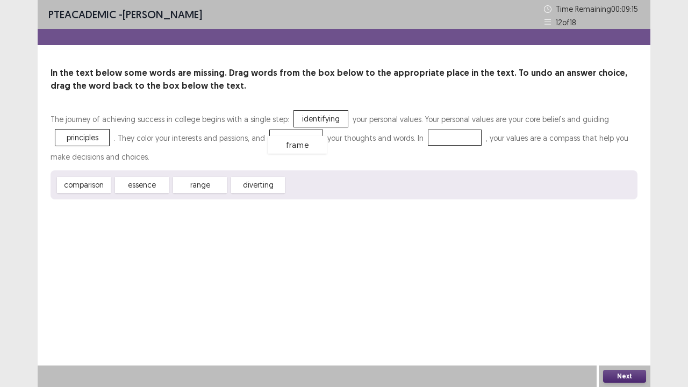
drag, startPoint x: 313, startPoint y: 180, endPoint x: 290, endPoint y: 134, distance: 51.0
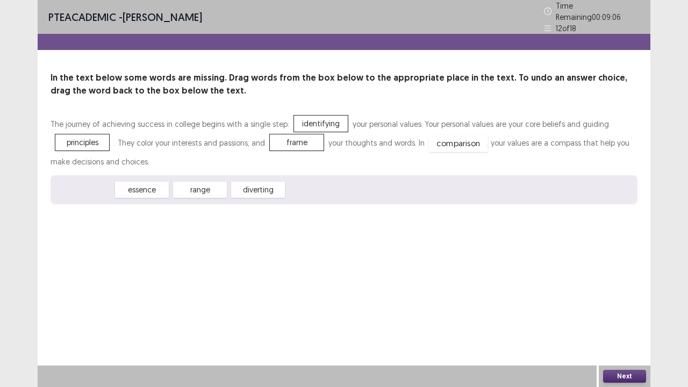
drag, startPoint x: 91, startPoint y: 182, endPoint x: 464, endPoint y: 136, distance: 375.8
drag, startPoint x: 615, startPoint y: 374, endPoint x: 415, endPoint y: 210, distance: 259.3
click at [415, 210] on div "PTE academic - [PERSON_NAME] Time Remaining 00 : 09 : 04 12 of 18 In the text b…" at bounding box center [344, 193] width 613 height 387
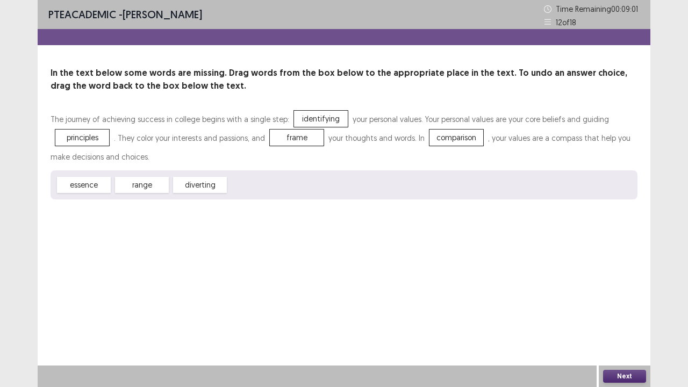
click at [637, 296] on button "Next" at bounding box center [624, 376] width 43 height 13
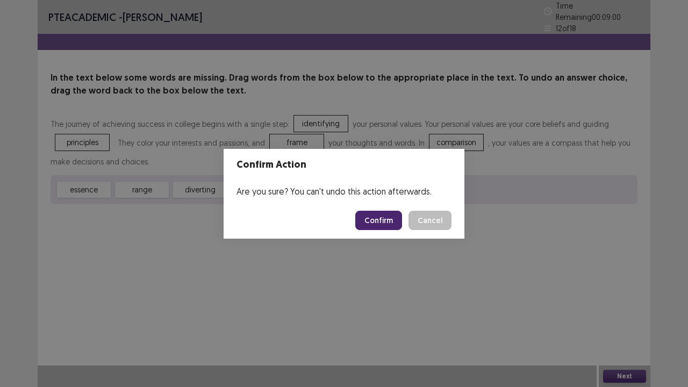
click at [385, 215] on button "Confirm" at bounding box center [378, 220] width 47 height 19
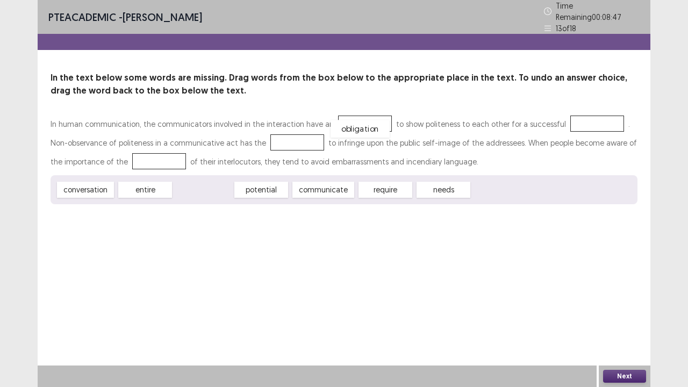
drag, startPoint x: 206, startPoint y: 191, endPoint x: 361, endPoint y: 130, distance: 167.0
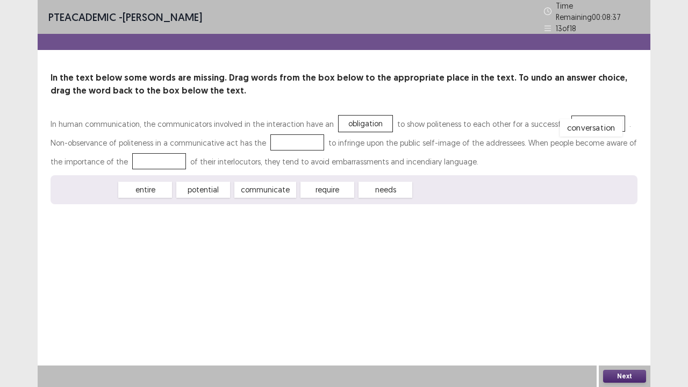
drag, startPoint x: 89, startPoint y: 189, endPoint x: 592, endPoint y: 128, distance: 506.7
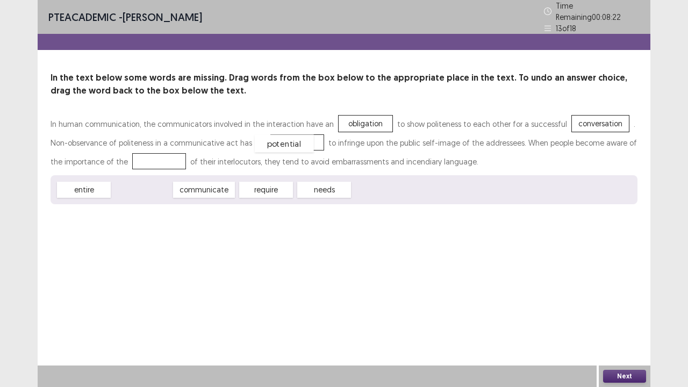
drag, startPoint x: 142, startPoint y: 188, endPoint x: 291, endPoint y: 142, distance: 155.7
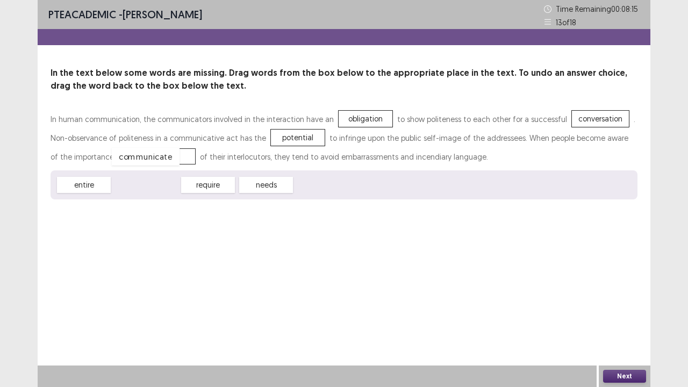
drag, startPoint x: 145, startPoint y: 183, endPoint x: 145, endPoint y: 155, distance: 28.5
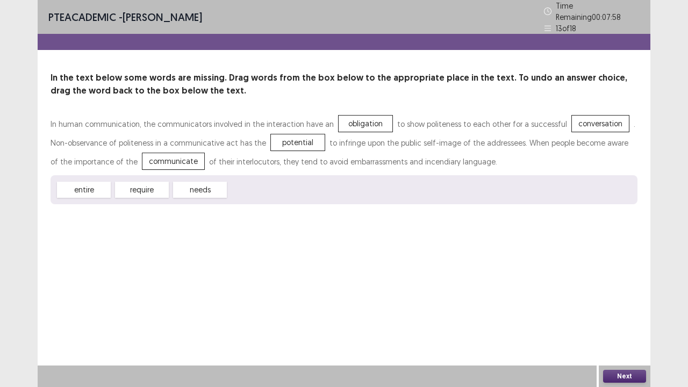
click at [627, 296] on button "Next" at bounding box center [624, 376] width 43 height 13
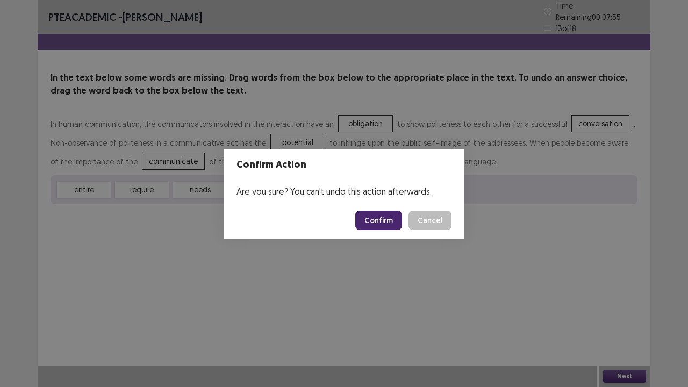
click at [432, 218] on button "Cancel" at bounding box center [429, 220] width 43 height 19
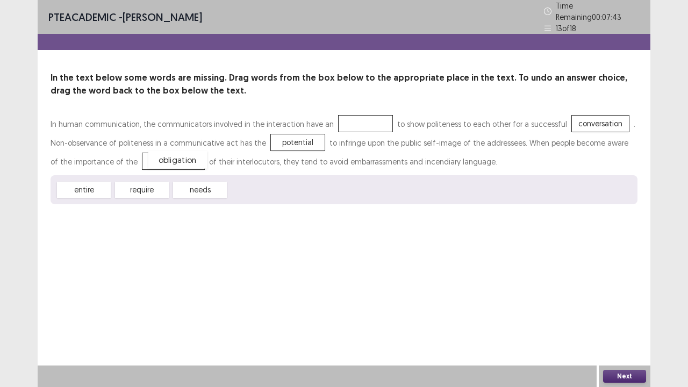
drag, startPoint x: 356, startPoint y: 119, endPoint x: 166, endPoint y: 156, distance: 193.8
drag, startPoint x: 576, startPoint y: 117, endPoint x: 131, endPoint y: 159, distance: 446.9
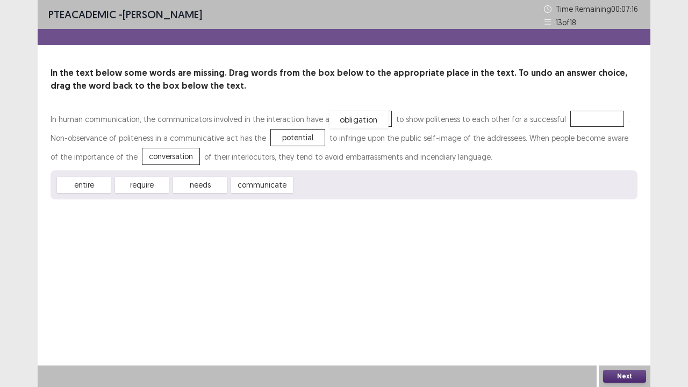
drag, startPoint x: 308, startPoint y: 188, endPoint x: 344, endPoint y: 121, distance: 75.7
click at [207, 187] on div "needs" at bounding box center [199, 185] width 59 height 18
drag, startPoint x: 148, startPoint y: 157, endPoint x: 569, endPoint y: 124, distance: 421.6
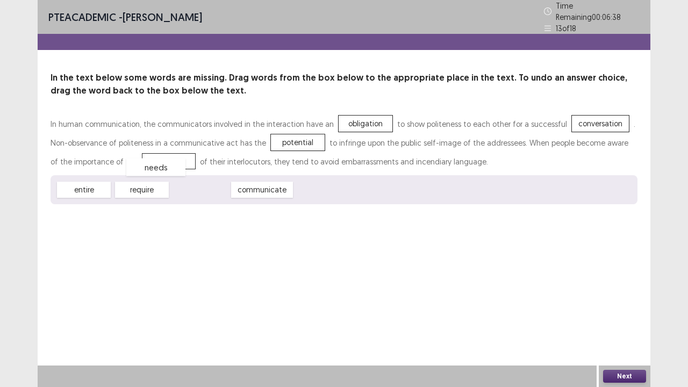
drag, startPoint x: 197, startPoint y: 188, endPoint x: 149, endPoint y: 164, distance: 53.4
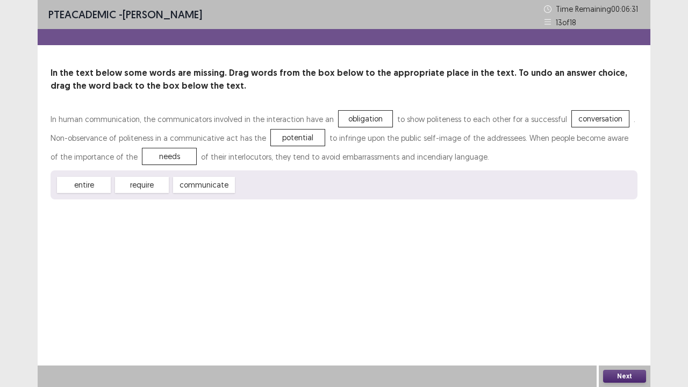
click at [633, 296] on button "Next" at bounding box center [624, 376] width 43 height 13
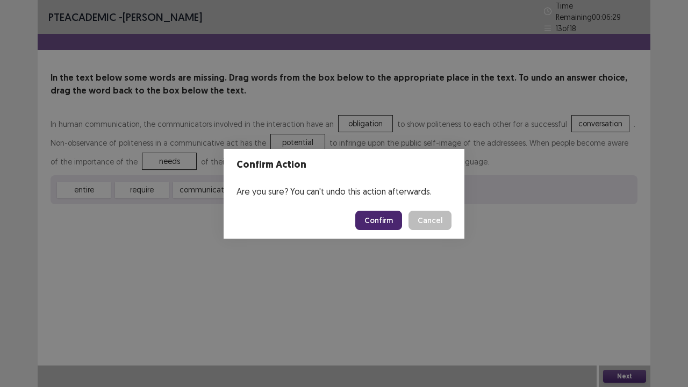
click at [390, 217] on button "Confirm" at bounding box center [378, 220] width 47 height 19
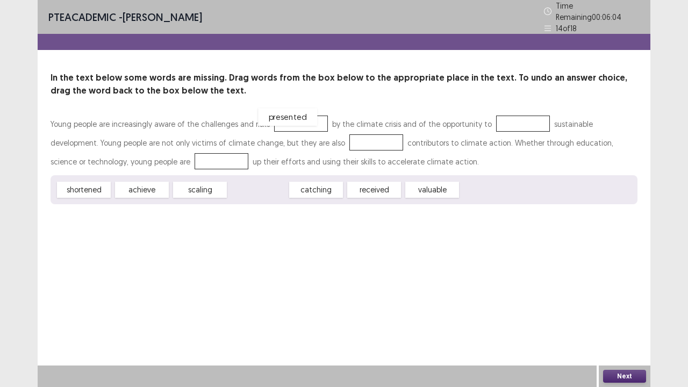
drag, startPoint x: 261, startPoint y: 187, endPoint x: 290, endPoint y: 119, distance: 74.2
drag, startPoint x: 144, startPoint y: 187, endPoint x: 545, endPoint y: 115, distance: 407.3
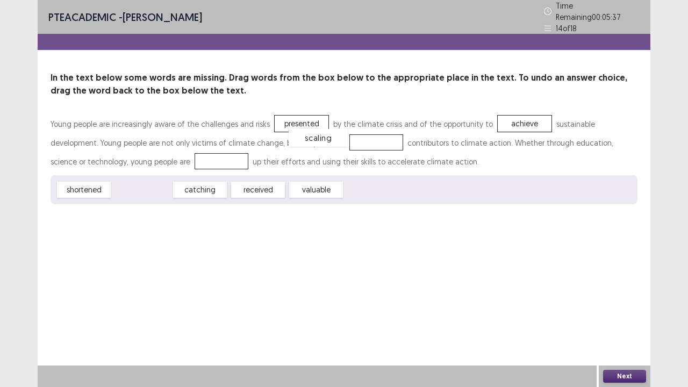
drag, startPoint x: 131, startPoint y: 188, endPoint x: 307, endPoint y: 136, distance: 183.8
drag, startPoint x: 134, startPoint y: 189, endPoint x: 139, endPoint y: 162, distance: 27.7
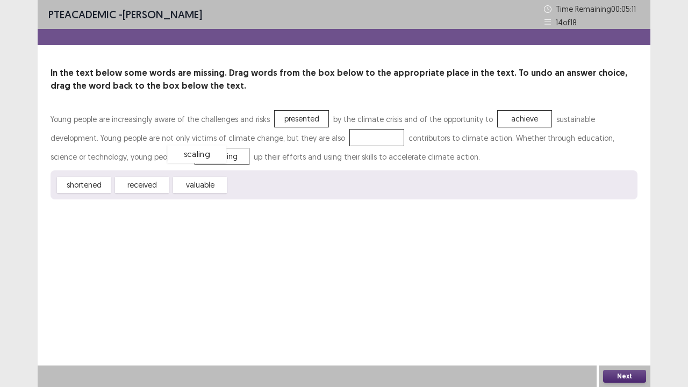
drag, startPoint x: 311, startPoint y: 138, endPoint x: 130, endPoint y: 154, distance: 181.9
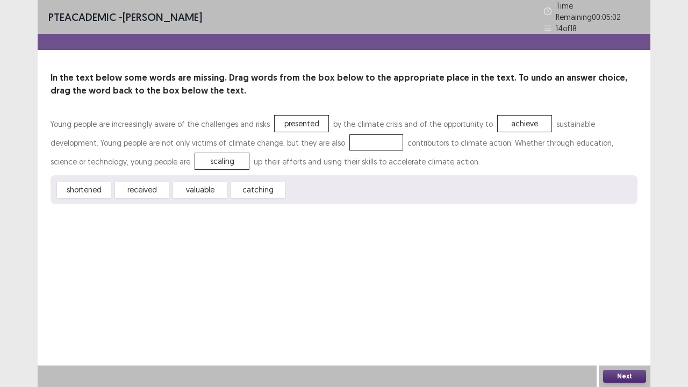
drag, startPoint x: 199, startPoint y: 195, endPoint x: 200, endPoint y: 187, distance: 7.5
click at [200, 187] on div "shortened received valuable catching" at bounding box center [344, 189] width 587 height 29
drag, startPoint x: 200, startPoint y: 187, endPoint x: 326, endPoint y: 142, distance: 133.4
click at [640, 296] on button "Next" at bounding box center [624, 376] width 43 height 13
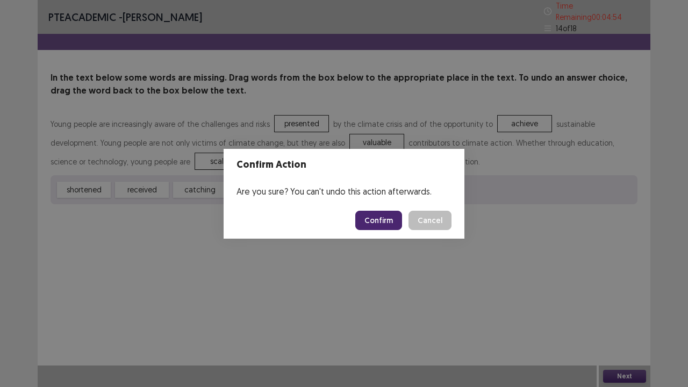
click at [381, 217] on button "Confirm" at bounding box center [378, 220] width 47 height 19
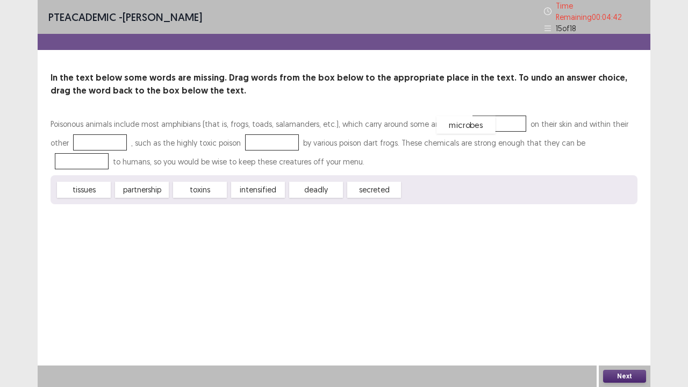
drag, startPoint x: 440, startPoint y: 191, endPoint x: 480, endPoint y: 127, distance: 76.3
drag, startPoint x: 205, startPoint y: 183, endPoint x: 490, endPoint y: 118, distance: 291.5
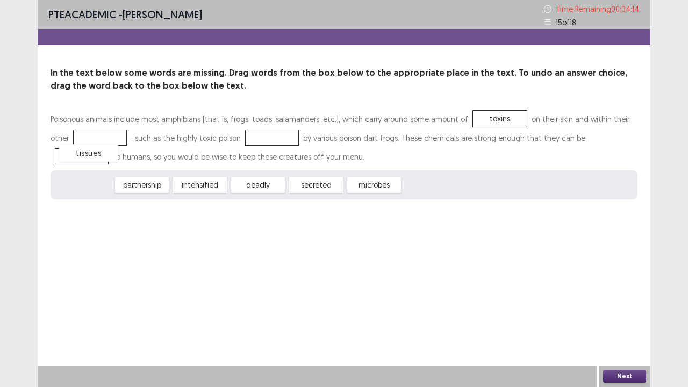
drag, startPoint x: 80, startPoint y: 186, endPoint x: 84, endPoint y: 144, distance: 42.1
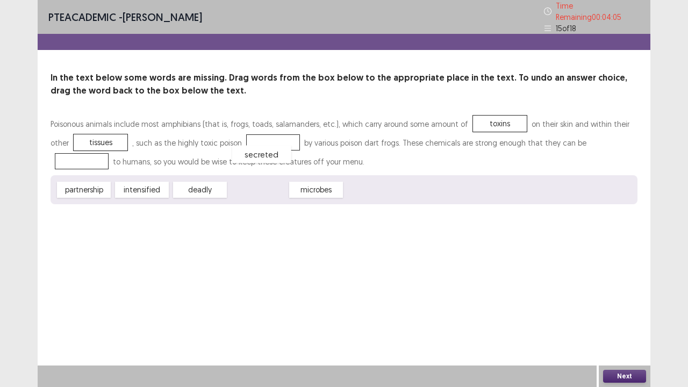
drag, startPoint x: 254, startPoint y: 190, endPoint x: 255, endPoint y: 149, distance: 40.9
drag, startPoint x: 192, startPoint y: 185, endPoint x: 581, endPoint y: 142, distance: 391.5
click at [623, 296] on button "Next" at bounding box center [624, 376] width 43 height 13
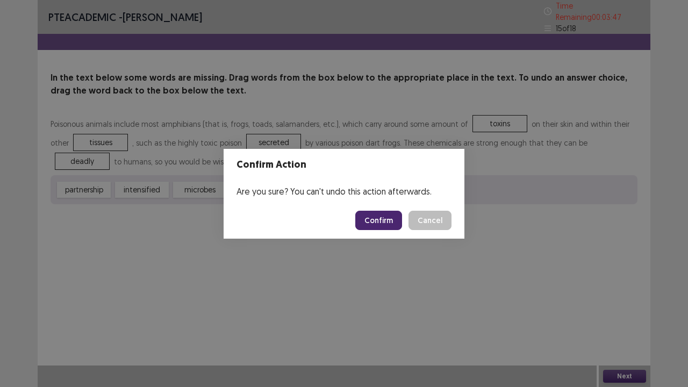
click at [380, 217] on button "Confirm" at bounding box center [378, 220] width 47 height 19
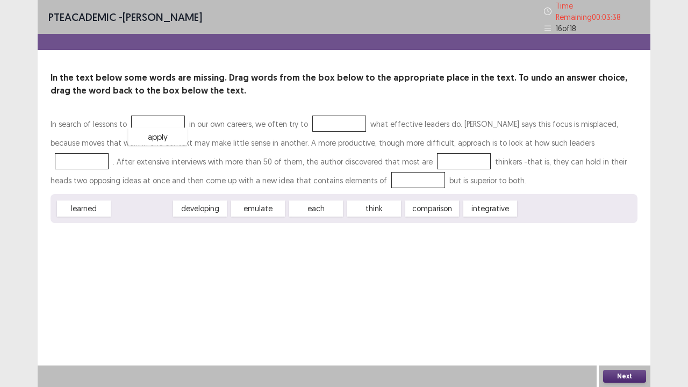
drag, startPoint x: 140, startPoint y: 206, endPoint x: 158, endPoint y: 125, distance: 83.2
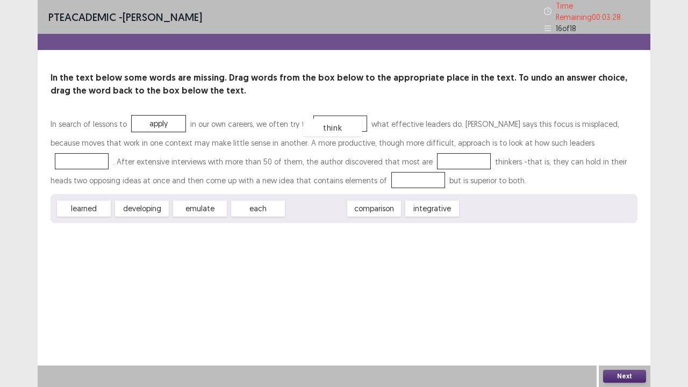
drag, startPoint x: 324, startPoint y: 206, endPoint x: 339, endPoint y: 123, distance: 85.2
drag, startPoint x: 146, startPoint y: 204, endPoint x: 377, endPoint y: 163, distance: 234.8
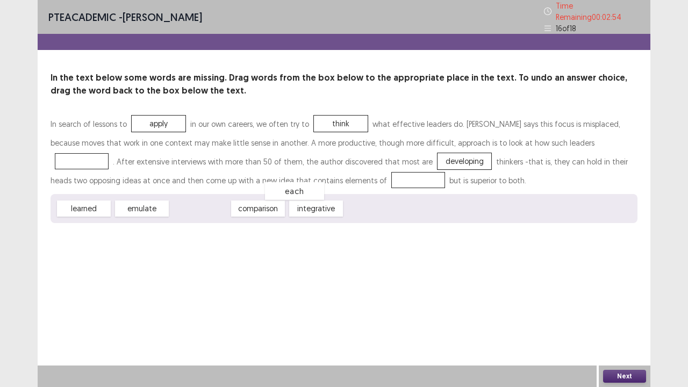
drag, startPoint x: 212, startPoint y: 203, endPoint x: 311, endPoint y: 184, distance: 101.3
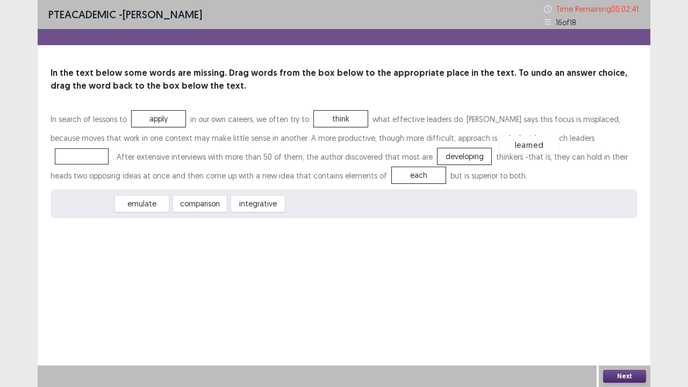
drag, startPoint x: 78, startPoint y: 206, endPoint x: 564, endPoint y: 140, distance: 489.9
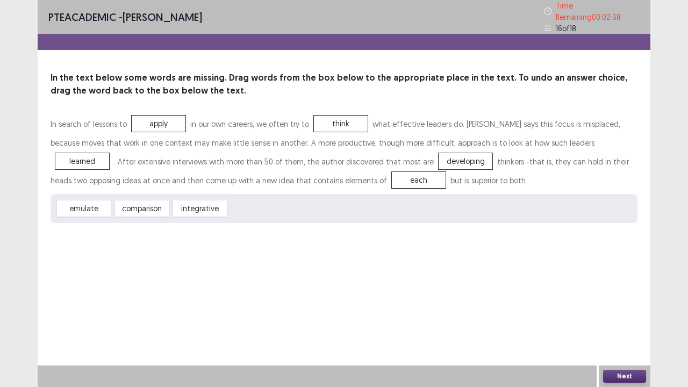
click at [642, 296] on button "Next" at bounding box center [624, 376] width 43 height 13
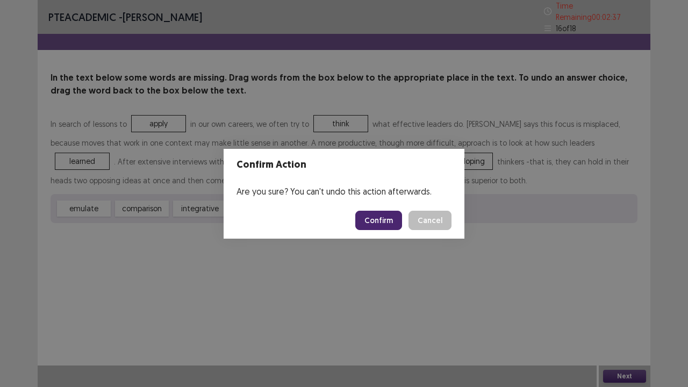
click at [387, 211] on button "Confirm" at bounding box center [378, 220] width 47 height 19
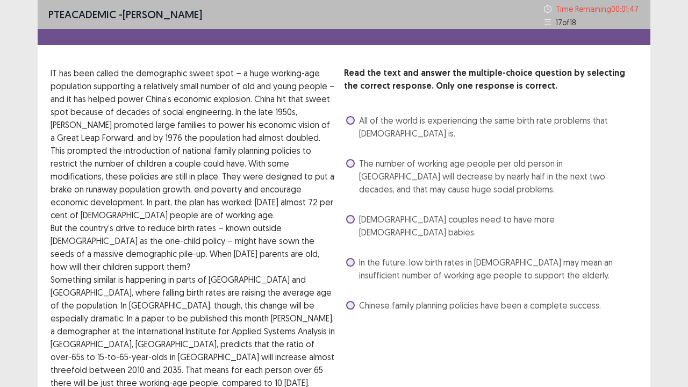
scroll to position [1, 0]
click at [356, 255] on label "In the future, low birth rates in [DEMOGRAPHIC_DATA] may mean an insufficient n…" at bounding box center [491, 268] width 291 height 26
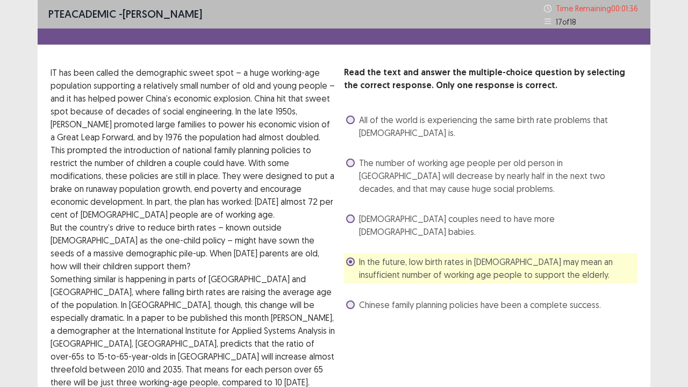
scroll to position [75, 0]
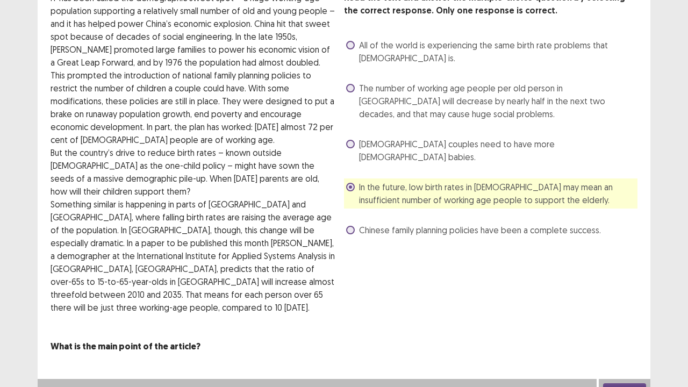
click at [628, 296] on button "Next" at bounding box center [624, 389] width 43 height 13
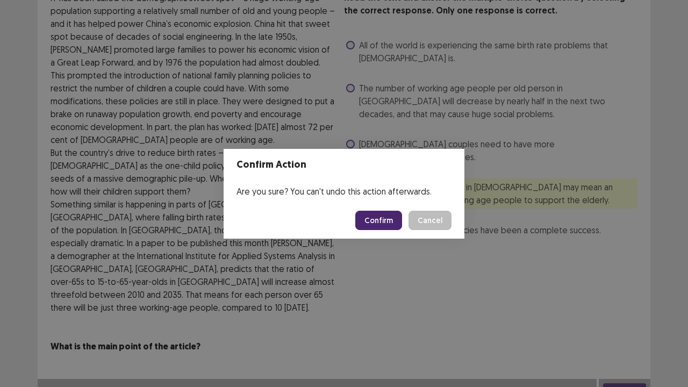
click at [389, 216] on button "Confirm" at bounding box center [378, 220] width 47 height 19
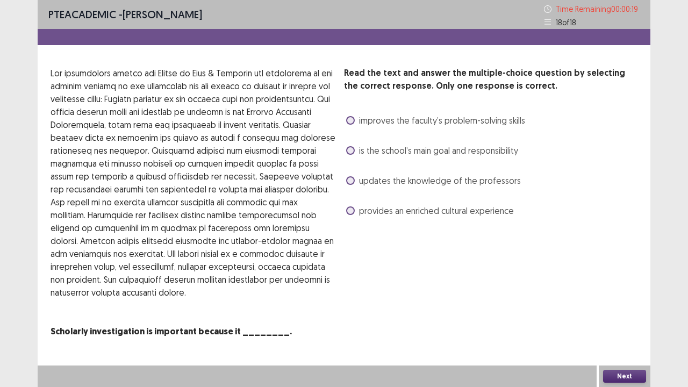
click at [389, 216] on span "provides an enriched cultural experience" at bounding box center [436, 210] width 155 height 13
click at [627, 296] on button "Next" at bounding box center [624, 376] width 43 height 13
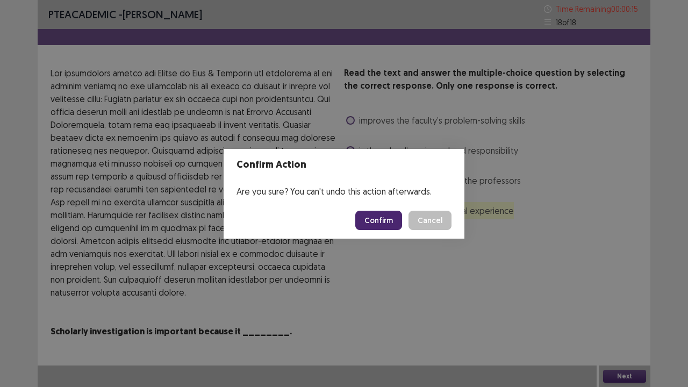
click at [372, 218] on button "Confirm" at bounding box center [378, 220] width 47 height 19
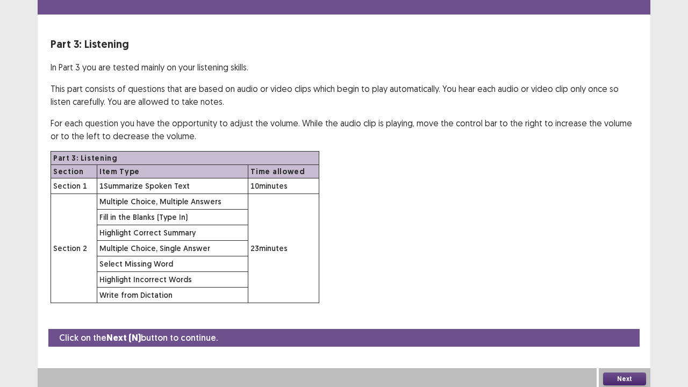
scroll to position [31, 0]
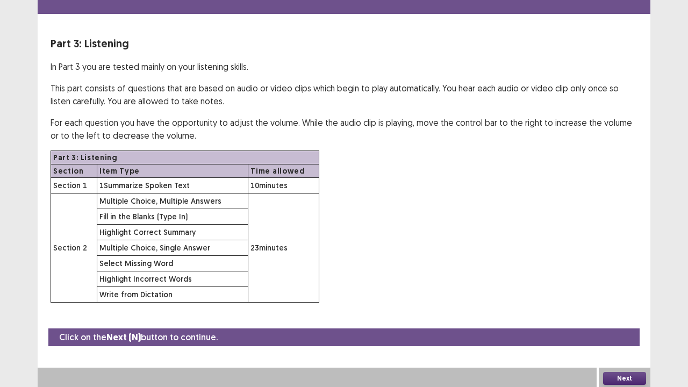
click at [628, 296] on button "Next" at bounding box center [624, 378] width 43 height 13
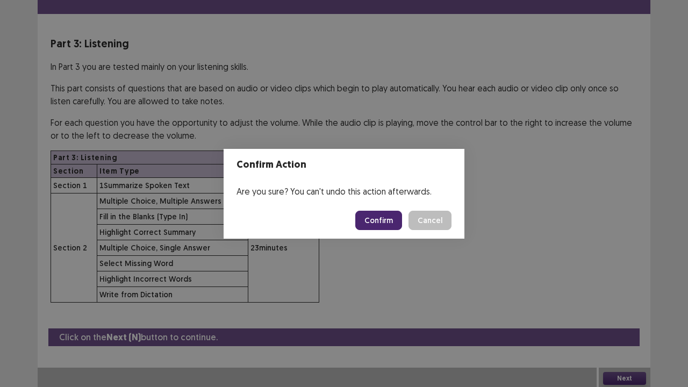
click at [378, 218] on button "Confirm" at bounding box center [378, 220] width 47 height 19
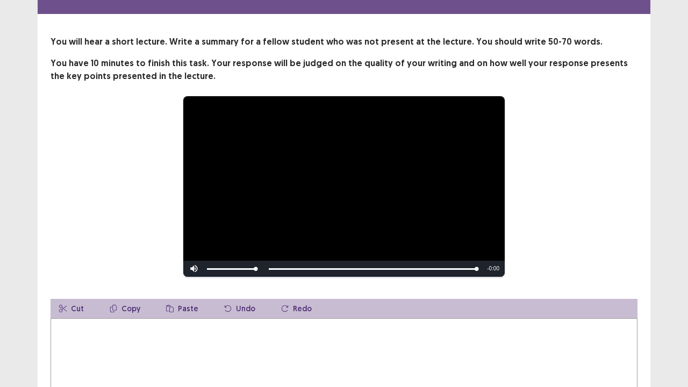
click at [111, 296] on textarea at bounding box center [344, 377] width 587 height 118
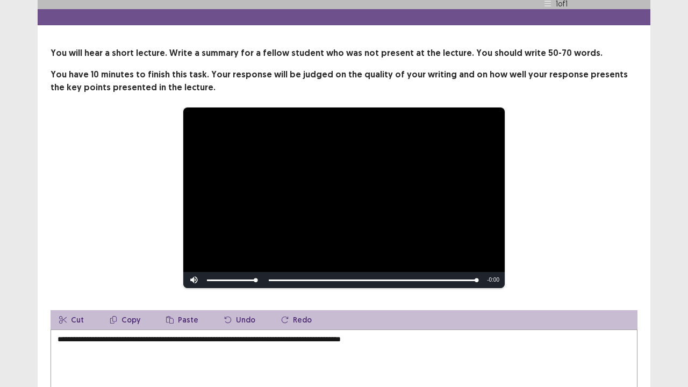
scroll to position [25, 0]
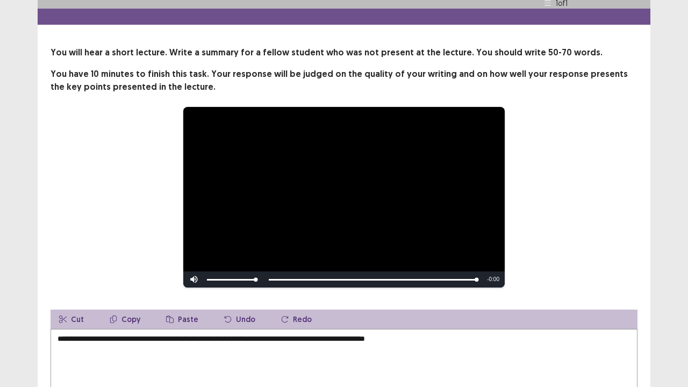
click at [440, 296] on textarea "**********" at bounding box center [344, 388] width 587 height 118
click at [216, 296] on textarea "**********" at bounding box center [344, 388] width 587 height 118
click at [480, 296] on textarea "**********" at bounding box center [344, 388] width 587 height 118
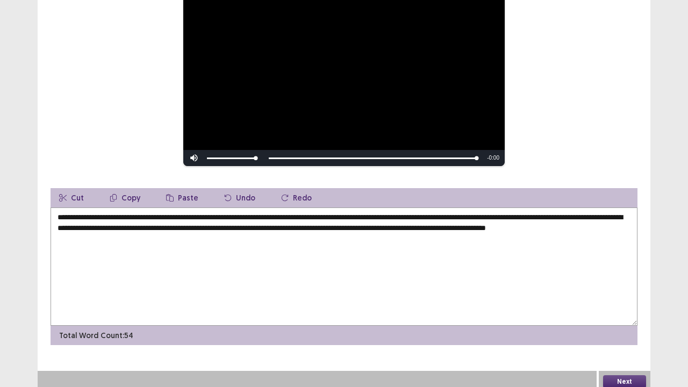
scroll to position [147, 0]
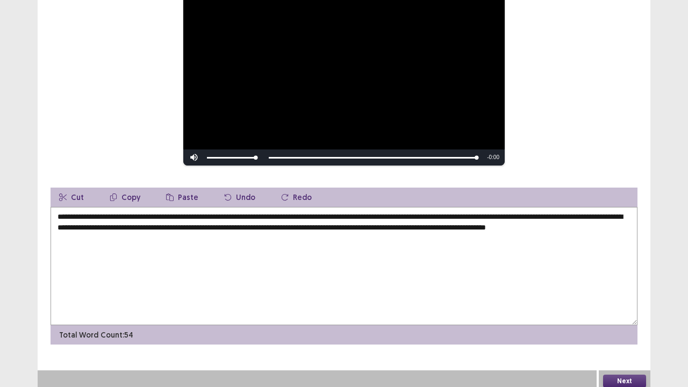
click at [217, 212] on textarea "**********" at bounding box center [344, 266] width 587 height 118
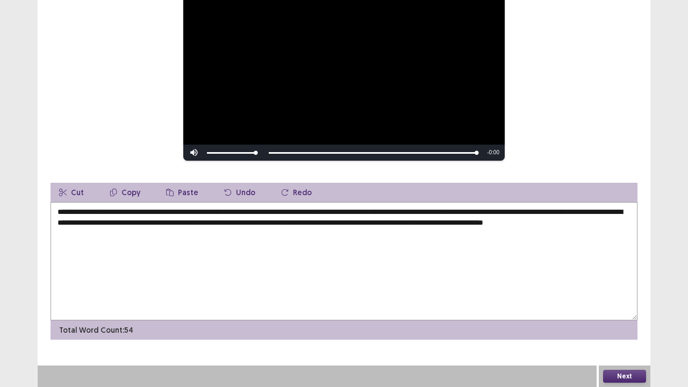
click at [126, 210] on textarea "**********" at bounding box center [344, 261] width 587 height 118
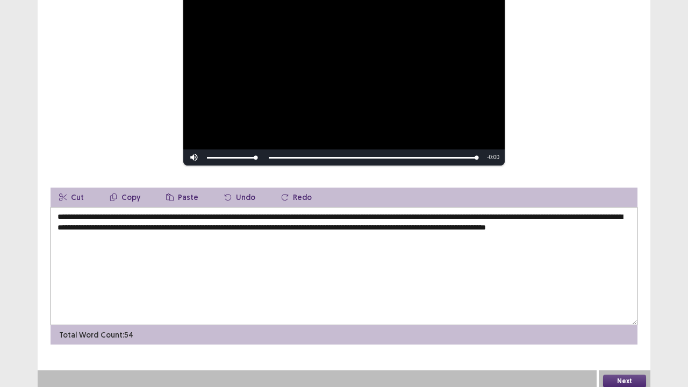
click at [404, 213] on textarea "**********" at bounding box center [344, 266] width 587 height 118
click at [373, 216] on textarea "**********" at bounding box center [344, 266] width 587 height 118
click at [89, 224] on textarea "**********" at bounding box center [344, 266] width 587 height 118
click at [103, 222] on textarea "**********" at bounding box center [344, 266] width 587 height 118
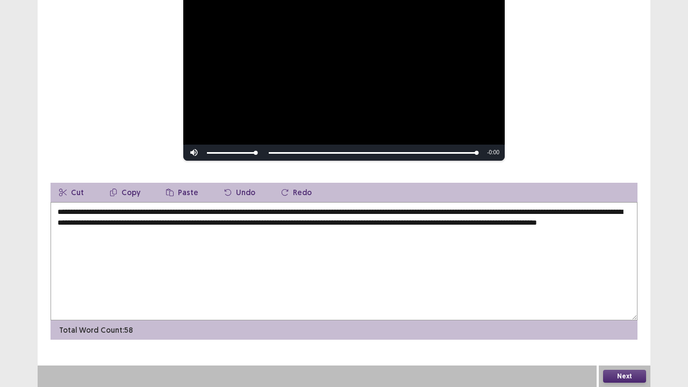
type textarea "**********"
click at [629, 296] on button "Next" at bounding box center [624, 376] width 43 height 13
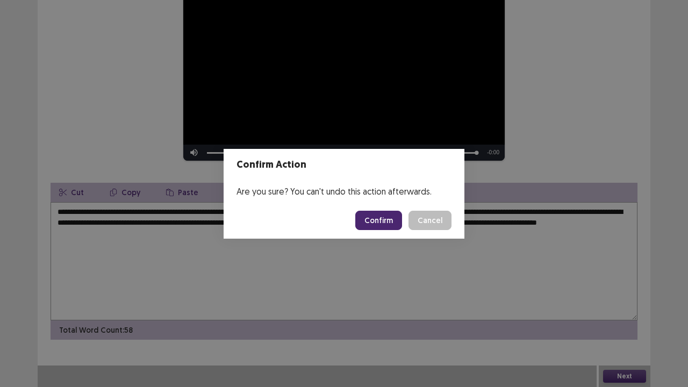
click at [387, 213] on button "Confirm" at bounding box center [378, 220] width 47 height 19
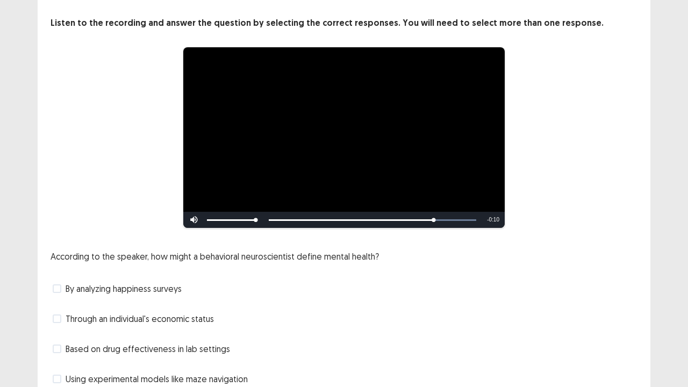
scroll to position [98, 0]
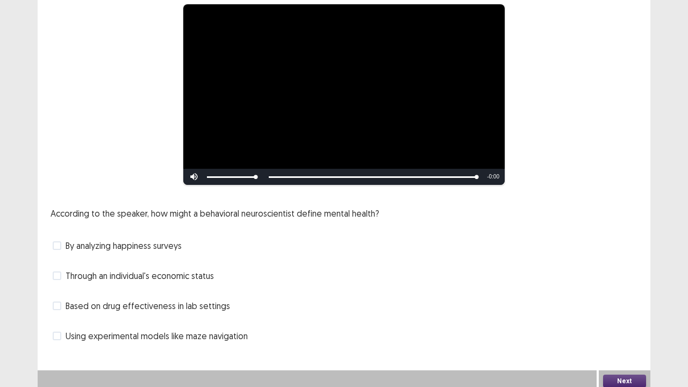
click at [71, 296] on span "Based on drug effectiveness in lab settings" at bounding box center [148, 305] width 164 height 13
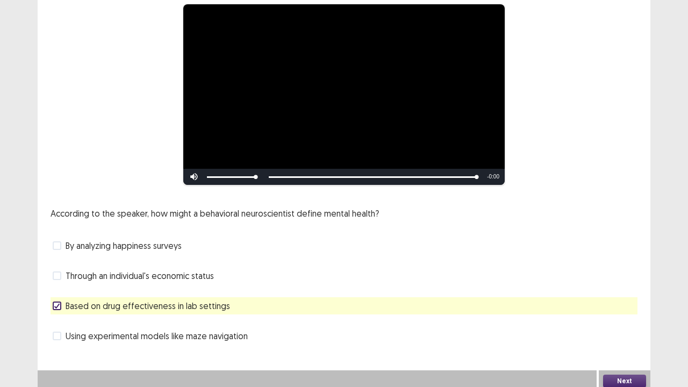
click at [221, 245] on div "By analyzing happiness surveys" at bounding box center [344, 245] width 587 height 17
click at [66, 240] on span "By analyzing happiness surveys" at bounding box center [124, 245] width 116 height 13
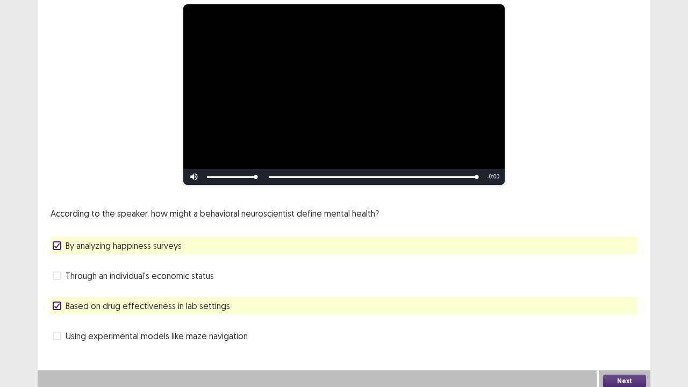
click at [532, 296] on div "Based on drug effectiveness in lab settings" at bounding box center [344, 305] width 587 height 17
click at [59, 243] on polyline at bounding box center [57, 245] width 5 height 4
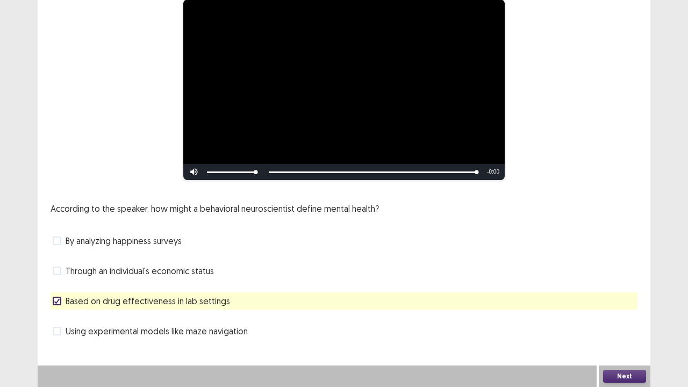
click at [81, 296] on span "Using experimental models like maze navigation" at bounding box center [157, 331] width 182 height 13
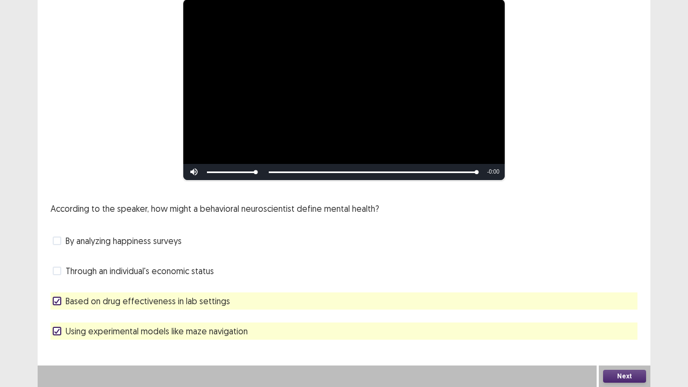
click at [623, 296] on button "Next" at bounding box center [624, 376] width 43 height 13
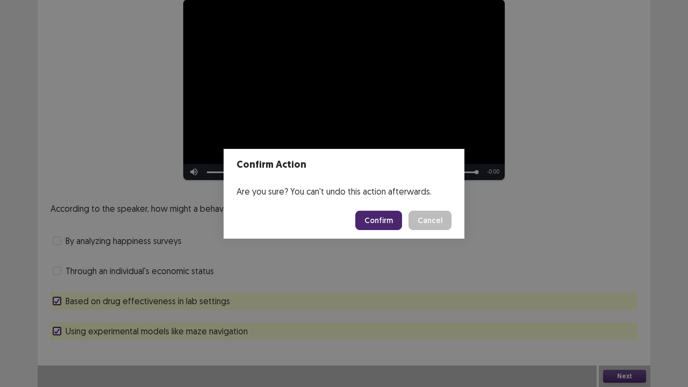
click at [377, 225] on button "Confirm" at bounding box center [378, 220] width 47 height 19
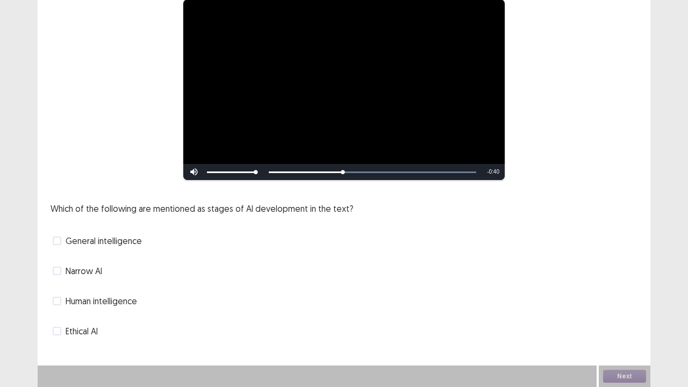
drag, startPoint x: 167, startPoint y: 214, endPoint x: 63, endPoint y: 268, distance: 116.3
click at [63, 268] on div "Which of the following are mentioned as stages of AI development in the text? G…" at bounding box center [344, 271] width 587 height 138
click at [63, 268] on label "Narrow AI" at bounding box center [77, 270] width 49 height 13
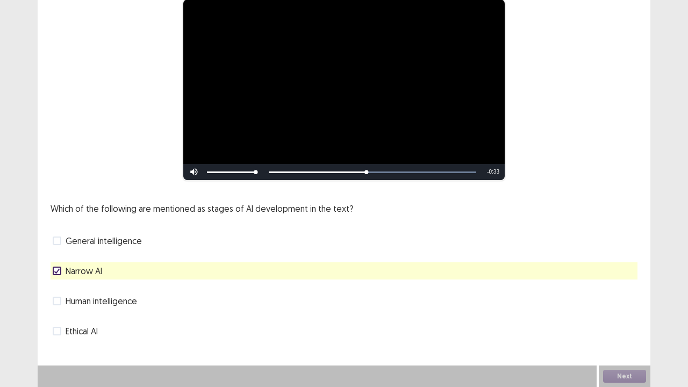
click at [58, 244] on span at bounding box center [57, 240] width 9 height 9
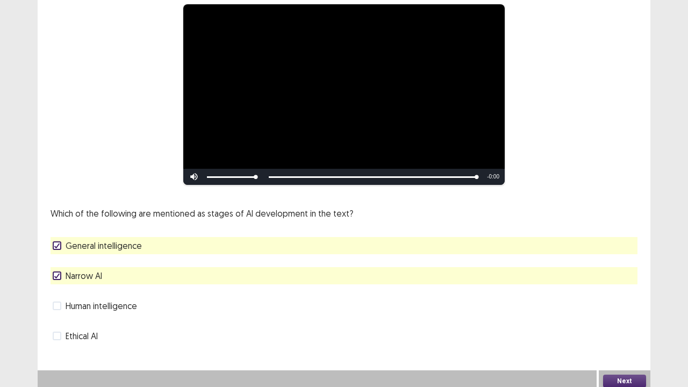
click at [618, 296] on button "Next" at bounding box center [624, 381] width 43 height 13
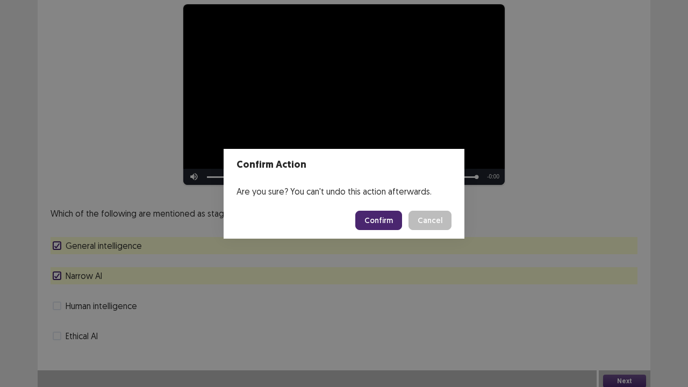
click at [380, 220] on button "Confirm" at bounding box center [378, 220] width 47 height 19
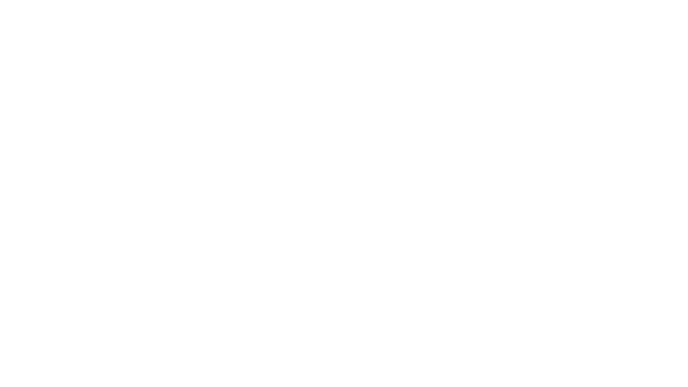
scroll to position [0, 0]
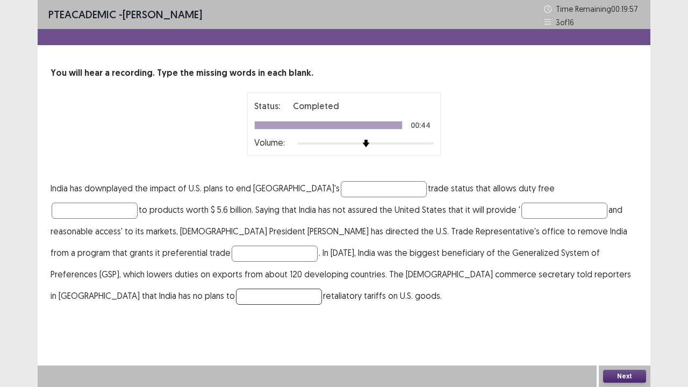
click at [322, 289] on input "text" at bounding box center [279, 297] width 86 height 16
type input "******"
click at [232, 254] on input "text" at bounding box center [275, 254] width 86 height 16
type input "*********"
click at [521, 206] on input "text" at bounding box center [564, 211] width 86 height 16
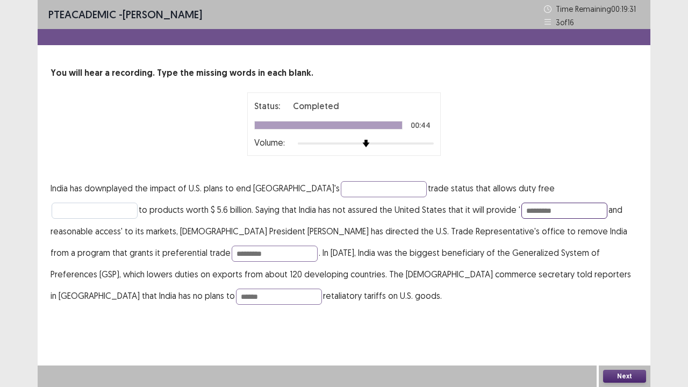
type input "*********"
click at [138, 203] on input "text" at bounding box center [95, 211] width 86 height 16
type input "******"
click at [341, 193] on input "text" at bounding box center [384, 189] width 86 height 16
type input "**********"
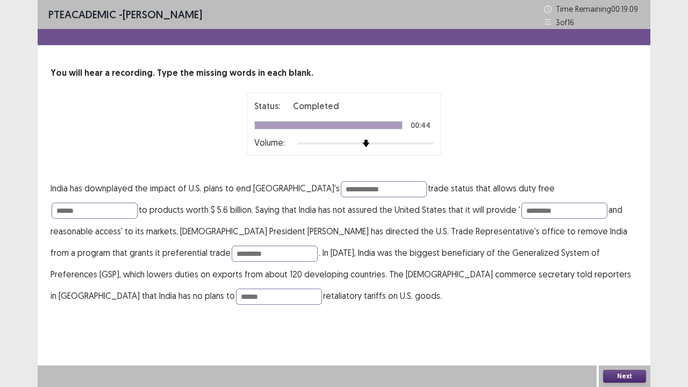
click at [612, 296] on button "Next" at bounding box center [624, 376] width 43 height 13
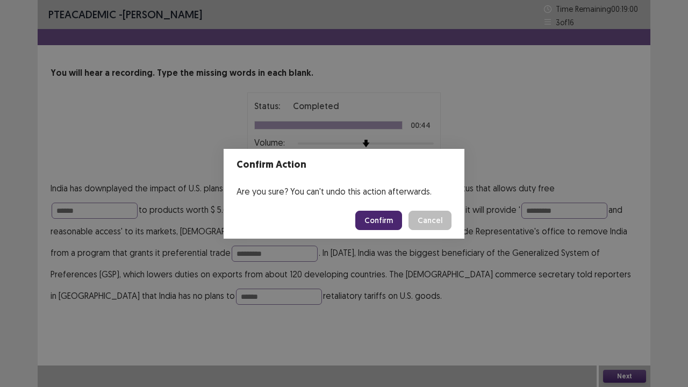
click at [372, 219] on button "Confirm" at bounding box center [378, 220] width 47 height 19
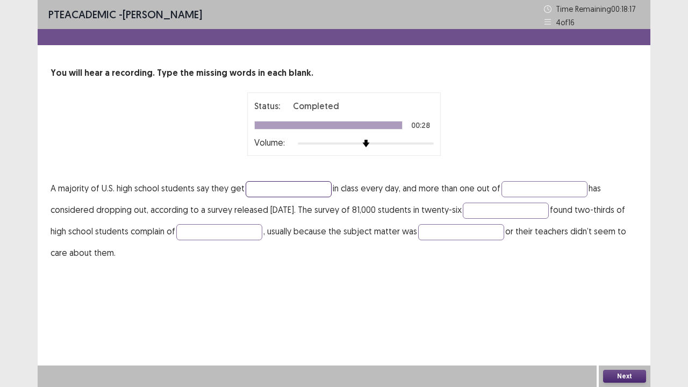
click at [274, 185] on input "text" at bounding box center [289, 189] width 86 height 16
type input "*****"
click at [521, 185] on input "text" at bounding box center [544, 189] width 86 height 16
type input "****"
click at [503, 206] on input "text" at bounding box center [506, 211] width 86 height 16
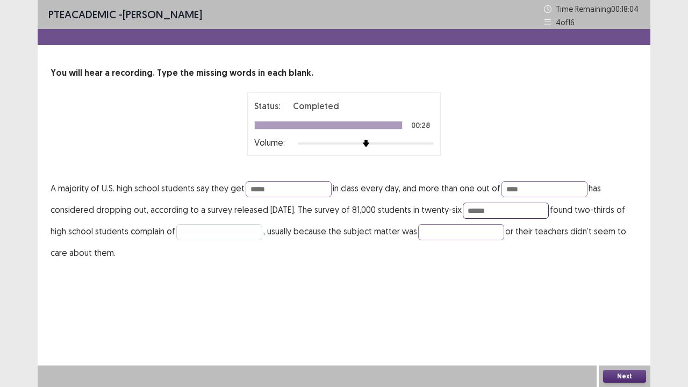
type input "******"
click at [262, 231] on input "text" at bounding box center [219, 232] width 86 height 16
type input "*******"
click at [473, 234] on input "text" at bounding box center [461, 232] width 86 height 16
type input "********"
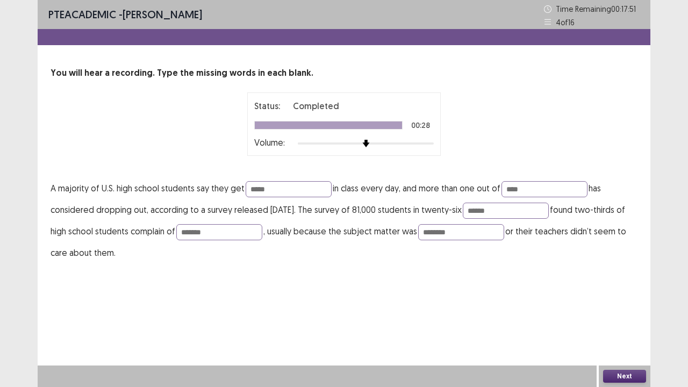
click at [616, 296] on div "Next" at bounding box center [625, 375] width 52 height 21
click at [616, 296] on button "Next" at bounding box center [624, 376] width 43 height 13
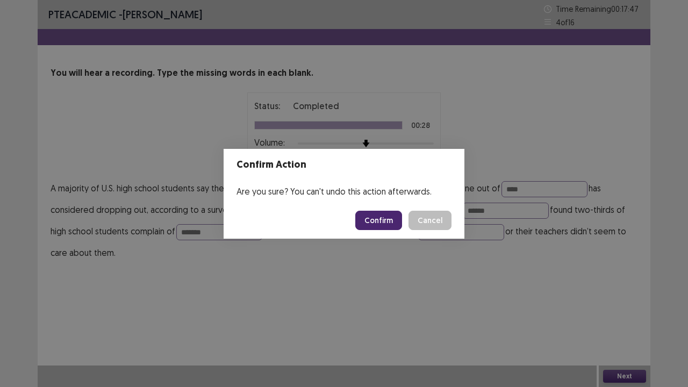
click at [379, 224] on button "Confirm" at bounding box center [378, 220] width 47 height 19
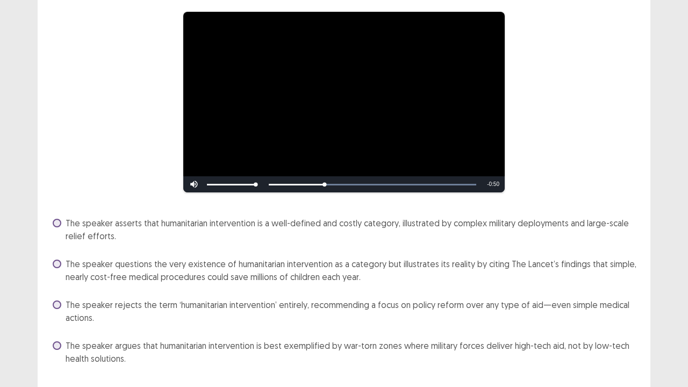
scroll to position [113, 0]
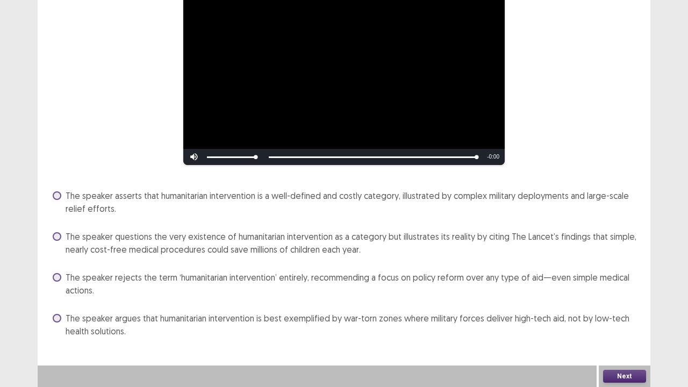
click at [621, 296] on button "Next" at bounding box center [624, 376] width 43 height 13
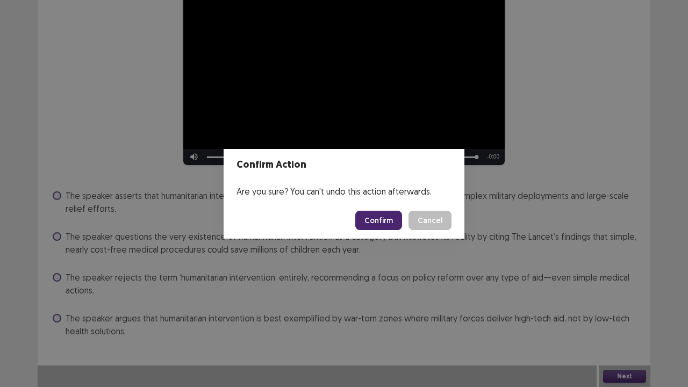
click at [382, 211] on button "Confirm" at bounding box center [378, 220] width 47 height 19
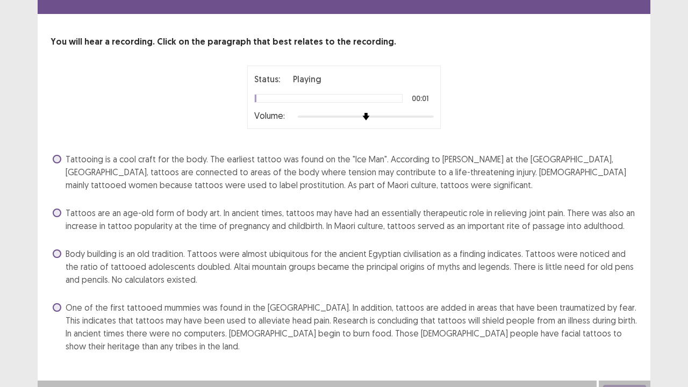
scroll to position [46, 0]
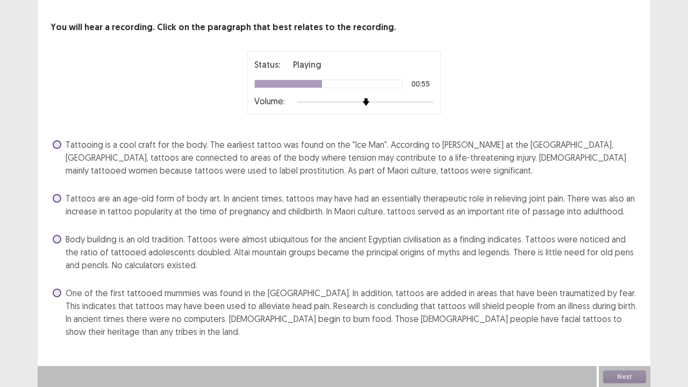
click at [56, 147] on span at bounding box center [57, 144] width 9 height 9
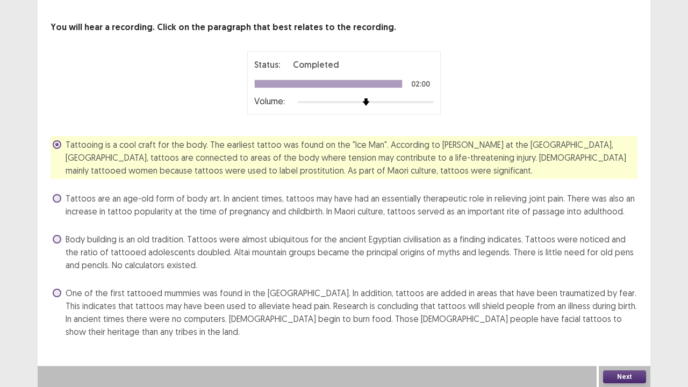
click at [623, 296] on button "Next" at bounding box center [624, 376] width 43 height 13
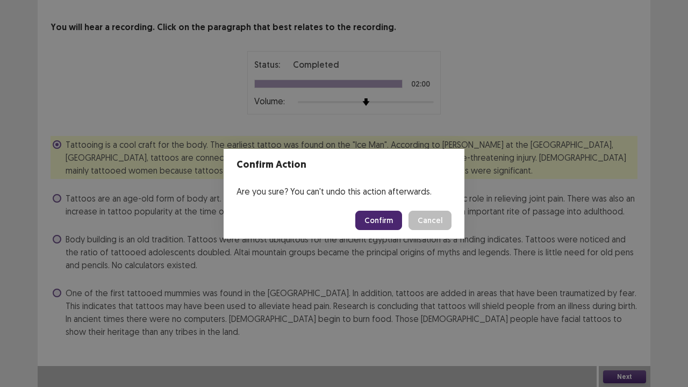
click at [379, 221] on button "Confirm" at bounding box center [378, 220] width 47 height 19
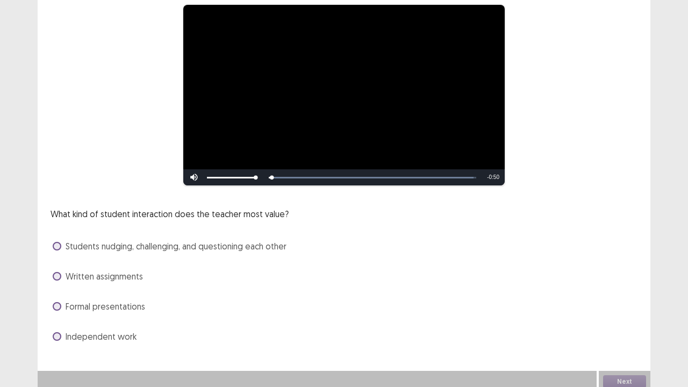
scroll to position [98, 0]
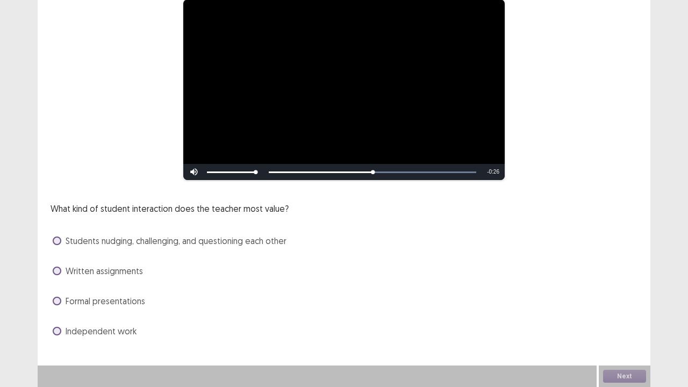
click at [59, 242] on span at bounding box center [57, 240] width 9 height 9
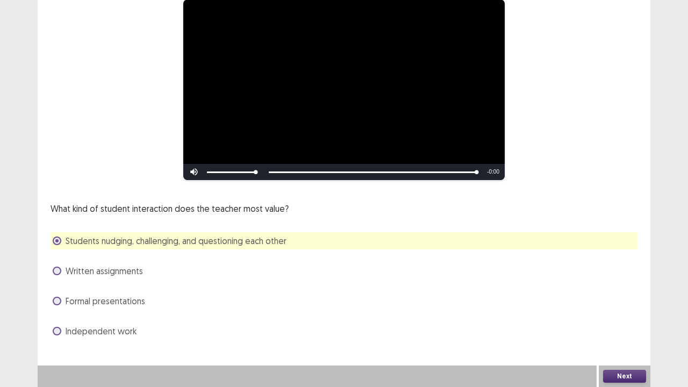
click at [631, 296] on button "Next" at bounding box center [624, 376] width 43 height 13
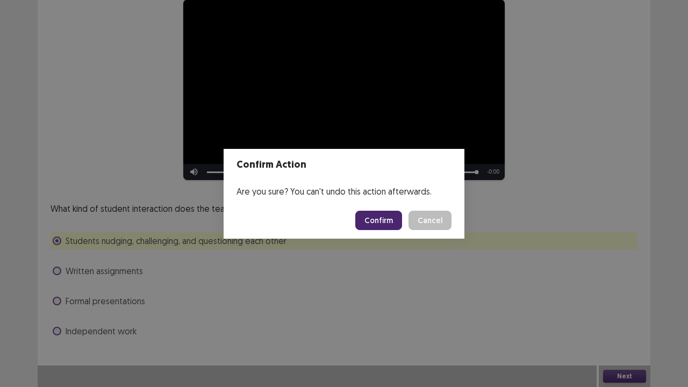
click at [384, 224] on button "Confirm" at bounding box center [378, 220] width 47 height 19
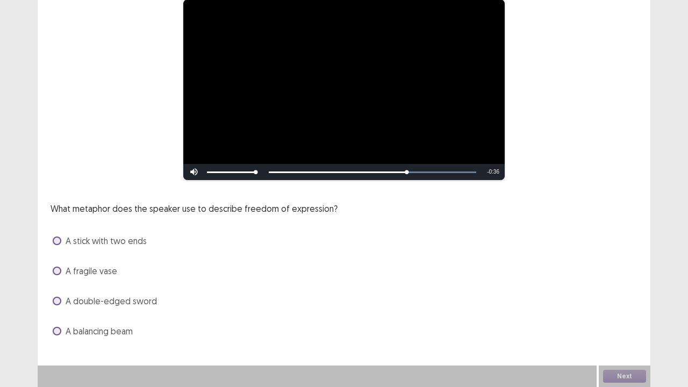
click at [59, 296] on span at bounding box center [57, 331] width 9 height 9
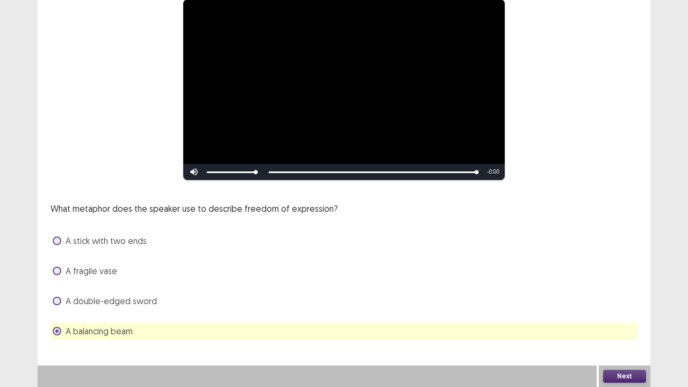
click at [626, 296] on div "Next" at bounding box center [625, 375] width 52 height 21
click at [627, 296] on button "Next" at bounding box center [624, 376] width 43 height 13
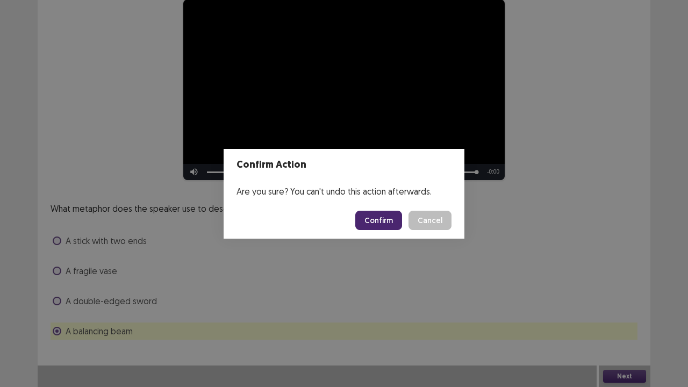
click at [379, 218] on button "Confirm" at bounding box center [378, 220] width 47 height 19
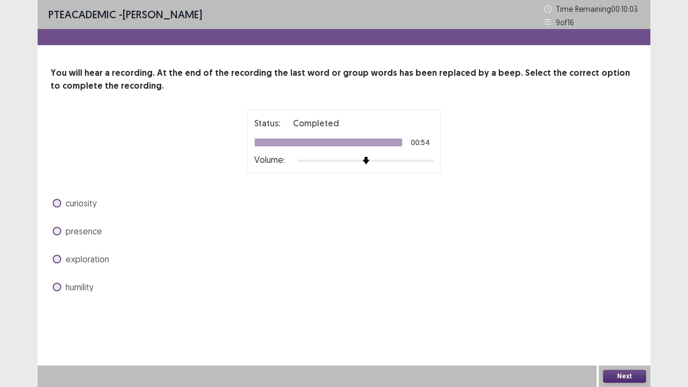
click at [60, 203] on span at bounding box center [57, 203] width 9 height 9
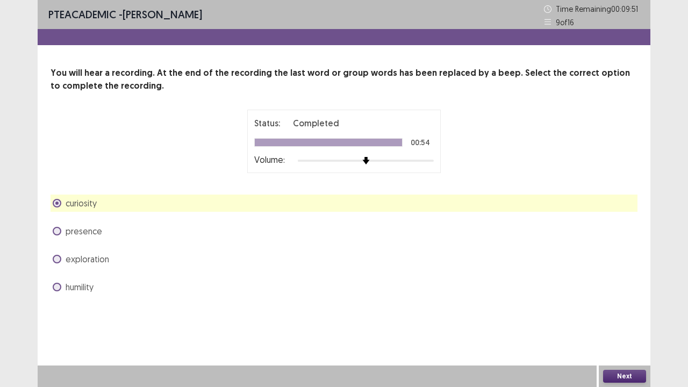
click at [622, 296] on div "Next" at bounding box center [625, 375] width 52 height 21
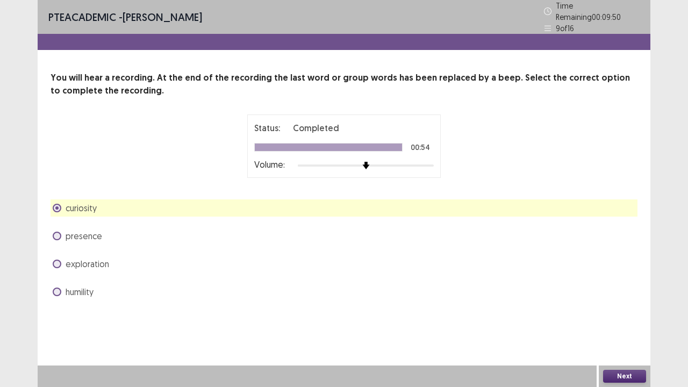
click at [619, 296] on button "Next" at bounding box center [624, 376] width 43 height 13
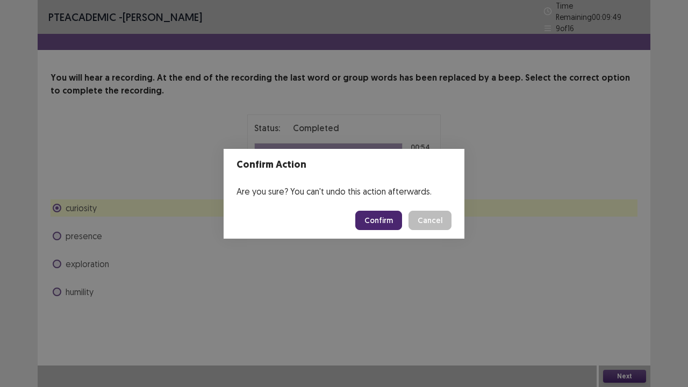
click at [367, 215] on button "Confirm" at bounding box center [378, 220] width 47 height 19
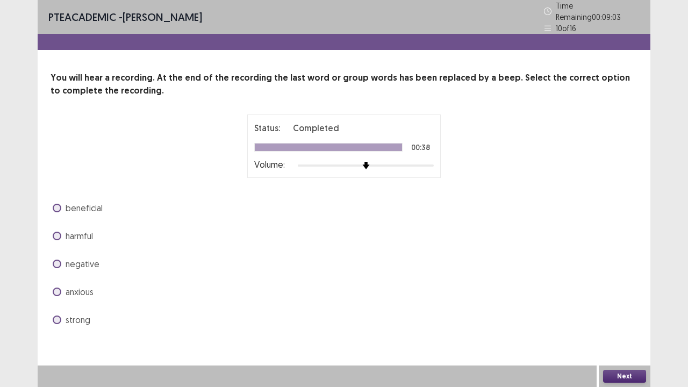
click at [58, 204] on span at bounding box center [57, 208] width 9 height 9
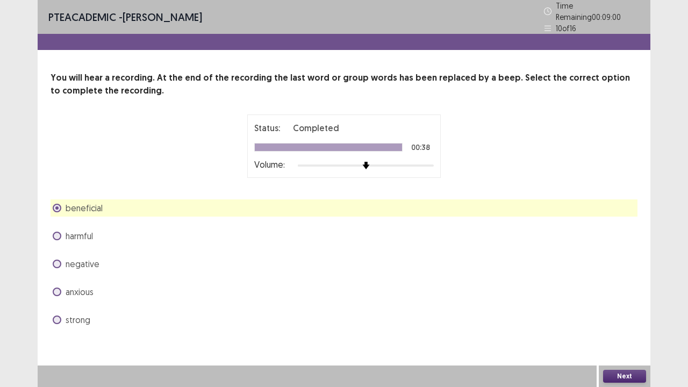
click at [626, 296] on button "Next" at bounding box center [624, 376] width 43 height 13
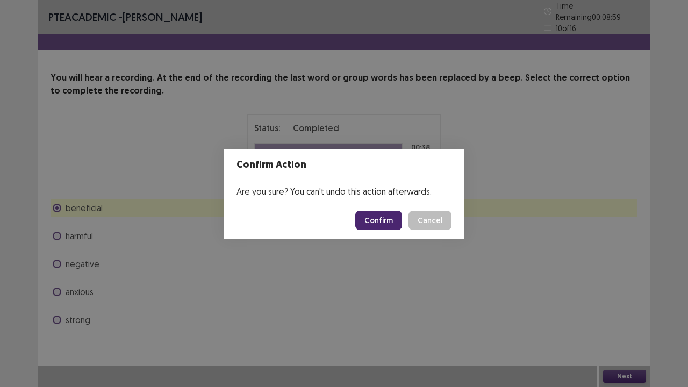
click at [377, 220] on button "Confirm" at bounding box center [378, 220] width 47 height 19
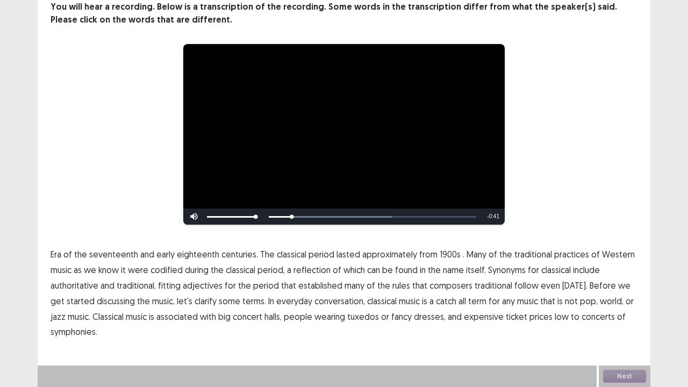
scroll to position [66, 0]
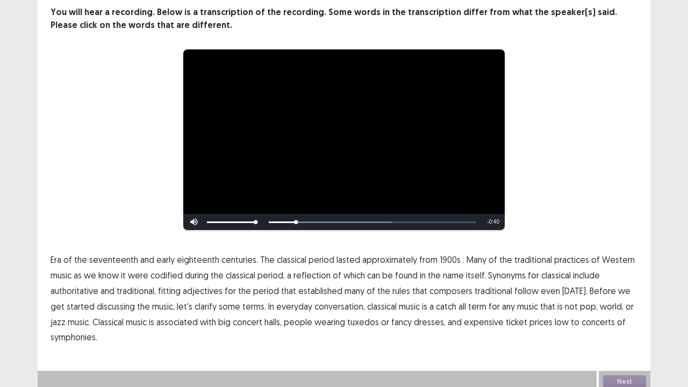
click at [442, 255] on span "1900s" at bounding box center [450, 259] width 21 height 13
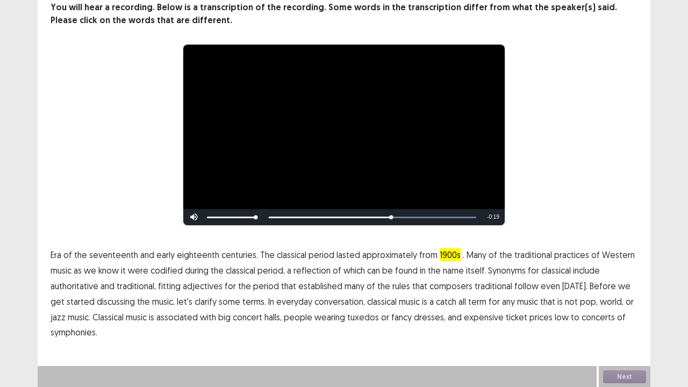
click at [484, 285] on span "traditional" at bounding box center [494, 285] width 38 height 13
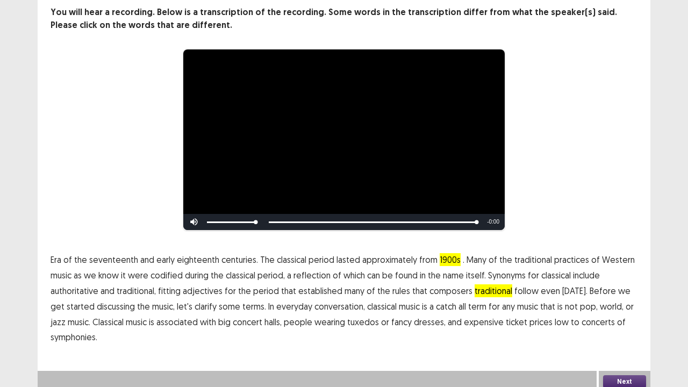
click at [555, 296] on span "low" at bounding box center [562, 321] width 14 height 13
click at [611, 296] on button "Next" at bounding box center [624, 381] width 43 height 13
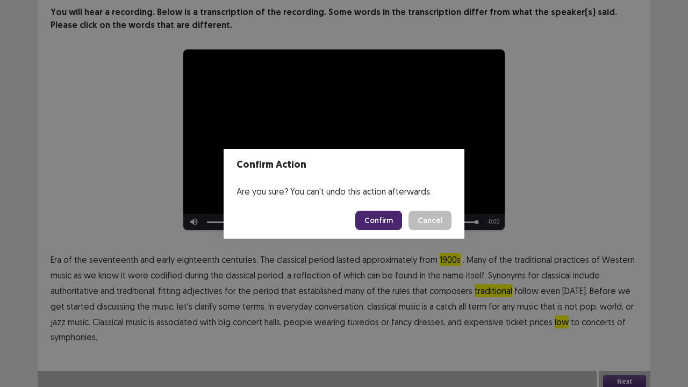
click at [385, 221] on button "Confirm" at bounding box center [378, 220] width 47 height 19
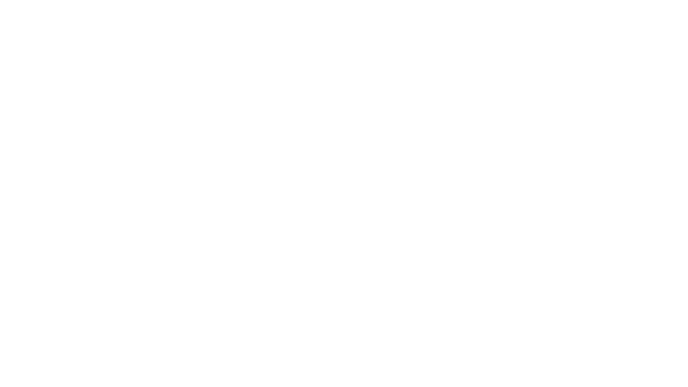
scroll to position [0, 0]
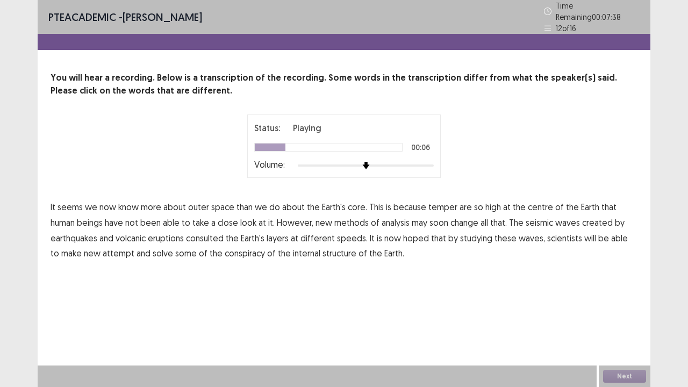
click at [442, 200] on span "temper" at bounding box center [442, 206] width 29 height 13
click at [526, 220] on span "seismic" at bounding box center [539, 222] width 27 height 13
click at [210, 237] on span "consulted" at bounding box center [205, 238] width 38 height 13
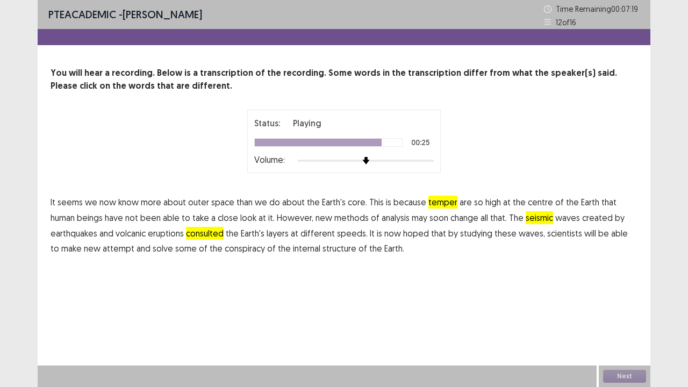
click at [105, 249] on span "attempt" at bounding box center [119, 248] width 32 height 13
click at [225, 250] on span "conspiracy" at bounding box center [245, 248] width 40 height 13
click at [526, 215] on span "seismic" at bounding box center [539, 217] width 27 height 13
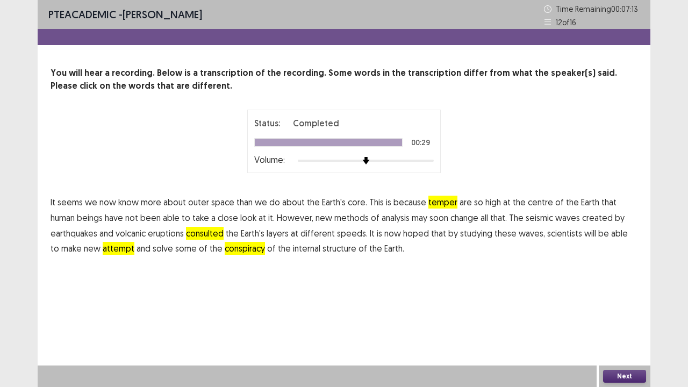
click at [622, 296] on button "Next" at bounding box center [624, 376] width 43 height 13
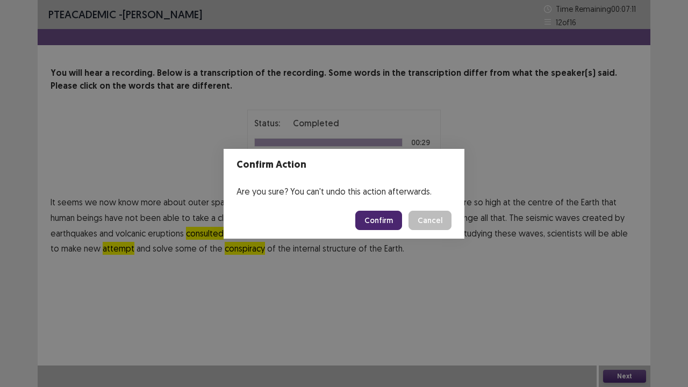
click at [382, 227] on button "Confirm" at bounding box center [378, 220] width 47 height 19
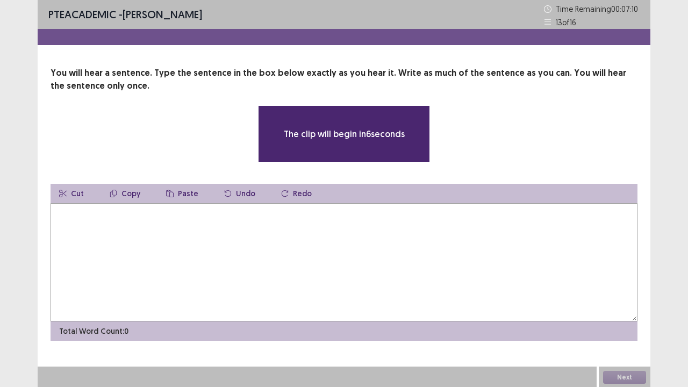
click at [305, 242] on textarea at bounding box center [344, 262] width 587 height 118
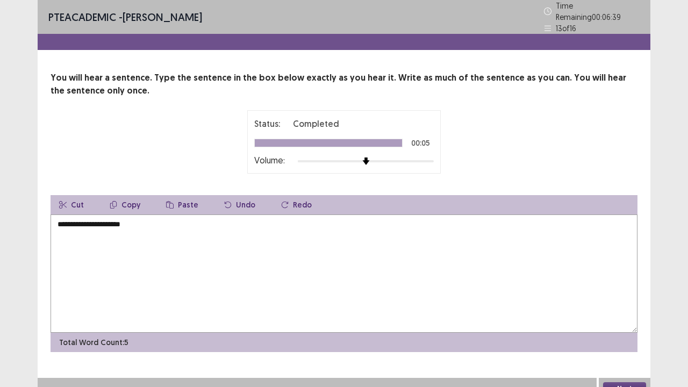
type textarea "**********"
click at [629, 296] on button "Next" at bounding box center [624, 388] width 43 height 13
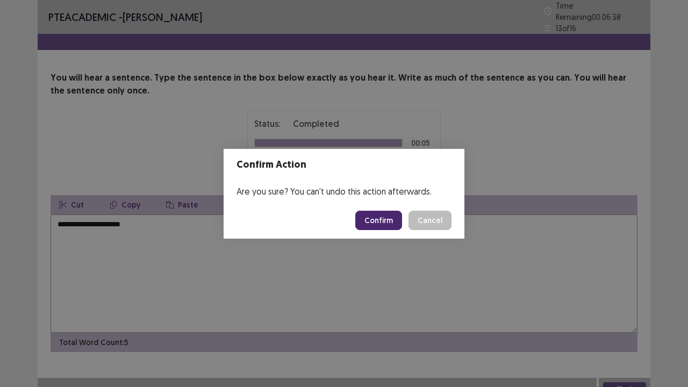
click at [394, 224] on button "Confirm" at bounding box center [378, 220] width 47 height 19
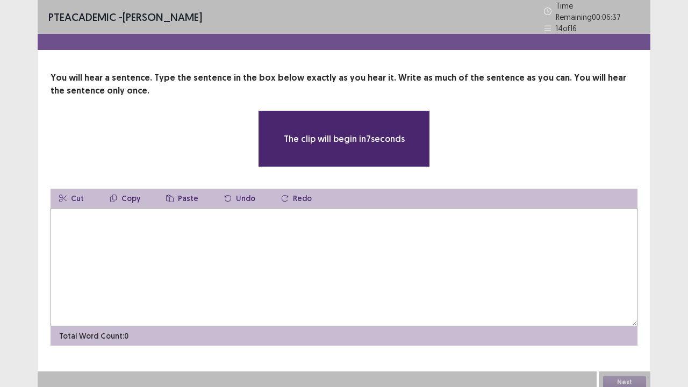
click at [285, 233] on textarea at bounding box center [344, 267] width 587 height 118
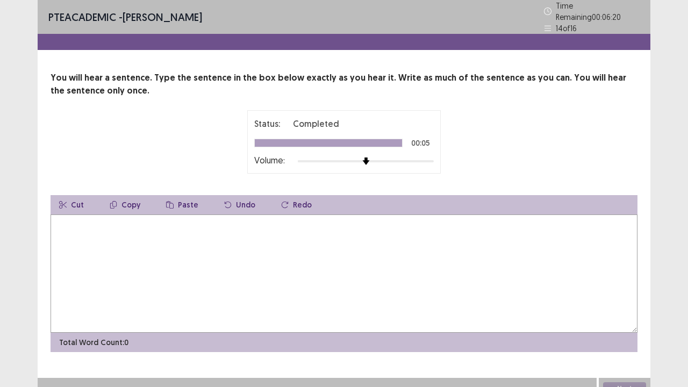
click at [220, 240] on textarea at bounding box center [344, 273] width 587 height 118
click at [199, 220] on textarea "**********" at bounding box center [344, 273] width 587 height 118
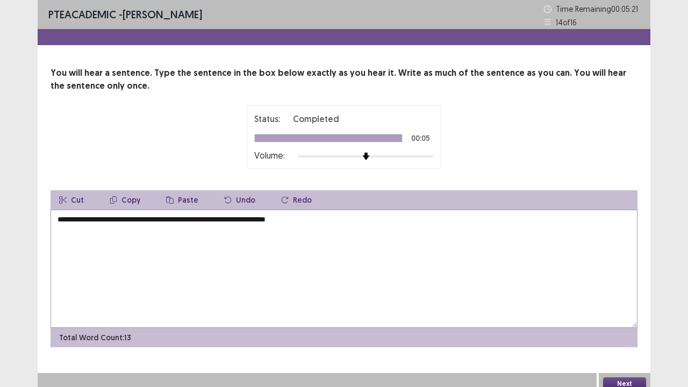
click at [135, 219] on textarea "**********" at bounding box center [344, 269] width 587 height 118
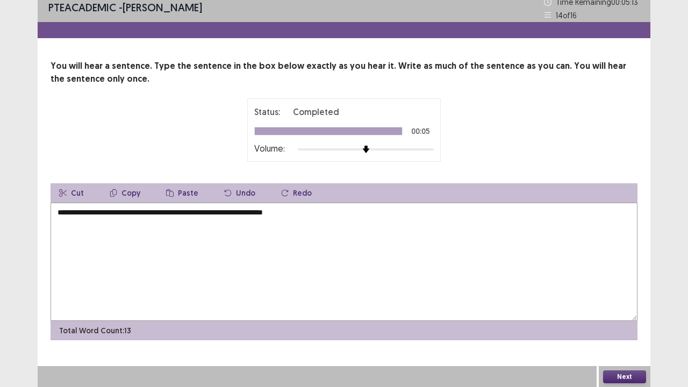
type textarea "**********"
click at [623, 296] on button "Next" at bounding box center [624, 376] width 43 height 13
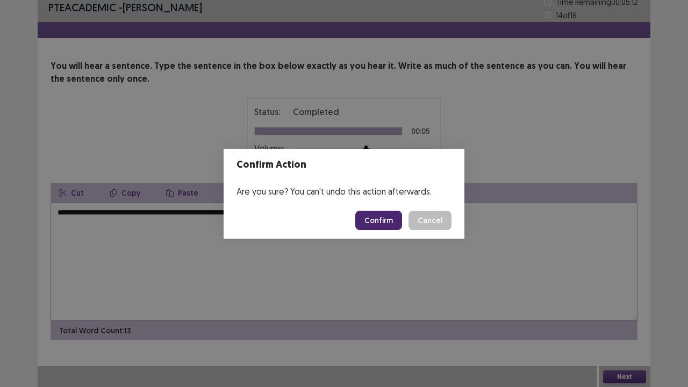
click at [384, 218] on button "Confirm" at bounding box center [378, 220] width 47 height 19
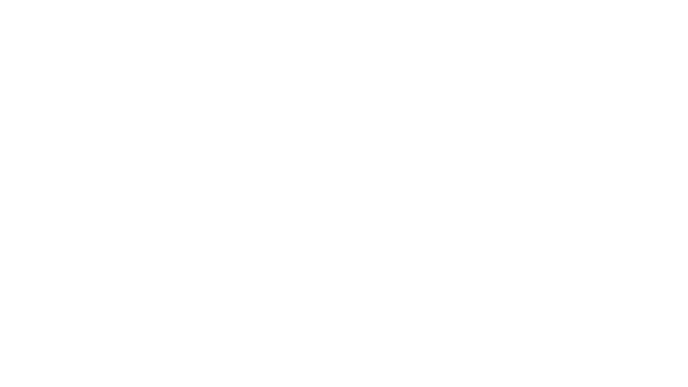
scroll to position [0, 0]
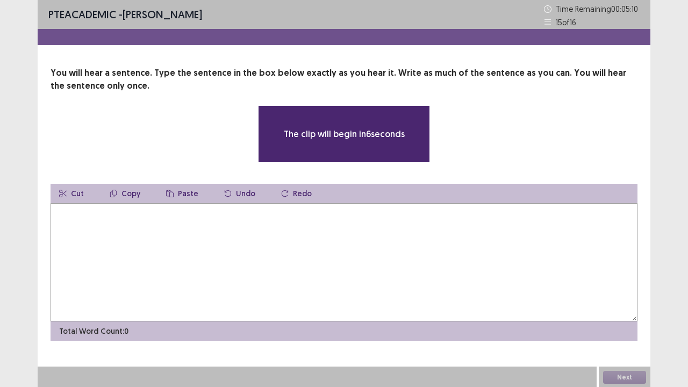
click at [268, 211] on textarea at bounding box center [344, 262] width 587 height 118
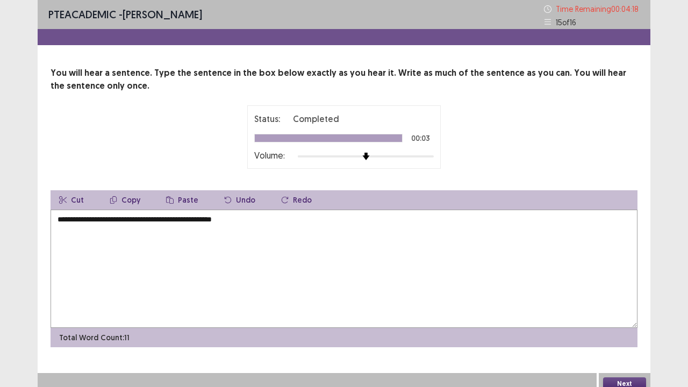
type textarea "**********"
click at [626, 296] on button "Next" at bounding box center [624, 383] width 43 height 13
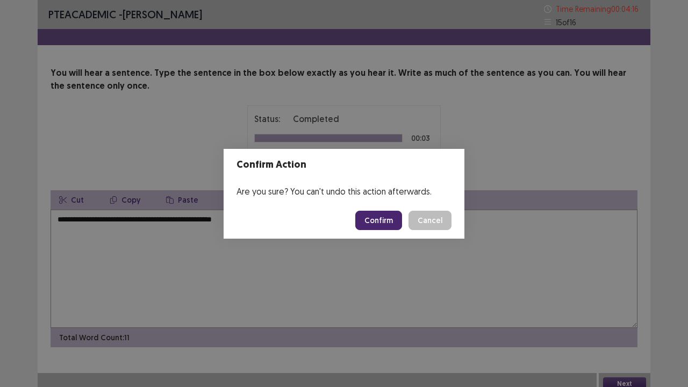
click at [378, 226] on button "Confirm" at bounding box center [378, 220] width 47 height 19
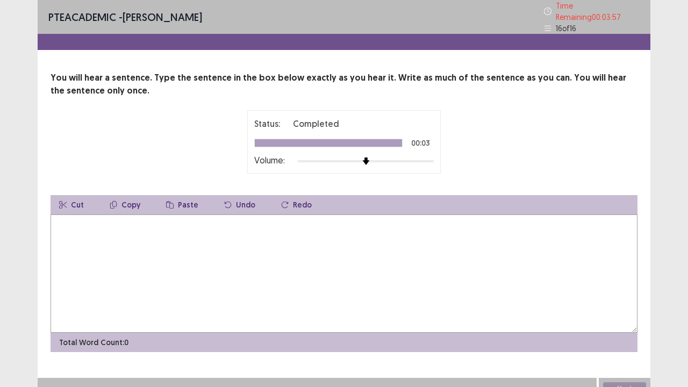
click at [312, 253] on textarea at bounding box center [344, 273] width 587 height 118
click at [97, 221] on textarea "**********" at bounding box center [344, 273] width 587 height 118
click at [301, 224] on textarea "**********" at bounding box center [344, 273] width 587 height 118
click at [291, 219] on textarea "**********" at bounding box center [344, 273] width 587 height 118
type textarea "**********"
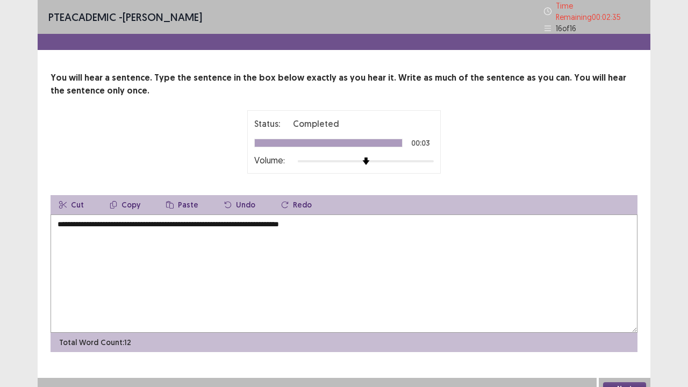
click at [619, 296] on button "Next" at bounding box center [624, 388] width 43 height 13
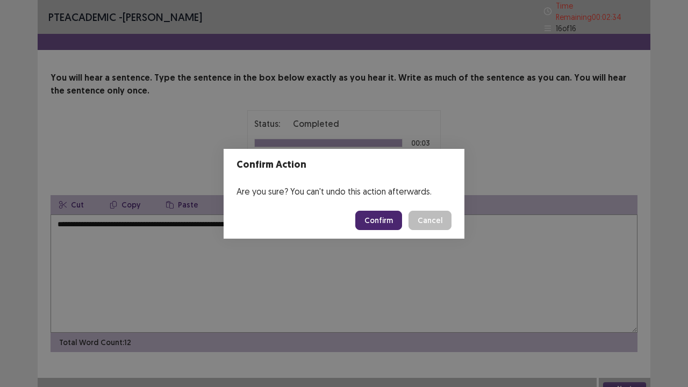
click at [389, 225] on button "Confirm" at bounding box center [378, 220] width 47 height 19
